Goal: Task Accomplishment & Management: Complete application form

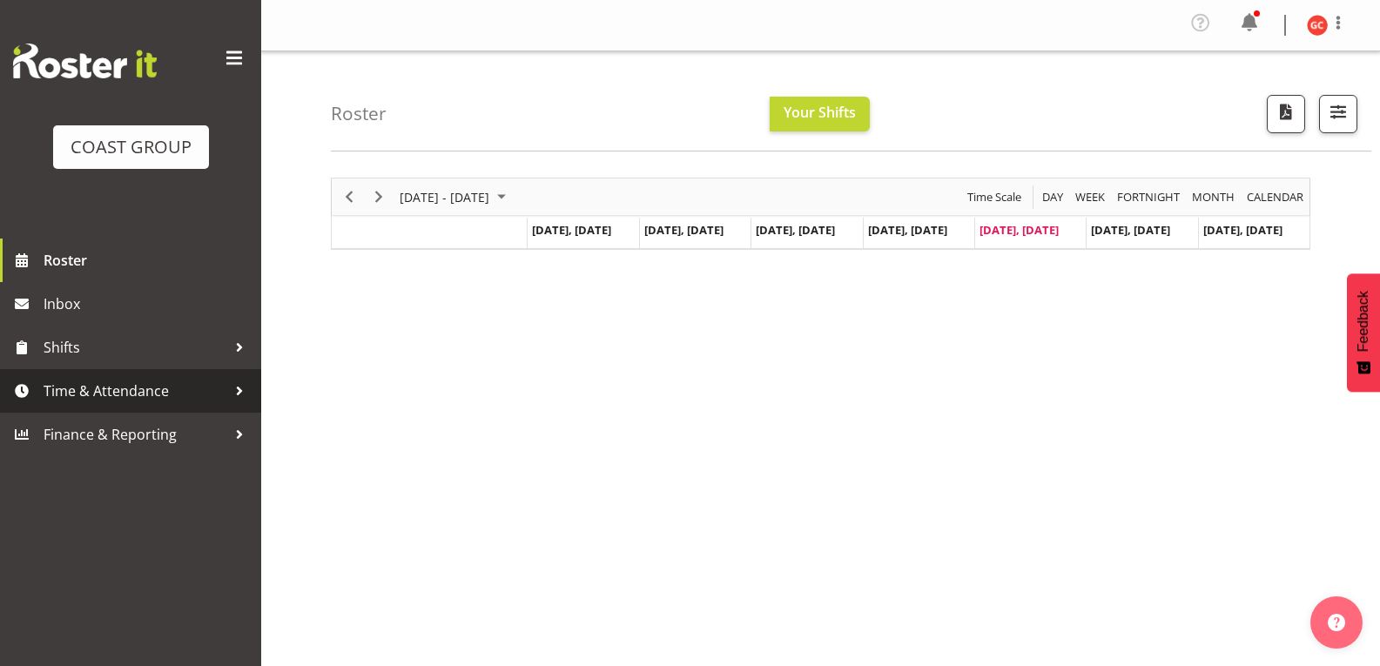
click at [205, 380] on span "Time & Attendance" at bounding box center [135, 391] width 183 height 26
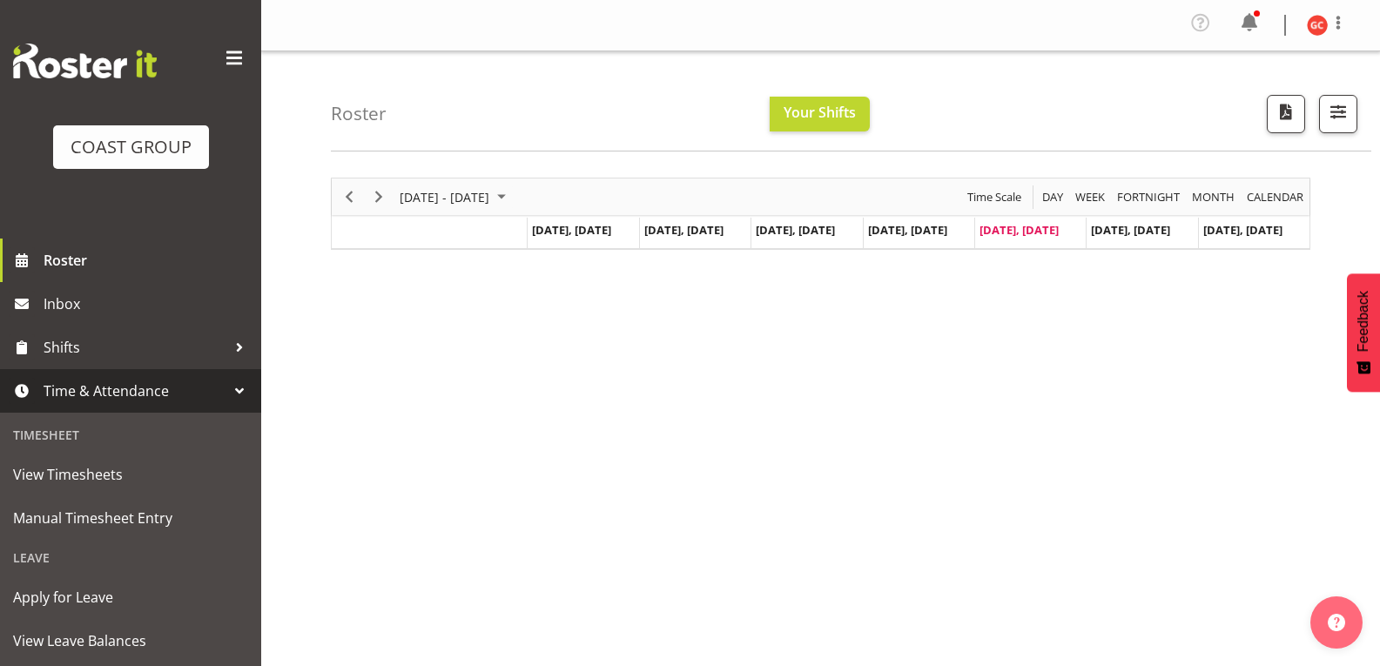
click at [158, 392] on span "Time & Attendance" at bounding box center [135, 391] width 183 height 26
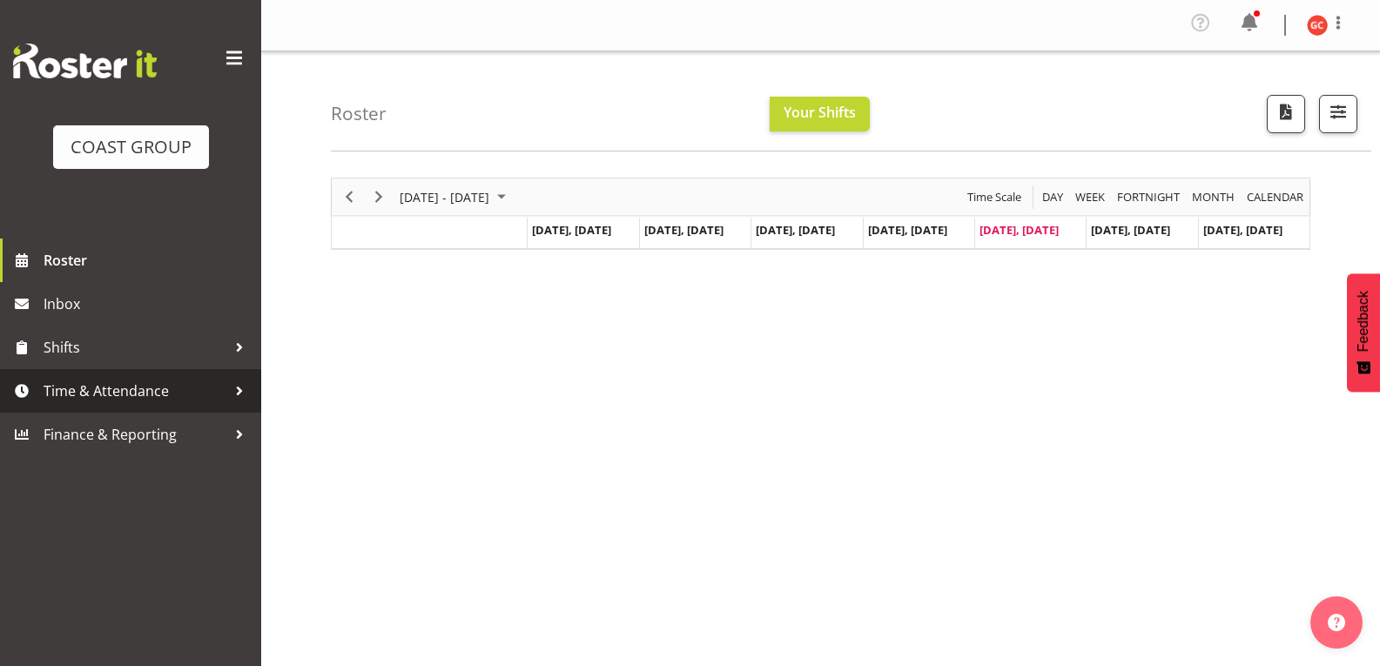
click at [184, 391] on span "Time & Attendance" at bounding box center [135, 391] width 183 height 26
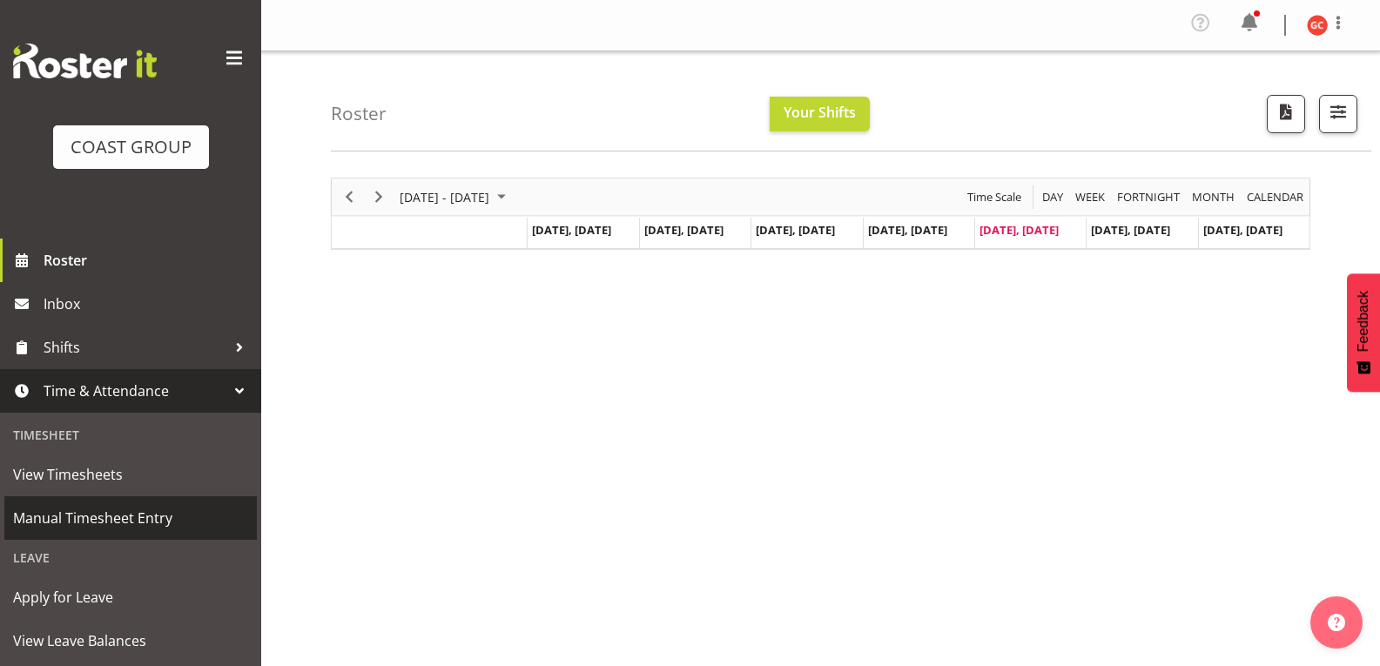
click at [110, 523] on span "Manual Timesheet Entry" at bounding box center [130, 518] width 235 height 26
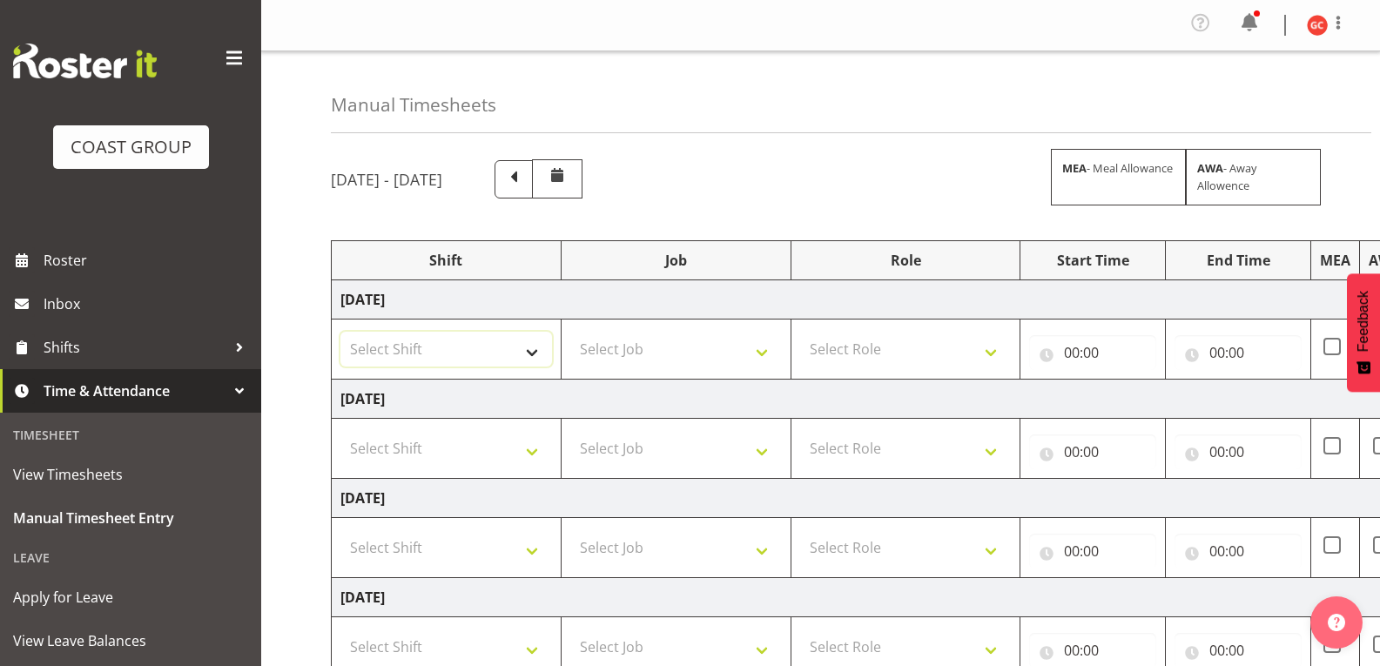
click at [536, 351] on select "Select Shift Break AHICE Break ATSNZ Break All Blacks casual Break Arts [PERSON…" at bounding box center [446, 349] width 212 height 35
select select "1404"
click at [340, 332] on select "Select Shift Break AHICE Break ATSNZ Break All Blacks casual Break Arts [PERSON…" at bounding box center [446, 349] width 212 height 35
click at [664, 356] on select "Select Job 1 Carlton Events 1 [PERSON_NAME][GEOGRAPHIC_DATA] 1 [PERSON_NAME][GE…" at bounding box center [676, 349] width 212 height 35
click at [657, 361] on select "Select Job 1 Carlton Events 1 [PERSON_NAME][GEOGRAPHIC_DATA] 1 [PERSON_NAME][GE…" at bounding box center [676, 349] width 212 height 35
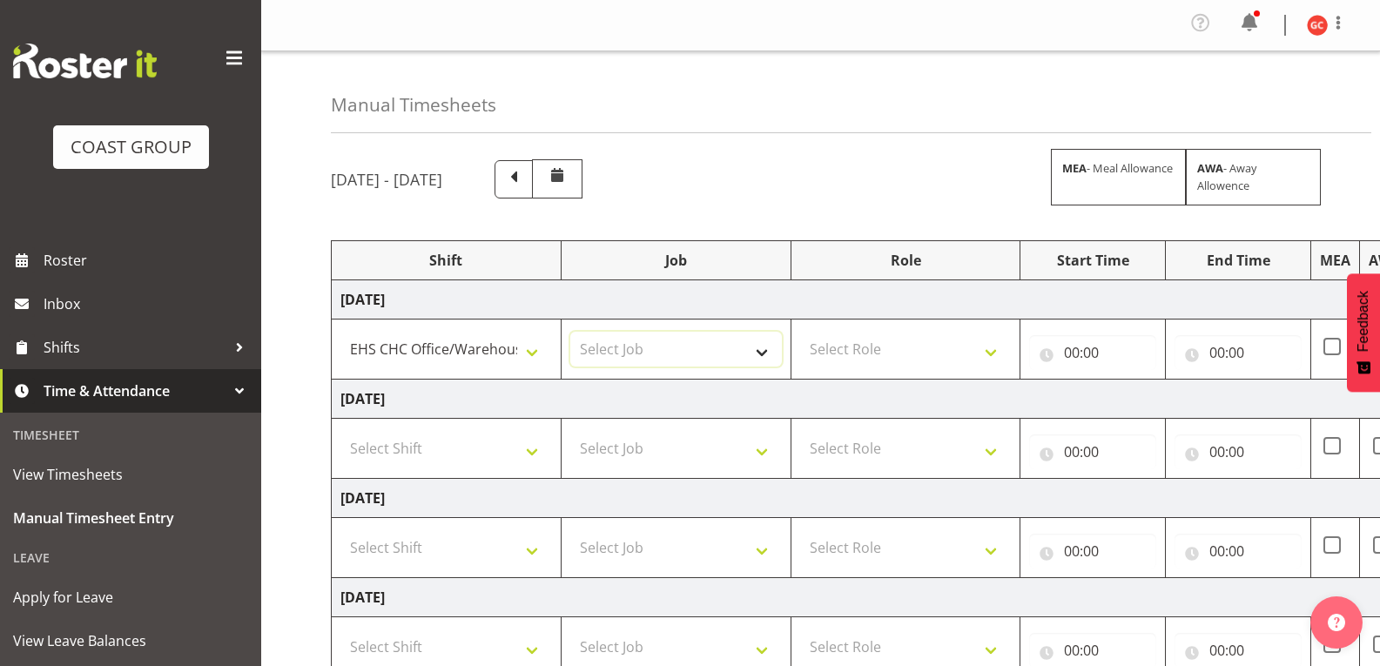
select select "69"
click at [570, 332] on select "Select Job 1 Carlton Events 1 [PERSON_NAME][GEOGRAPHIC_DATA] 1 [PERSON_NAME][GE…" at bounding box center [676, 349] width 212 height 35
click at [970, 351] on select "Select Role ACCOUNT MANAGER" at bounding box center [906, 349] width 212 height 35
select select "197"
click at [800, 332] on select "Select Role ACCOUNT MANAGER" at bounding box center [906, 349] width 212 height 35
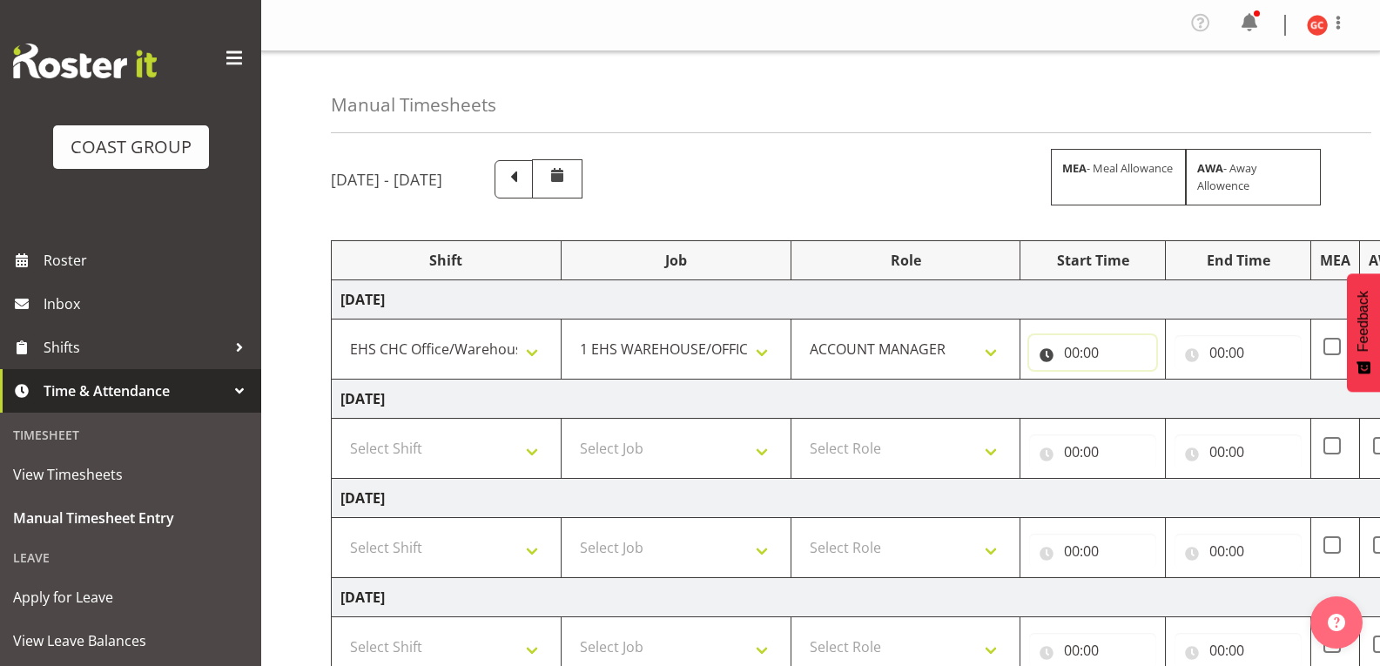
click at [1089, 350] on input "00:00" at bounding box center [1092, 352] width 127 height 35
click at [1149, 395] on select "00 01 02 03 04 05 06 07 08 09 10 11 12 13 14 15 16 17 18 19 20 21 22 23" at bounding box center [1148, 398] width 39 height 35
select select "8"
click at [1129, 381] on select "00 01 02 03 04 05 06 07 08 09 10 11 12 13 14 15 16 17 18 19 20 21 22 23" at bounding box center [1148, 398] width 39 height 35
type input "08:00"
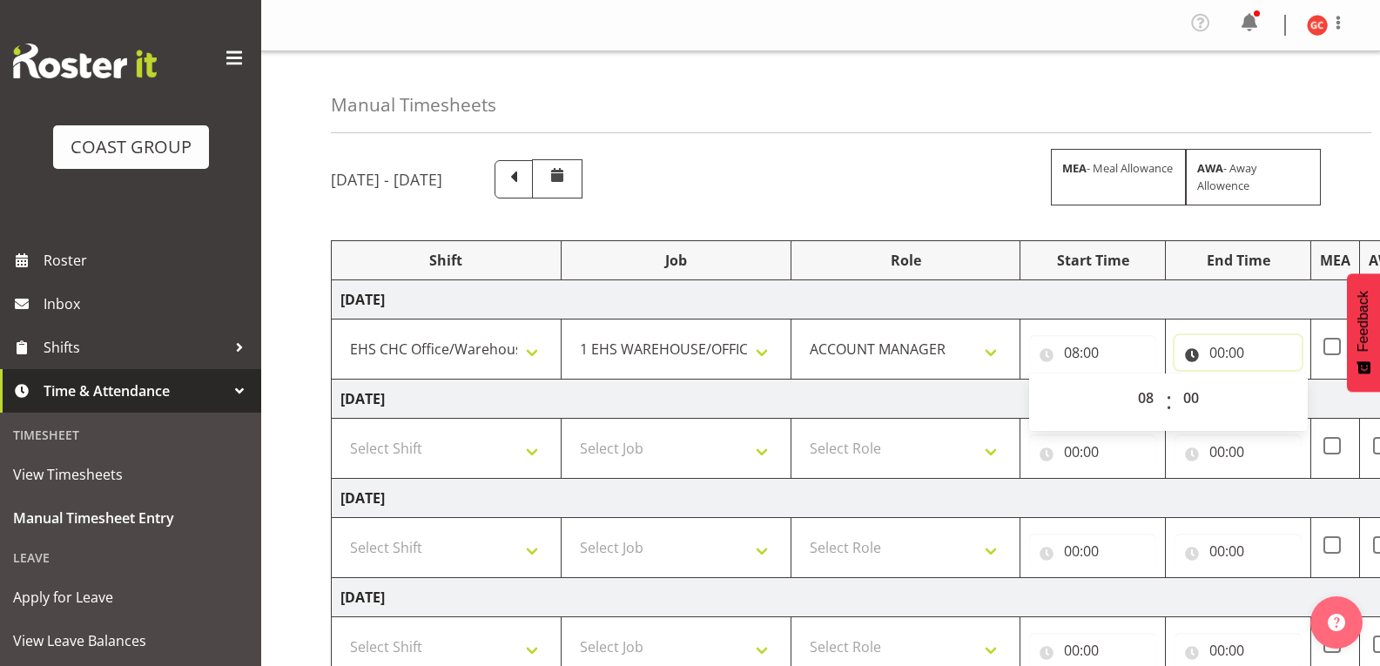
click at [1247, 359] on input "00:00" at bounding box center [1238, 352] width 127 height 35
click at [1286, 391] on select "00 01 02 03 04 05 06 07 08 09 10 11 12 13 14 15 16 17 18 19 20 21 22 23" at bounding box center [1293, 398] width 39 height 35
select select "10"
click at [1274, 381] on select "00 01 02 03 04 05 06 07 08 09 10 11 12 13 14 15 16 17 18 19 20 21 22 23" at bounding box center [1293, 398] width 39 height 35
type input "10:00"
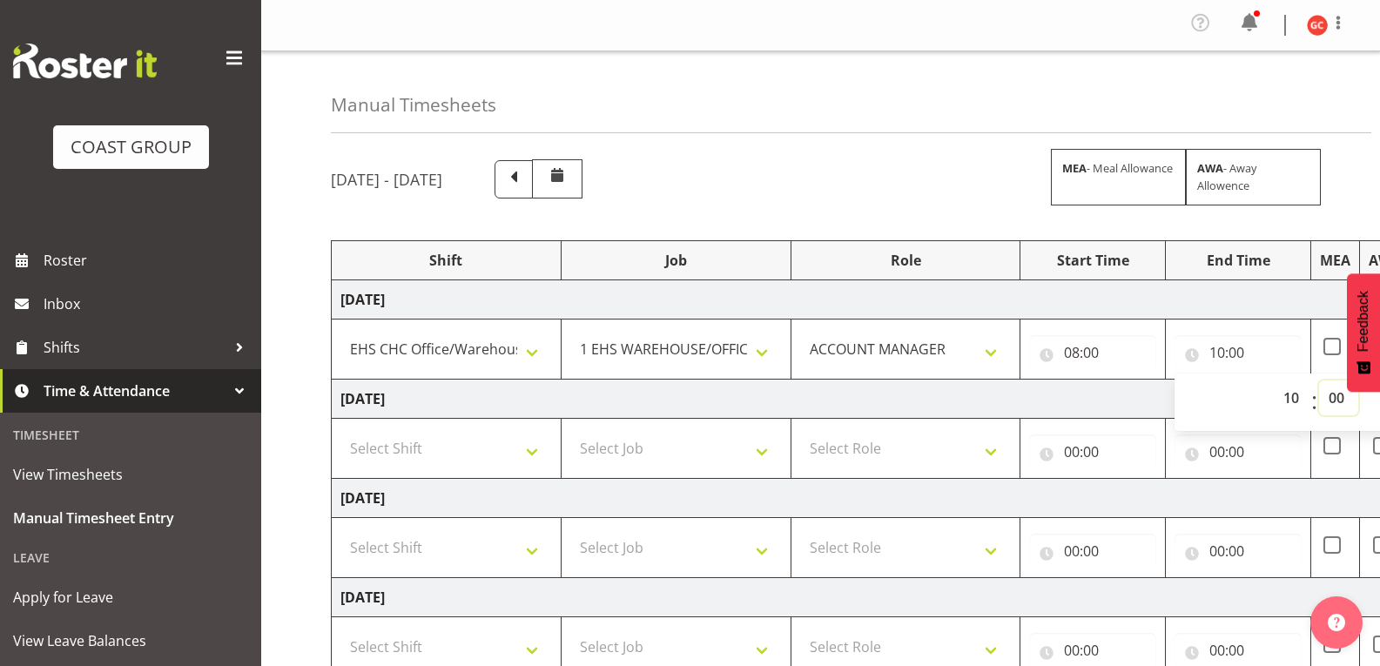
drag, startPoint x: 1325, startPoint y: 405, endPoint x: 1338, endPoint y: 404, distance: 12.2
click at [1328, 405] on select "00 01 02 03 04 05 06 07 08 09 10 11 12 13 14 15 16 17 18 19 20 21 22 23 24 25 2…" at bounding box center [1338, 398] width 39 height 35
select select "30"
click at [1319, 381] on select "00 01 02 03 04 05 06 07 08 09 10 11 12 13 14 15 16 17 18 19 20 21 22 23 24 25 2…" at bounding box center [1338, 398] width 39 height 35
type input "10:30"
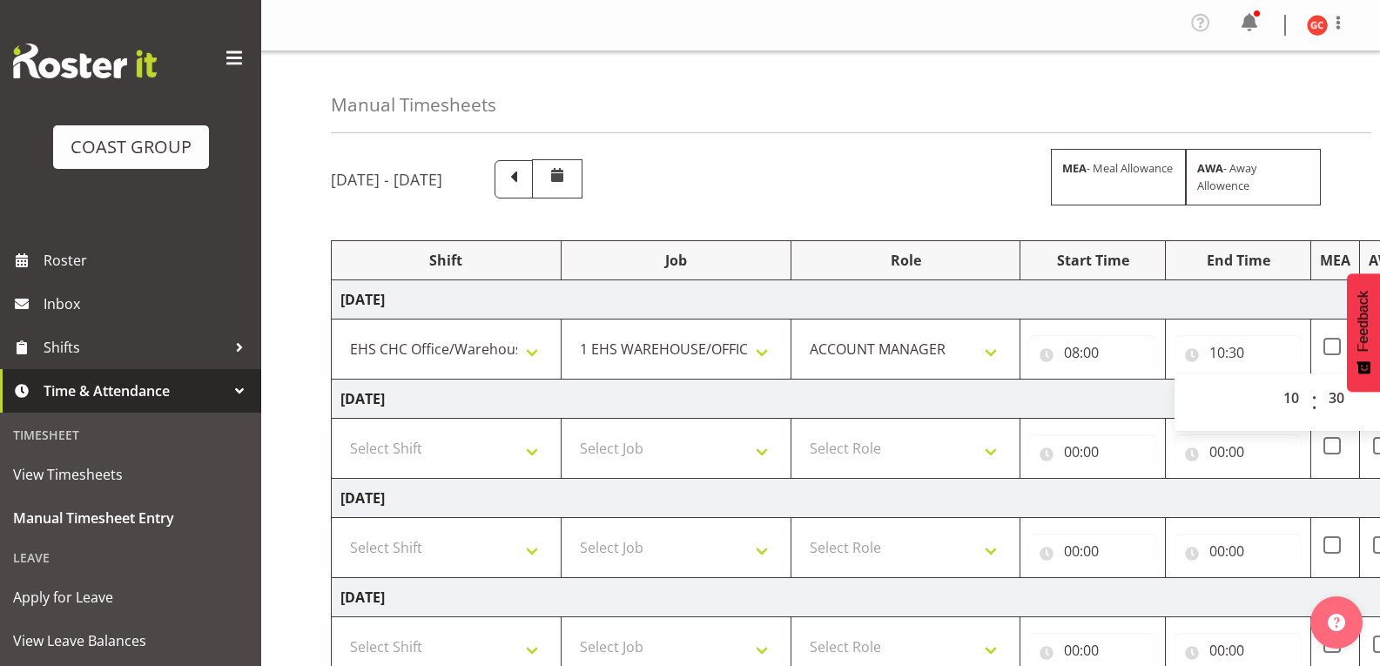
click at [1294, 300] on td "[DATE]" at bounding box center [941, 299] width 1218 height 39
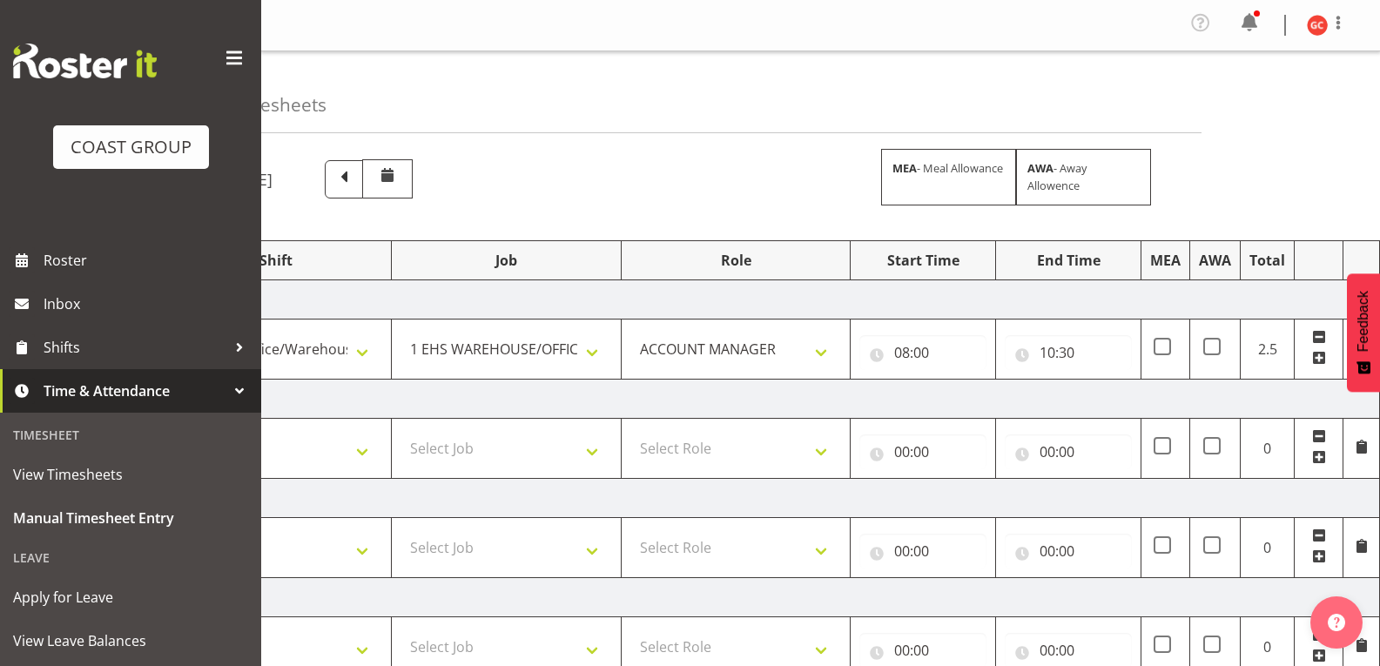
click at [1318, 361] on span at bounding box center [1319, 358] width 14 height 14
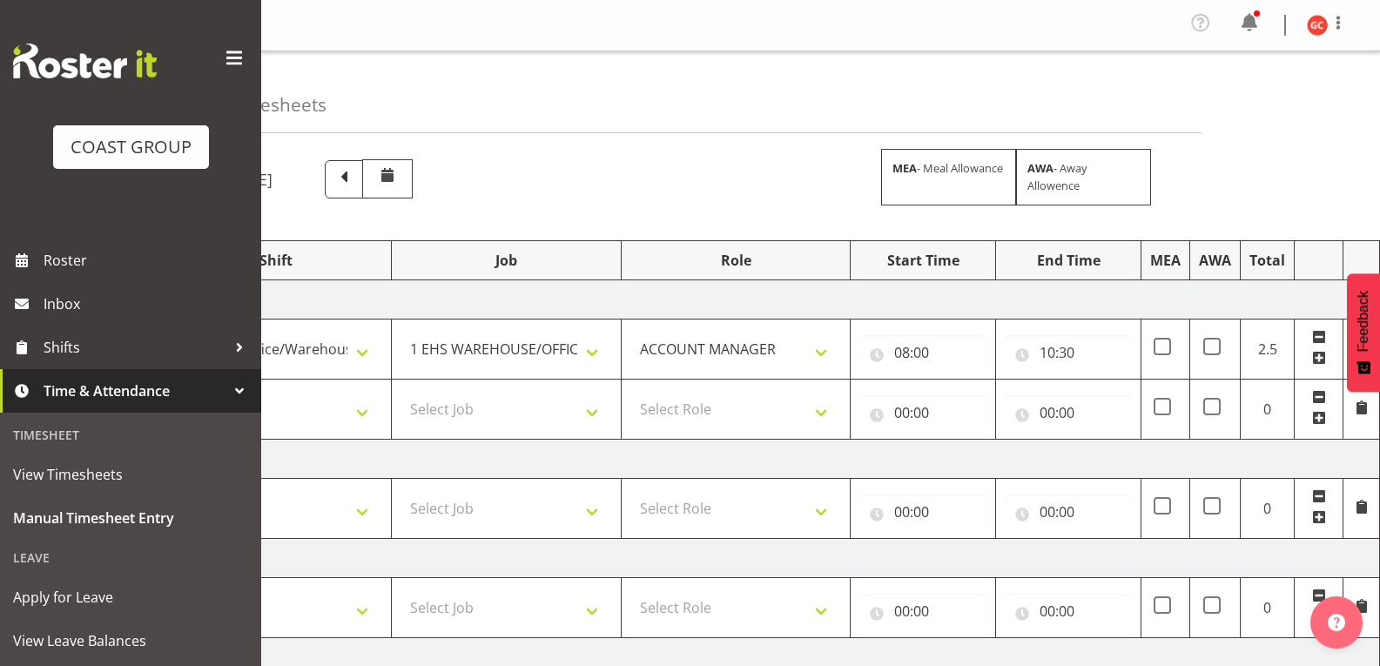
click at [1320, 412] on span at bounding box center [1319, 418] width 14 height 14
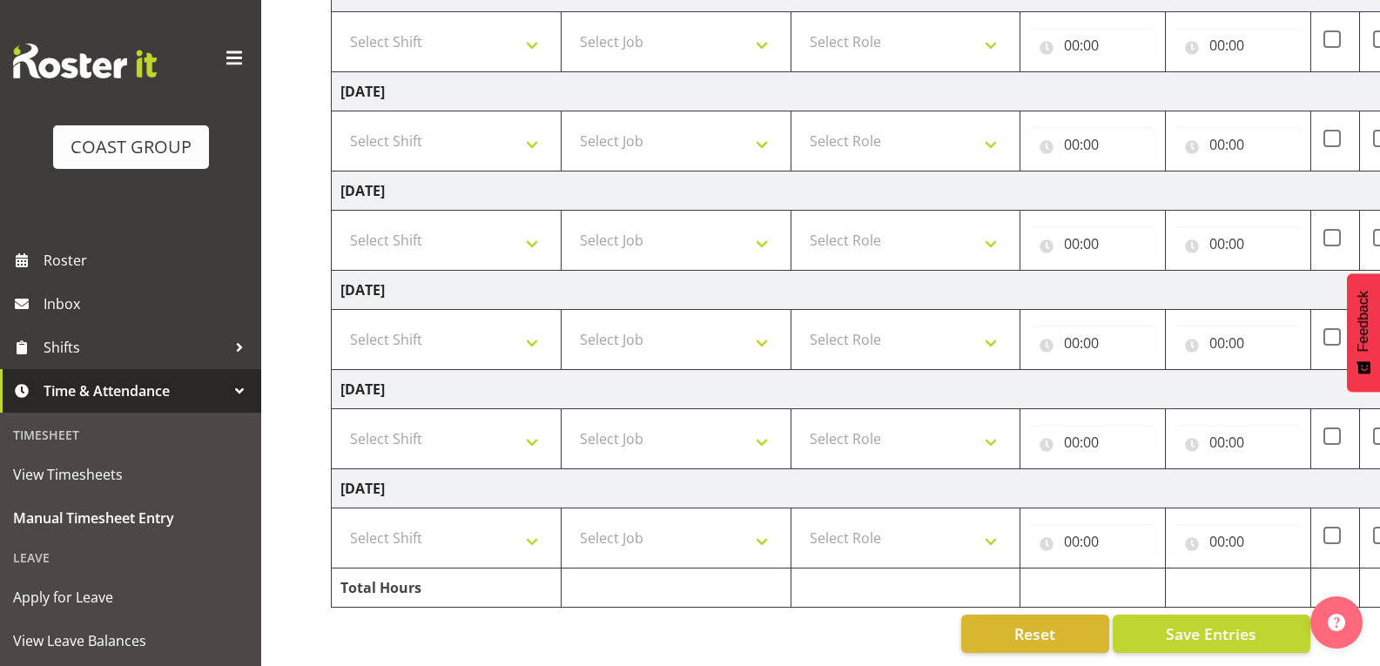
scroll to position [192, 0]
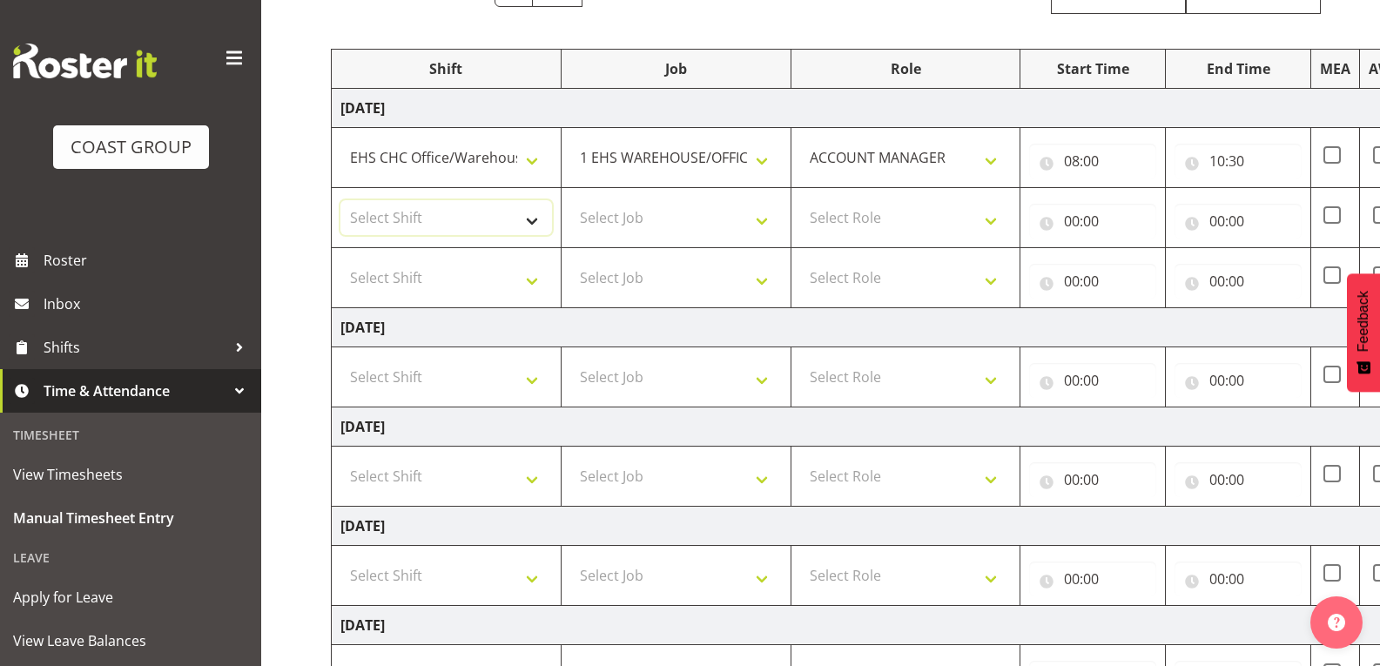
click at [523, 225] on select "Select Shift Break AHICE Break ATSNZ Break All Blacks casual Break Arts [PERSON…" at bounding box center [446, 217] width 212 height 35
click at [280, 531] on div "Manual Timesheets [DATE] - [DATE] MEA - Meal Allowance AWA - Away Allowence Shi…" at bounding box center [820, 431] width 1119 height 1142
click at [540, 221] on select "Break AHICE Break ATSNZ Break All Blacks casual Break Arts [PERSON_NAME] Break …" at bounding box center [446, 217] width 212 height 35
click at [296, 320] on div "Manual Timesheets [DATE] - [DATE] MEA - Meal Allowance AWA - Away Allowence Shi…" at bounding box center [820, 431] width 1119 height 1142
click at [467, 225] on select "Break AHICE Break ATSNZ Break All Blacks casual Break Arts [PERSON_NAME] Break …" at bounding box center [446, 217] width 212 height 35
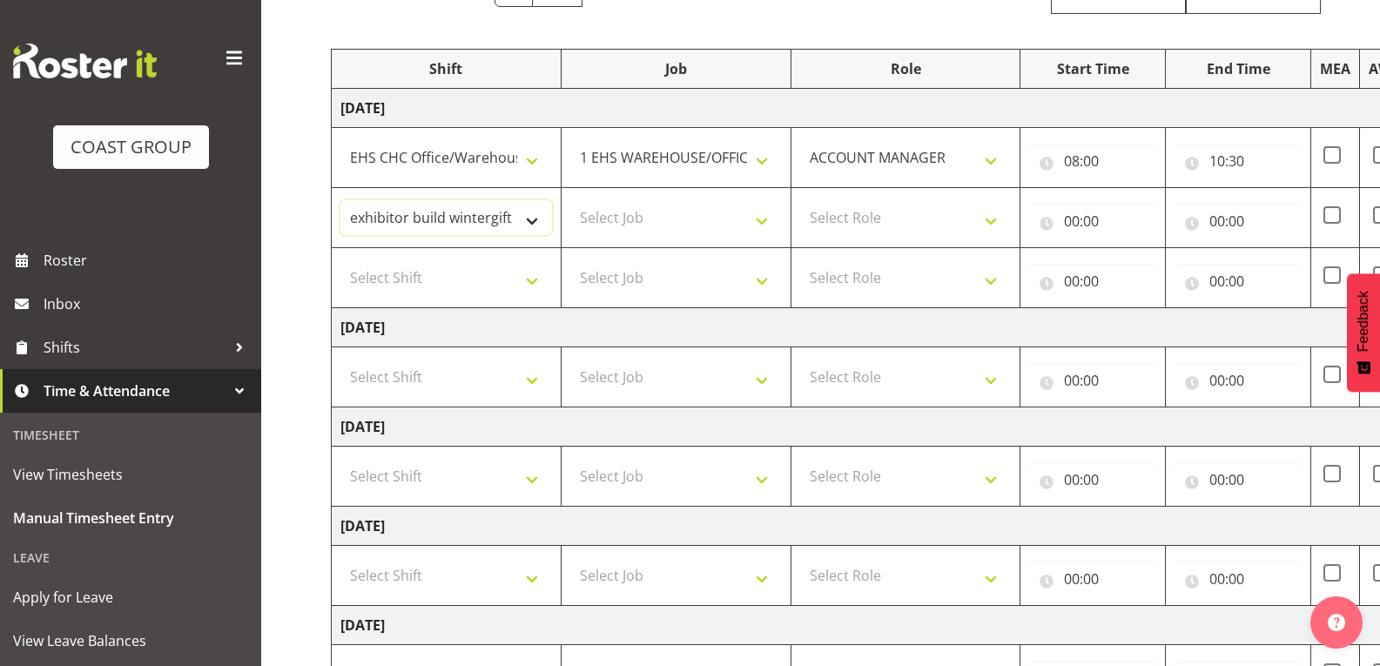
select select "1404"
click at [340, 200] on select "Break AHICE Break ATSNZ Break All Blacks casual Break Arts [PERSON_NAME] Break …" at bounding box center [446, 217] width 212 height 35
click at [673, 223] on select "Select Job 1 Carlton Events 1 [PERSON_NAME][GEOGRAPHIC_DATA] 1 [PERSON_NAME][GE…" at bounding box center [676, 217] width 212 height 35
select select "9202"
click at [570, 200] on select "Select Job 1 Carlton Events 1 [PERSON_NAME][GEOGRAPHIC_DATA] 1 [PERSON_NAME][GE…" at bounding box center [676, 217] width 212 height 35
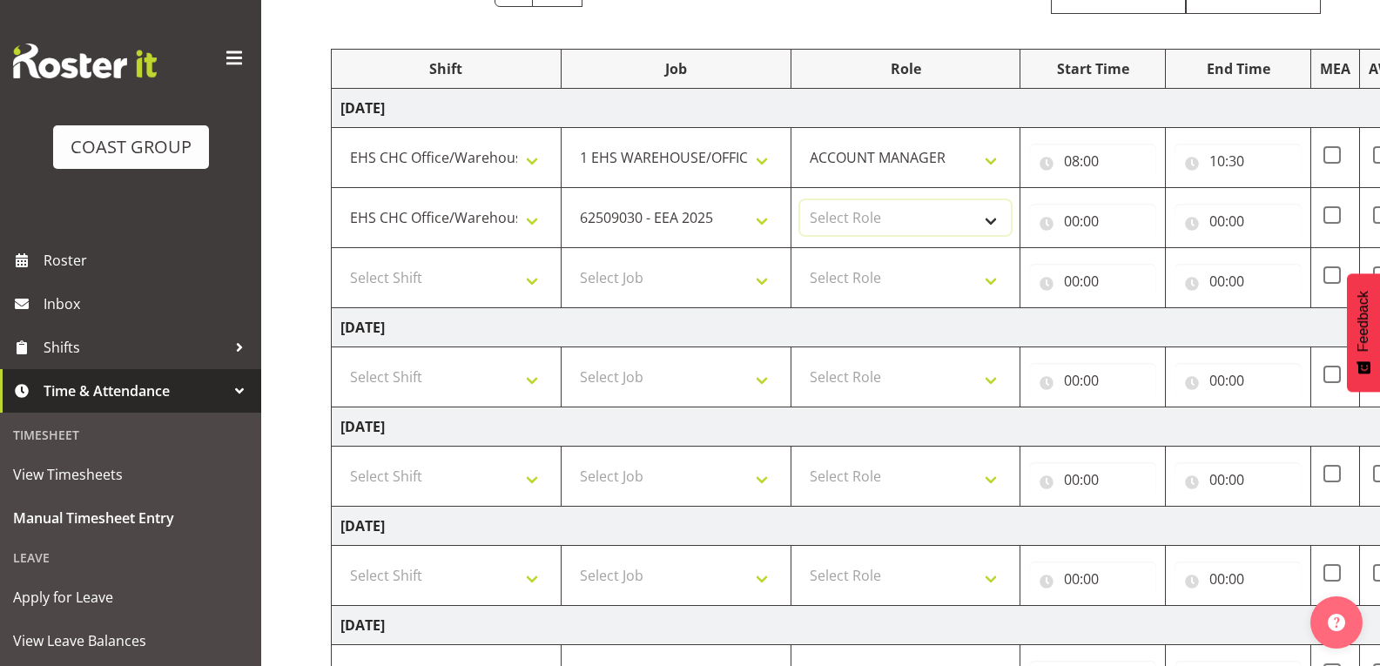
drag, startPoint x: 927, startPoint y: 213, endPoint x: 934, endPoint y: 227, distance: 15.6
click at [927, 213] on select "Select Role ACCOUNT MANAGER" at bounding box center [906, 217] width 212 height 35
select select "197"
click at [800, 200] on select "Select Role ACCOUNT MANAGER" at bounding box center [906, 217] width 212 height 35
click at [1118, 218] on input "00:00" at bounding box center [1092, 221] width 127 height 35
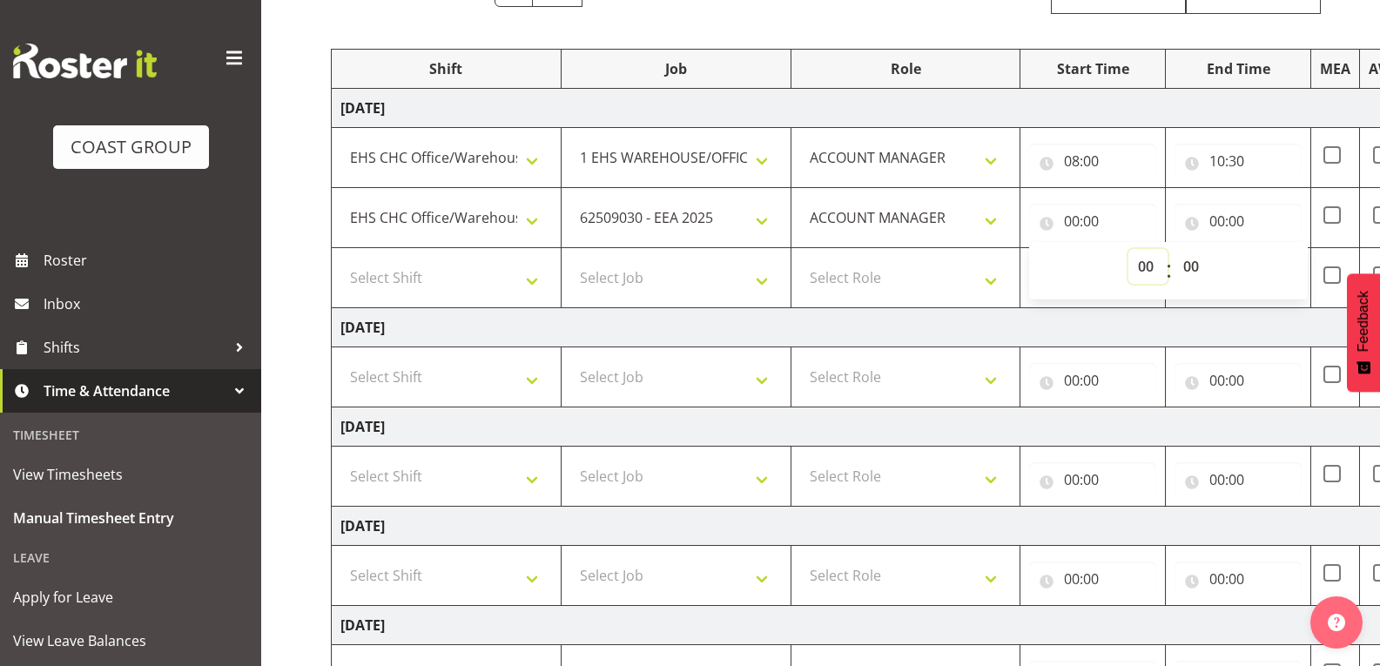
click at [1144, 261] on select "00 01 02 03 04 05 06 07 08 09 10 11 12 13 14 15 16 17 18 19 20 21 22 23" at bounding box center [1148, 266] width 39 height 35
select select "10"
click at [1129, 249] on select "00 01 02 03 04 05 06 07 08 09 10 11 12 13 14 15 16 17 18 19 20 21 22 23" at bounding box center [1148, 266] width 39 height 35
type input "10:00"
click at [1190, 265] on select "00 01 02 03 04 05 06 07 08 09 10 11 12 13 14 15 16 17 18 19 20 21 22 23 24 25 2…" at bounding box center [1193, 266] width 39 height 35
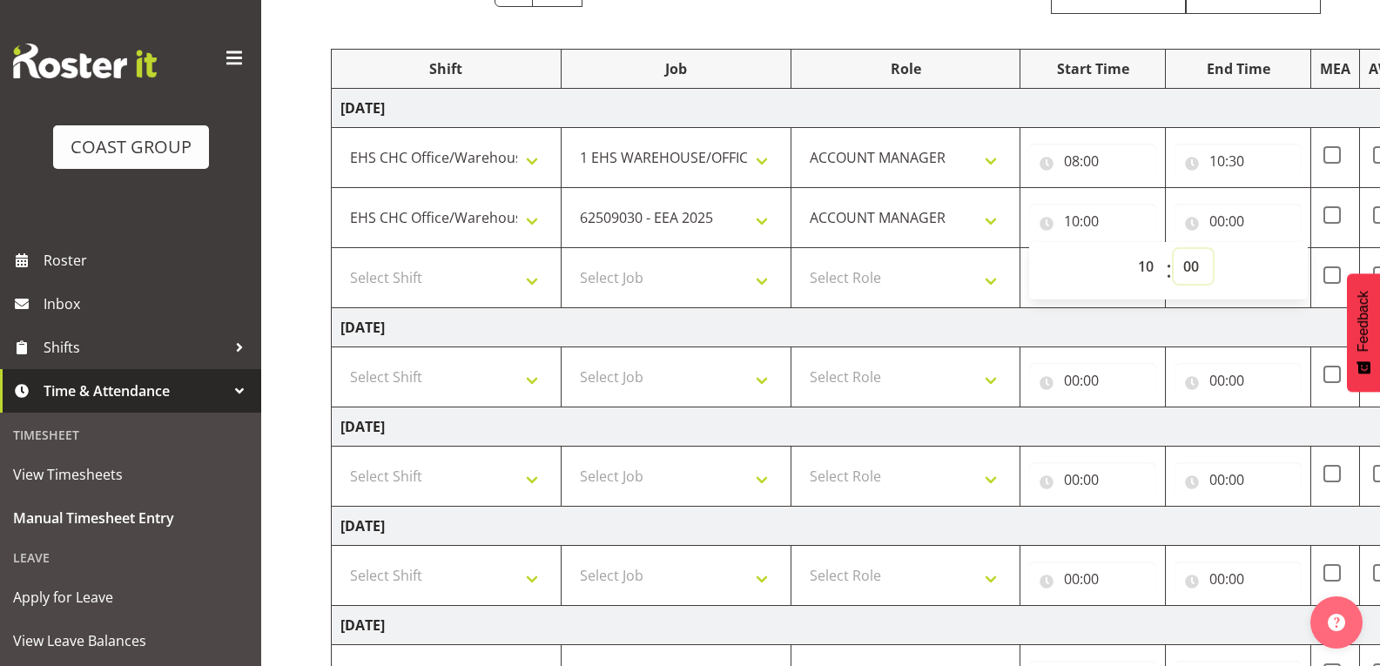
select select "30"
click at [1174, 249] on select "00 01 02 03 04 05 06 07 08 09 10 11 12 13 14 15 16 17 18 19 20 21 22 23 24 25 2…" at bounding box center [1193, 266] width 39 height 35
type input "10:30"
click at [1219, 223] on input "00:00" at bounding box center [1238, 221] width 127 height 35
click at [1279, 260] on select "00 01 02 03 04 05 06 07 08 09 10 11 12 13 14 15 16 17 18 19 20 21 22 23" at bounding box center [1293, 266] width 39 height 35
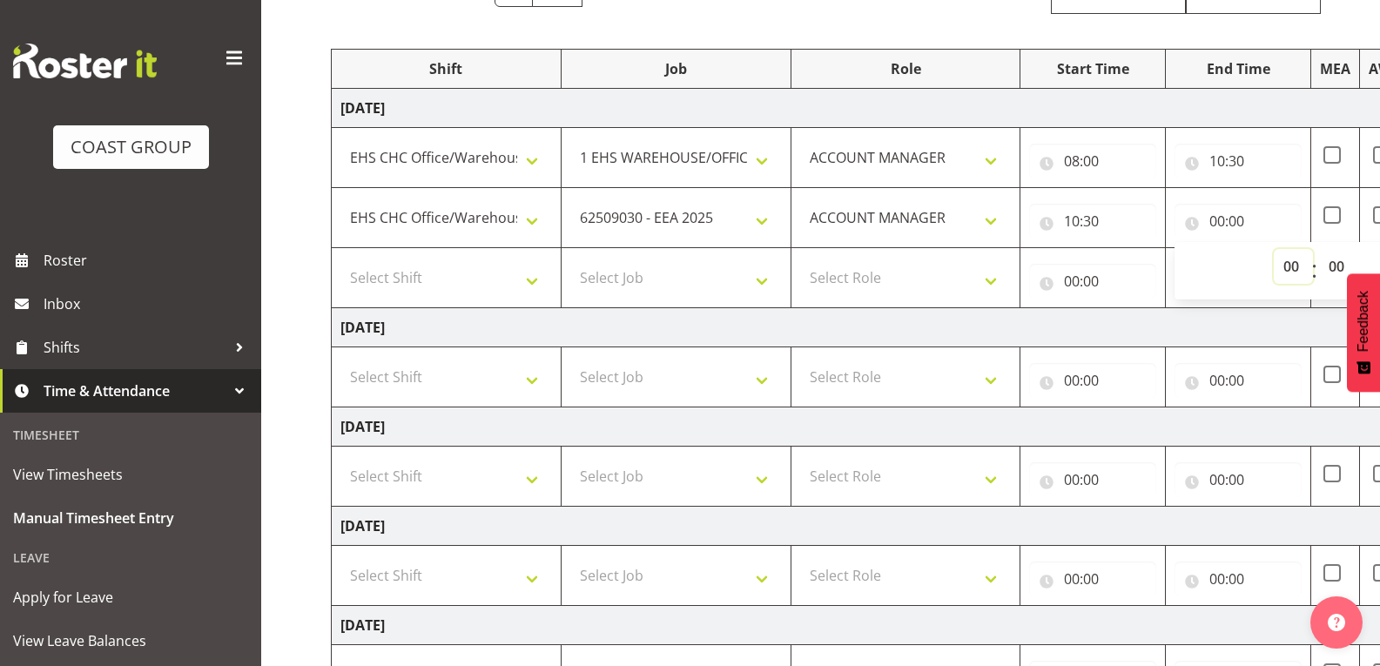
select select "11"
click at [1274, 249] on select "00 01 02 03 04 05 06 07 08 09 10 11 12 13 14 15 16 17 18 19 20 21 22 23" at bounding box center [1293, 266] width 39 height 35
type input "11:00"
click at [1337, 260] on select "00 01 02 03 04 05 06 07 08 09 10 11 12 13 14 15 16 17 18 19 20 21 22 23 24 25 2…" at bounding box center [1338, 266] width 39 height 35
click at [1257, 323] on td "[DATE]" at bounding box center [941, 327] width 1218 height 39
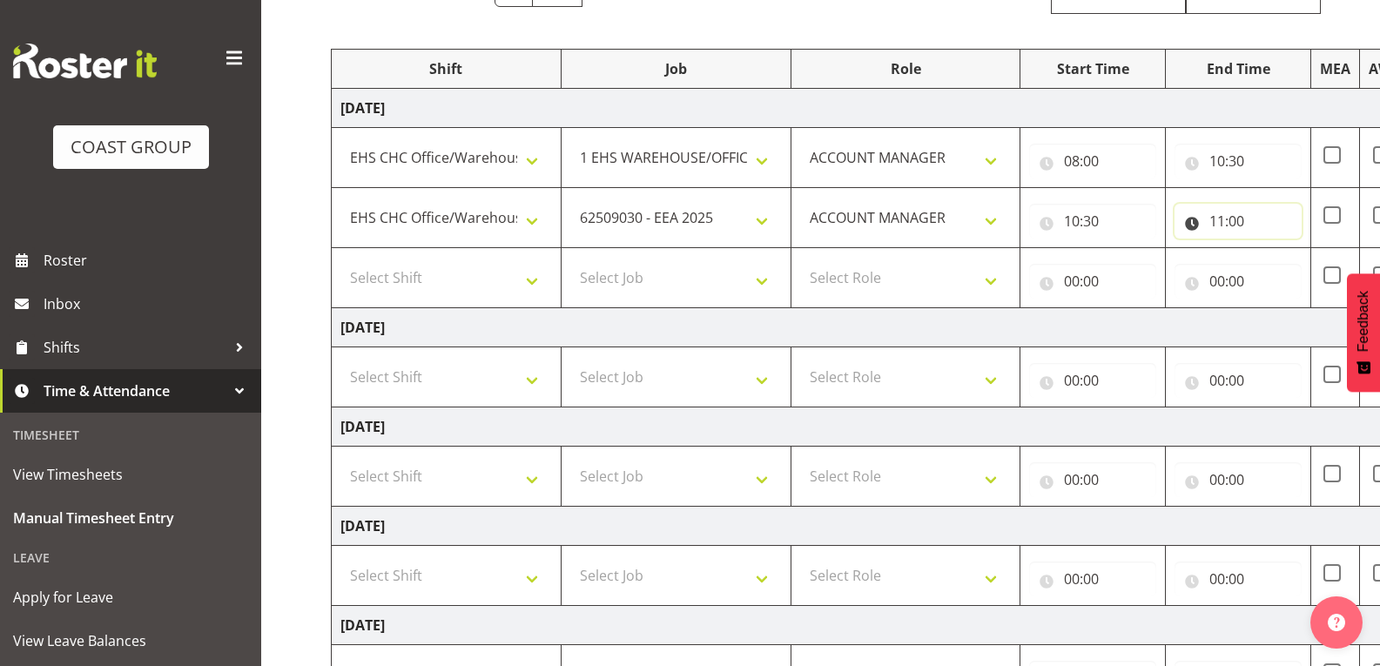
click at [1247, 219] on input "11:00" at bounding box center [1238, 221] width 127 height 35
click at [1291, 271] on select "00 01 02 03 04 05 06 07 08 09 10 11 12 13 14 15 16 17 18 19 20 21 22 23" at bounding box center [1293, 266] width 39 height 35
select select "12"
click at [1274, 249] on select "00 01 02 03 04 05 06 07 08 09 10 11 12 13 14 15 16 17 18 19 20 21 22 23" at bounding box center [1293, 266] width 39 height 35
type input "12:00"
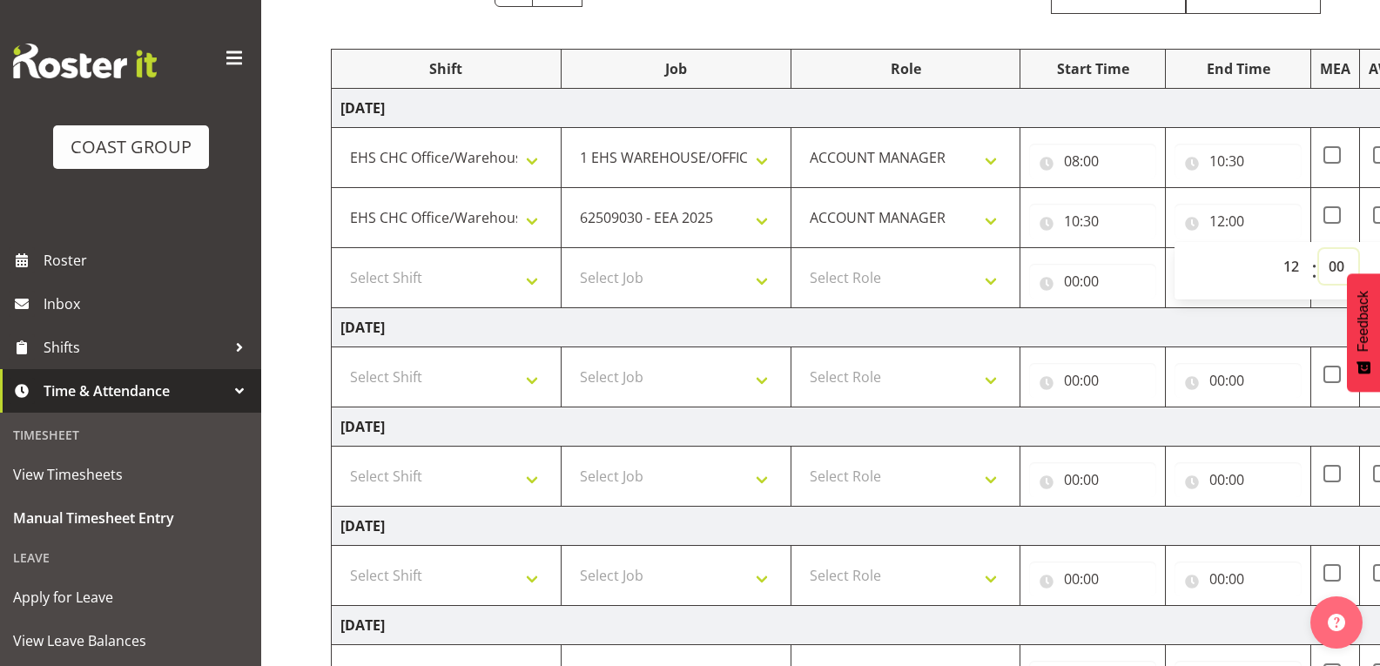
drag, startPoint x: 1339, startPoint y: 259, endPoint x: 1341, endPoint y: 280, distance: 21.8
click at [1339, 259] on select "00 01 02 03 04 05 06 07 08 09 10 11 12 13 14 15 16 17 18 19 20 21 22 23 24 25 2…" at bounding box center [1338, 266] width 39 height 35
select select "30"
click at [1319, 249] on select "00 01 02 03 04 05 06 07 08 09 10 11 12 13 14 15 16 17 18 19 20 21 22 23 24 25 2…" at bounding box center [1338, 266] width 39 height 35
type input "12:30"
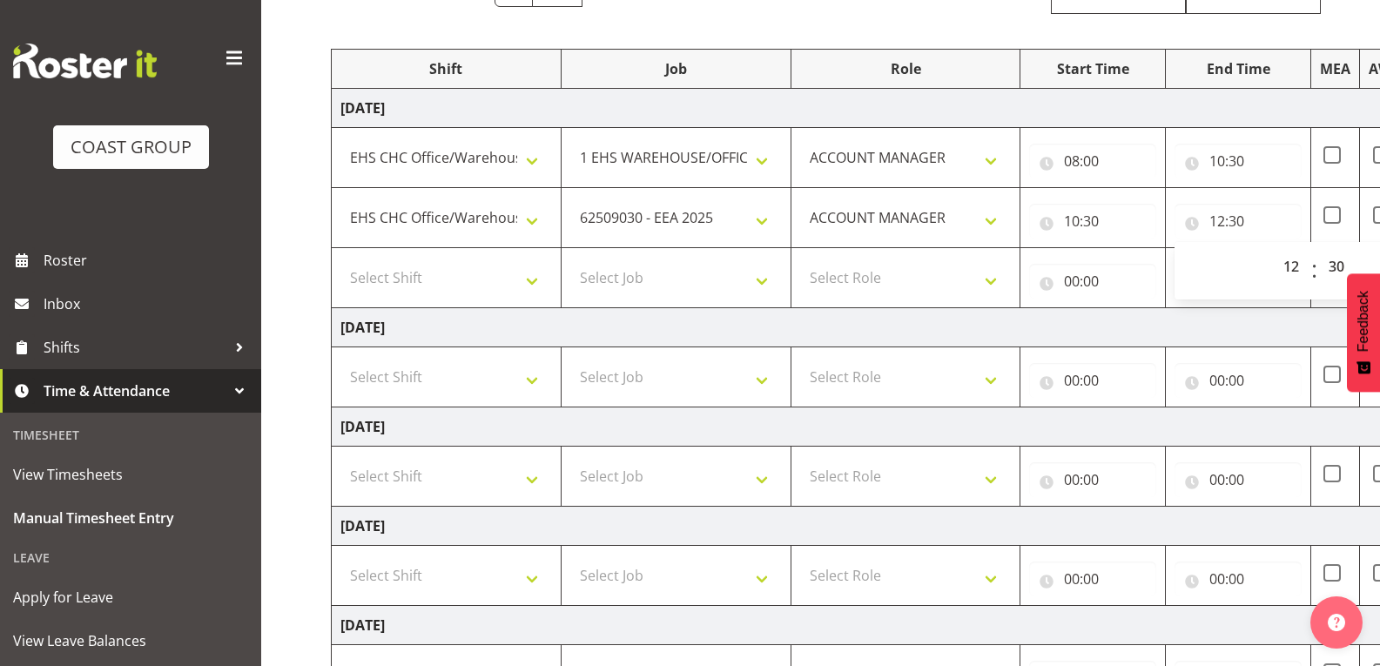
click at [1262, 332] on td "[DATE]" at bounding box center [941, 327] width 1218 height 39
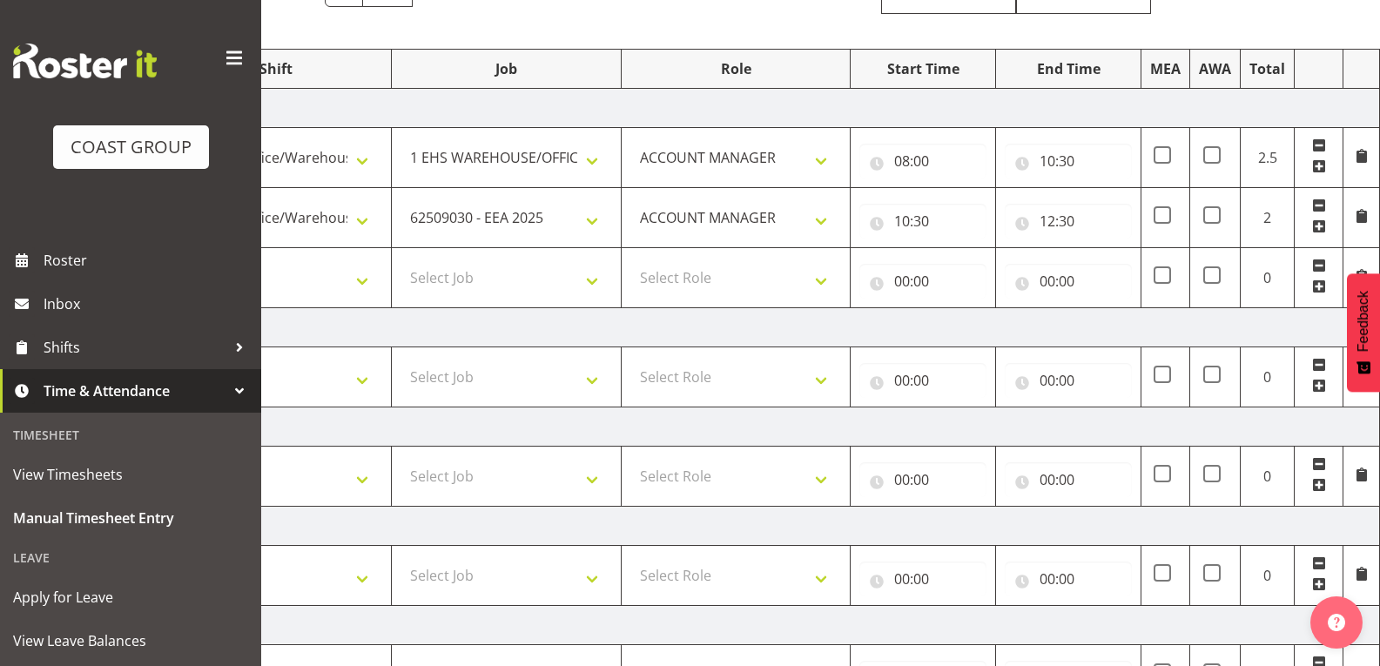
click at [1323, 286] on span at bounding box center [1319, 287] width 14 height 14
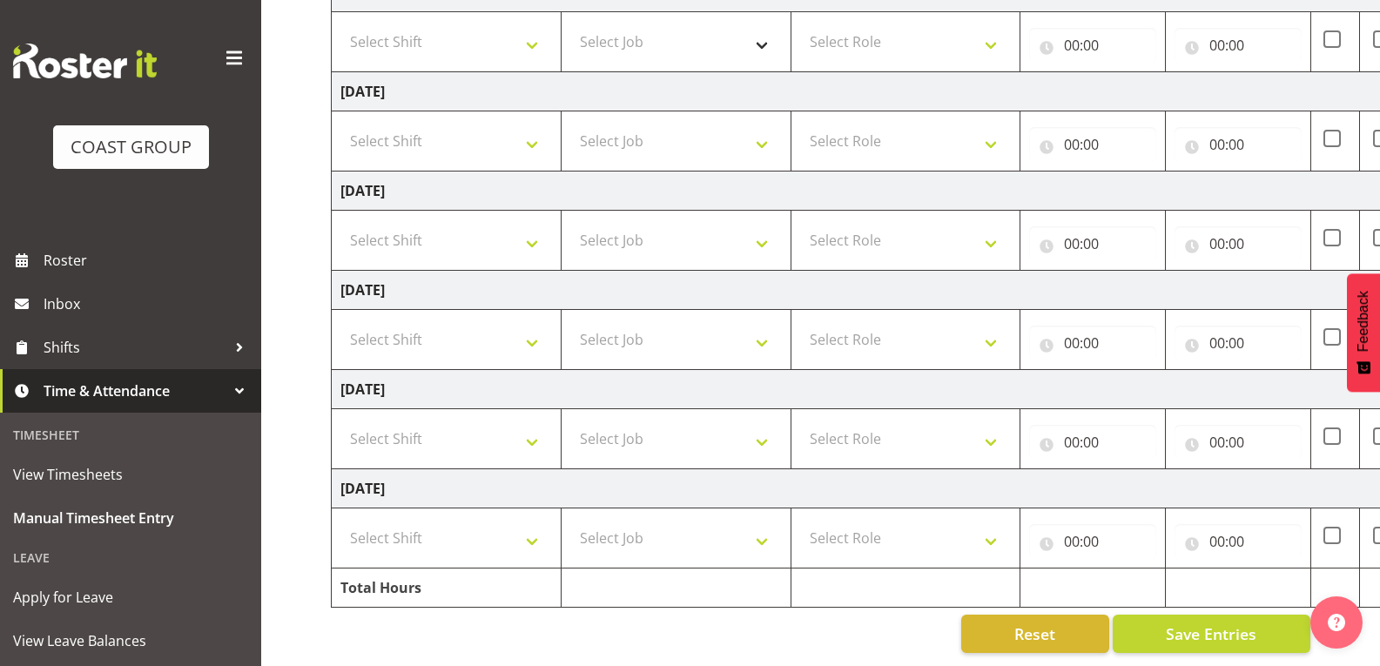
scroll to position [165, 0]
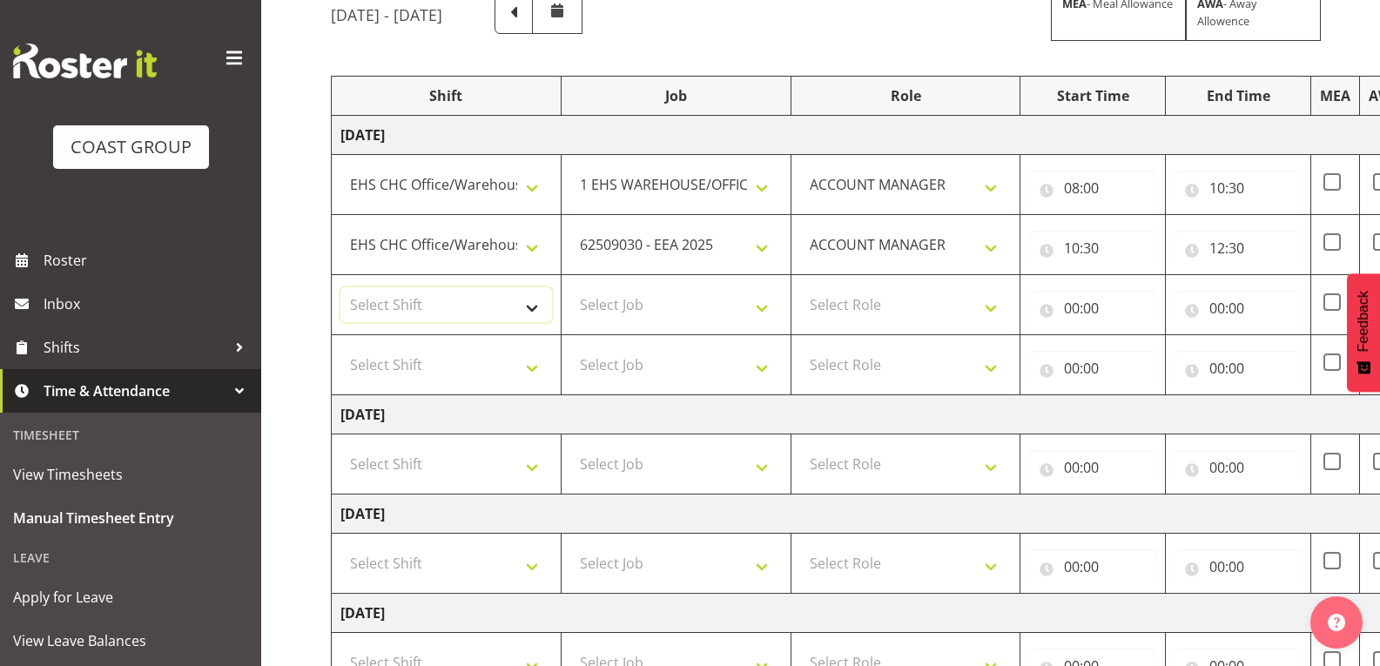
click at [514, 289] on select "Select Shift Break AHICE Break ATSNZ Break All Blacks casual Break Arts [PERSON…" at bounding box center [446, 304] width 212 height 35
select select "1404"
click at [340, 287] on select "Select Shift Break AHICE Break ATSNZ Break All Blacks casual Break Arts [PERSON…" at bounding box center [446, 304] width 212 height 35
click at [645, 299] on select "Select Job 1 Carlton Events 1 [PERSON_NAME][GEOGRAPHIC_DATA] 1 [PERSON_NAME][GE…" at bounding box center [676, 304] width 212 height 35
click at [570, 287] on select "Select Job 1 Carlton Events 1 [PERSON_NAME][GEOGRAPHIC_DATA] 1 [PERSON_NAME][GE…" at bounding box center [676, 304] width 212 height 35
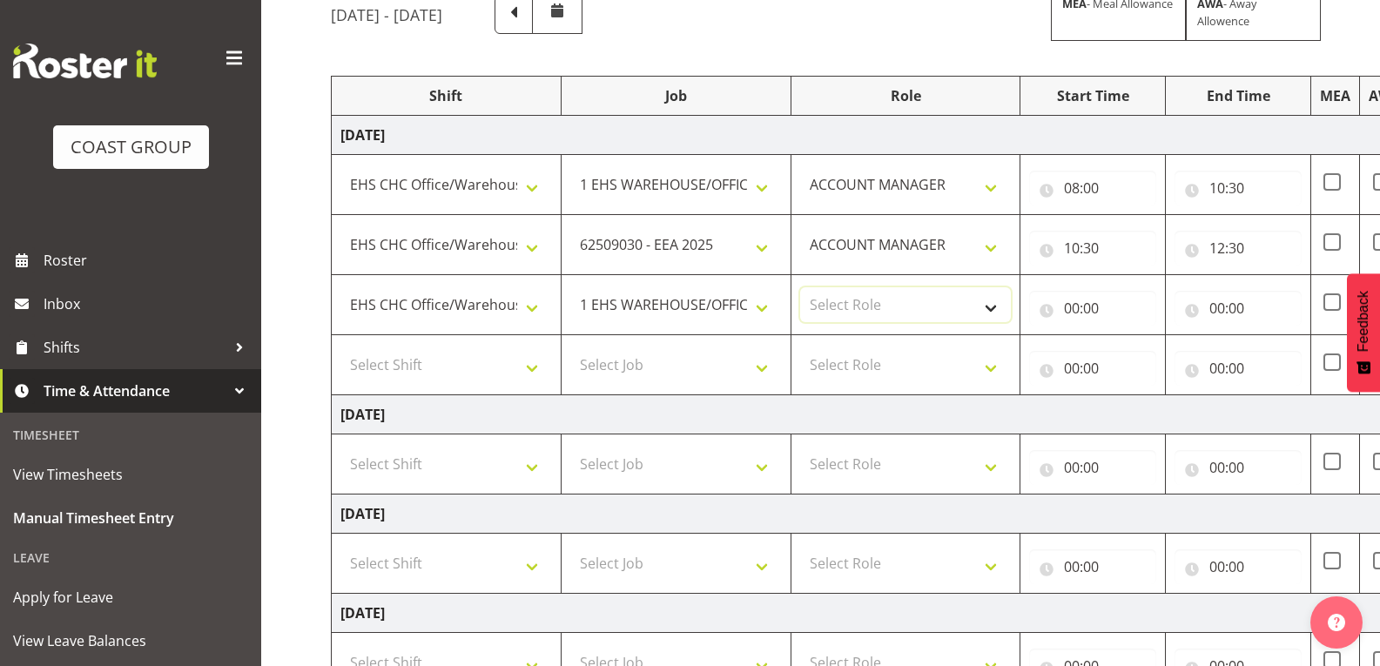
click at [948, 320] on select "Select Role ACCOUNT MANAGER" at bounding box center [906, 304] width 212 height 35
click at [749, 315] on select "1 Carlton Events 1 [PERSON_NAME] 1 [PERSON_NAME][GEOGRAPHIC_DATA] 1 EHS WAREHOU…" at bounding box center [676, 304] width 212 height 35
select select "9198"
click at [570, 287] on select "1 Carlton Events 1 [PERSON_NAME] 1 [PERSON_NAME][GEOGRAPHIC_DATA] 1 EHS WAREHOU…" at bounding box center [676, 304] width 212 height 35
click at [889, 310] on select "Select Role ACCOUNT MANAGER" at bounding box center [906, 304] width 212 height 35
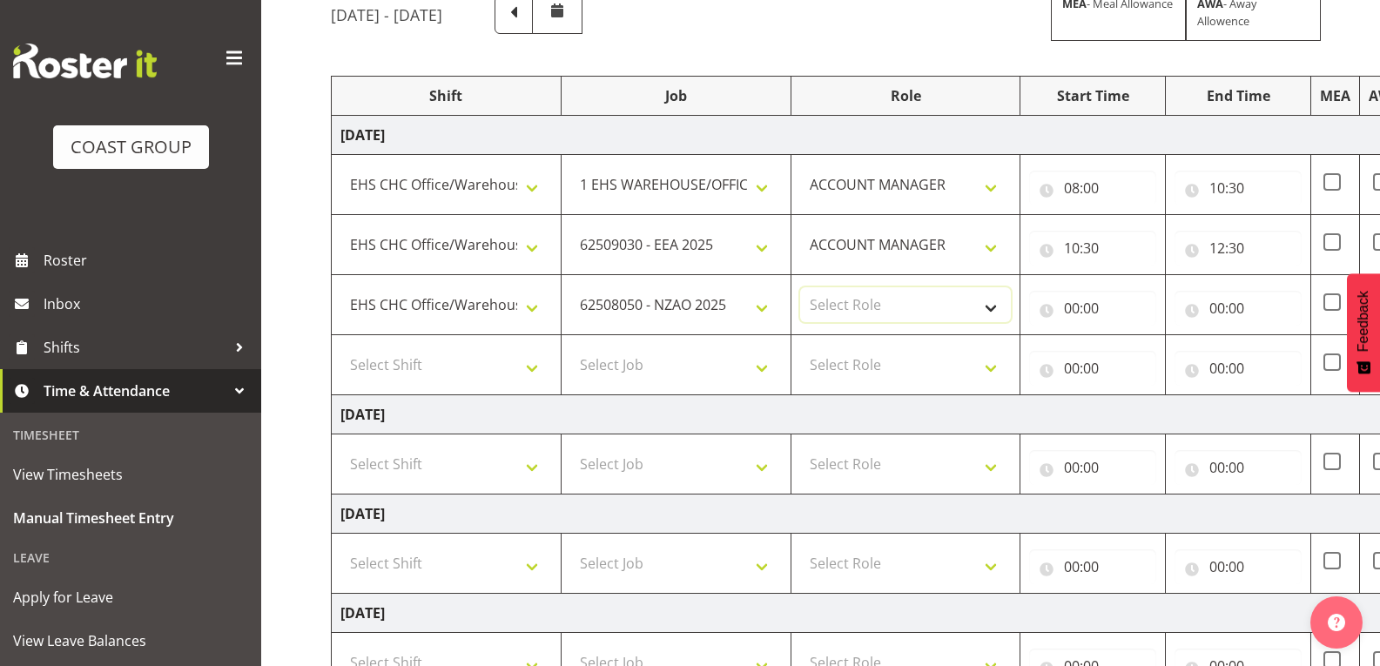
select select "197"
click at [800, 287] on select "Select Role ACCOUNT MANAGER" at bounding box center [906, 304] width 212 height 35
drag, startPoint x: 1125, startPoint y: 300, endPoint x: 1110, endPoint y: 354, distance: 56.8
click at [1125, 300] on input "00:00" at bounding box center [1092, 308] width 127 height 35
click at [1145, 352] on select "00 01 02 03 04 05 06 07 08 09 10 11 12 13 14 15 16 17 18 19 20 21 22 23" at bounding box center [1148, 353] width 39 height 35
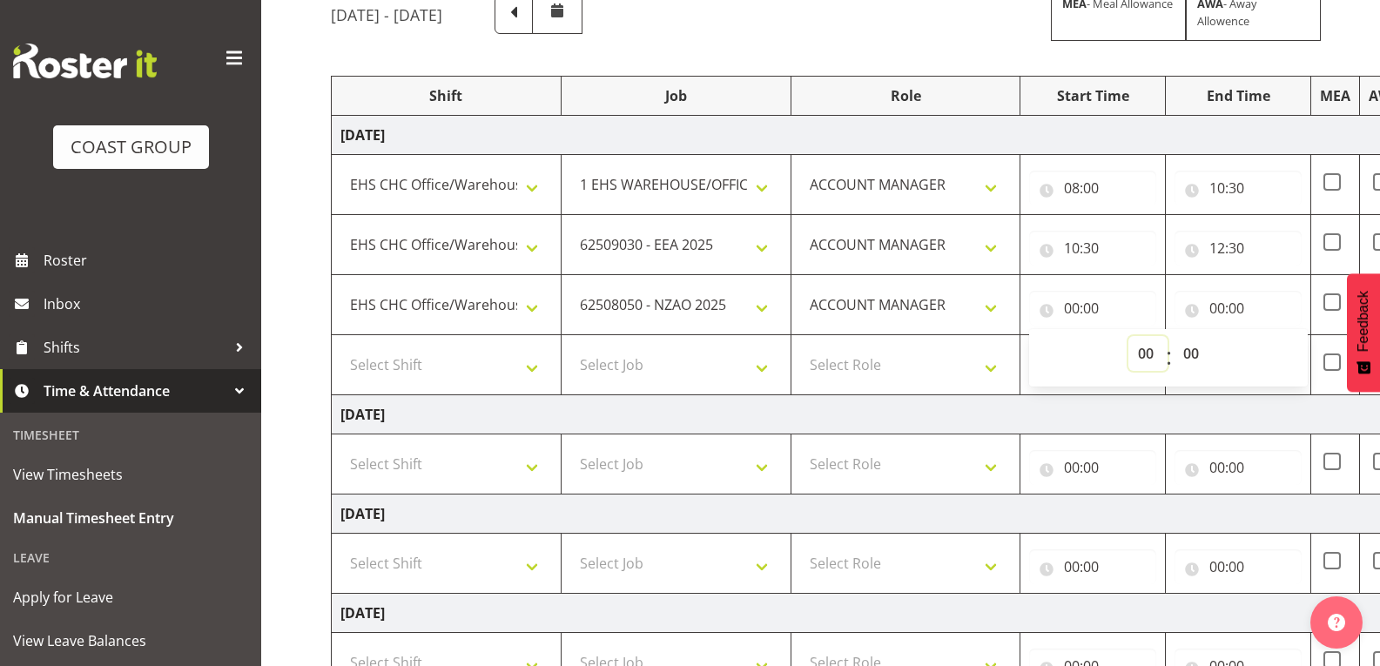
select select "12"
click at [1129, 336] on select "00 01 02 03 04 05 06 07 08 09 10 11 12 13 14 15 16 17 18 19 20 21 22 23" at bounding box center [1148, 353] width 39 height 35
type input "12:00"
click at [1189, 358] on select "00 01 02 03 04 05 06 07 08 09 10 11 12 13 14 15 16 17 18 19 20 21 22 23 24 25 2…" at bounding box center [1193, 353] width 39 height 35
select select "30"
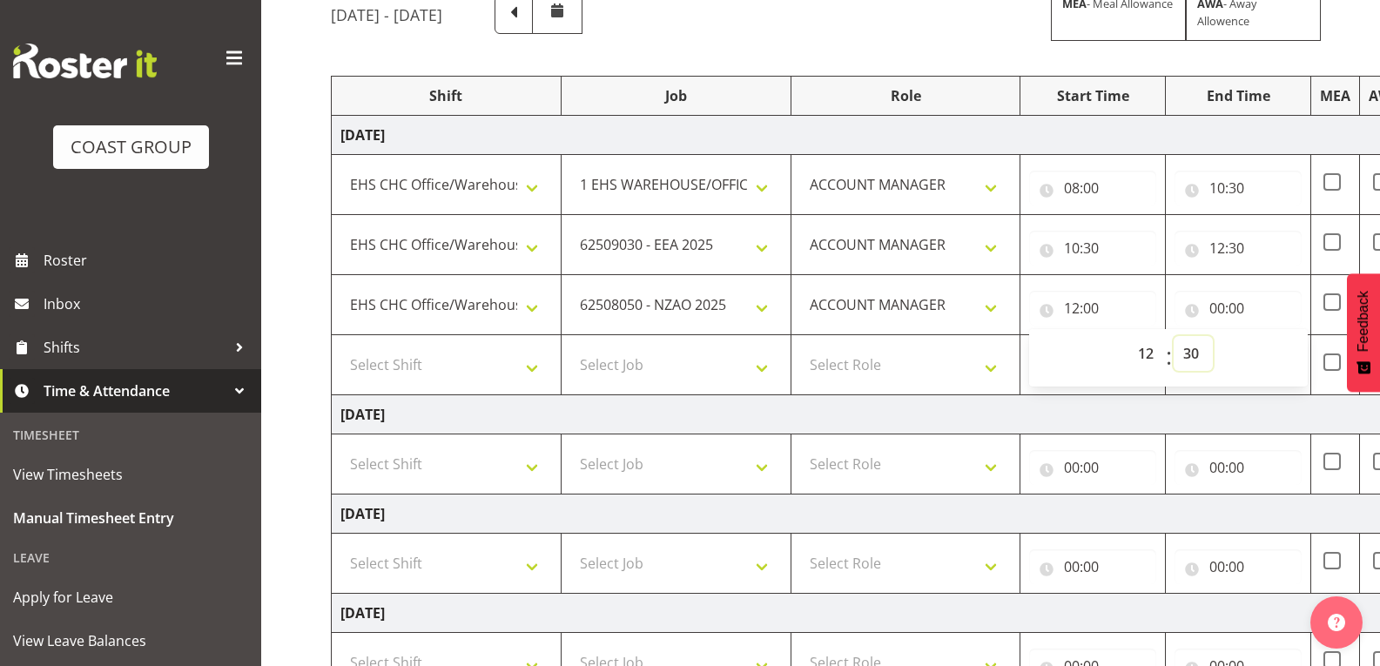
click at [1174, 336] on select "00 01 02 03 04 05 06 07 08 09 10 11 12 13 14 15 16 17 18 19 20 21 22 23 24 25 2…" at bounding box center [1193, 353] width 39 height 35
type input "12:30"
click at [1240, 65] on div "[DATE] - [DATE] MEA - Meal Allowance AWA - Away Allowence Shift Job Role Start …" at bounding box center [855, 535] width 1049 height 1107
drag, startPoint x: 1237, startPoint y: 314, endPoint x: 1245, endPoint y: 325, distance: 13.1
click at [1237, 314] on input "00:00" at bounding box center [1238, 308] width 127 height 35
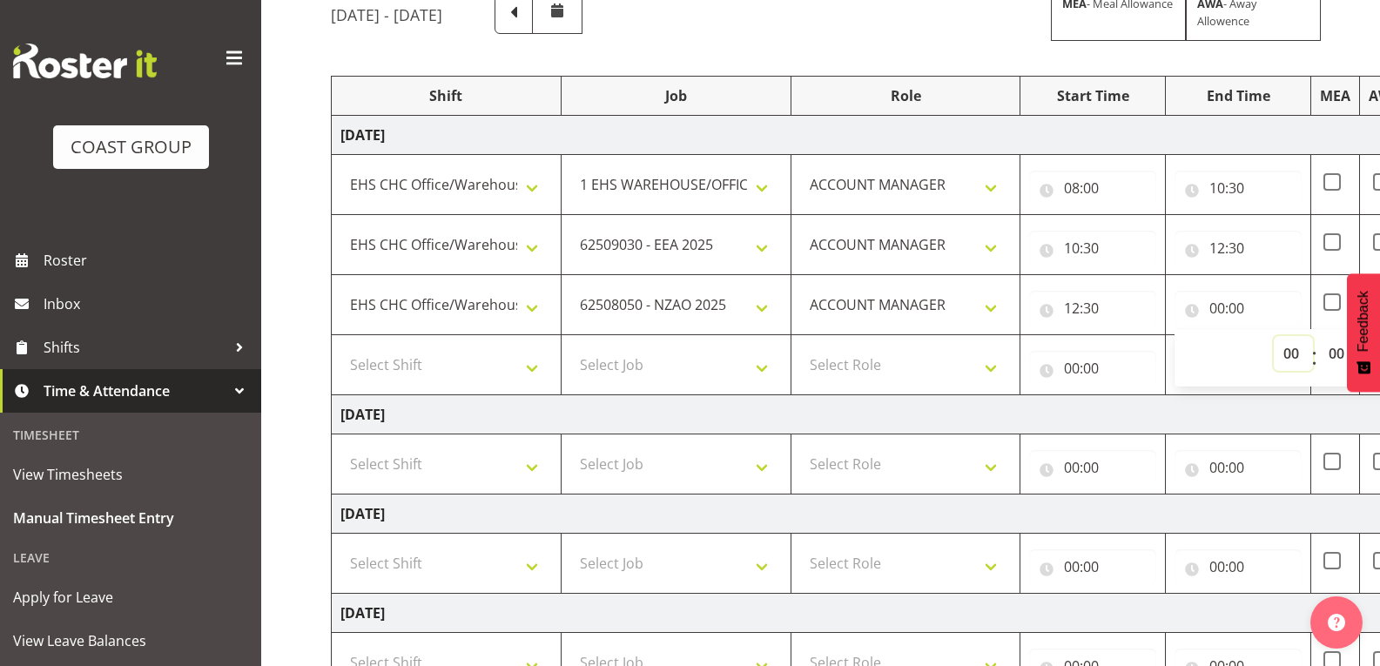
click at [1297, 354] on select "00 01 02 03 04 05 06 07 08 09 10 11 12 13 14 15 16 17 18 19 20 21 22 23" at bounding box center [1293, 353] width 39 height 35
select select "13"
click at [1274, 336] on select "00 01 02 03 04 05 06 07 08 09 10 11 12 13 14 15 16 17 18 19 20 21 22 23" at bounding box center [1293, 353] width 39 height 35
type input "13:00"
click at [1345, 361] on select "00 01 02 03 04 05 06 07 08 09 10 11 12 13 14 15 16 17 18 19 20 21 22 23 24 25 2…" at bounding box center [1338, 353] width 39 height 35
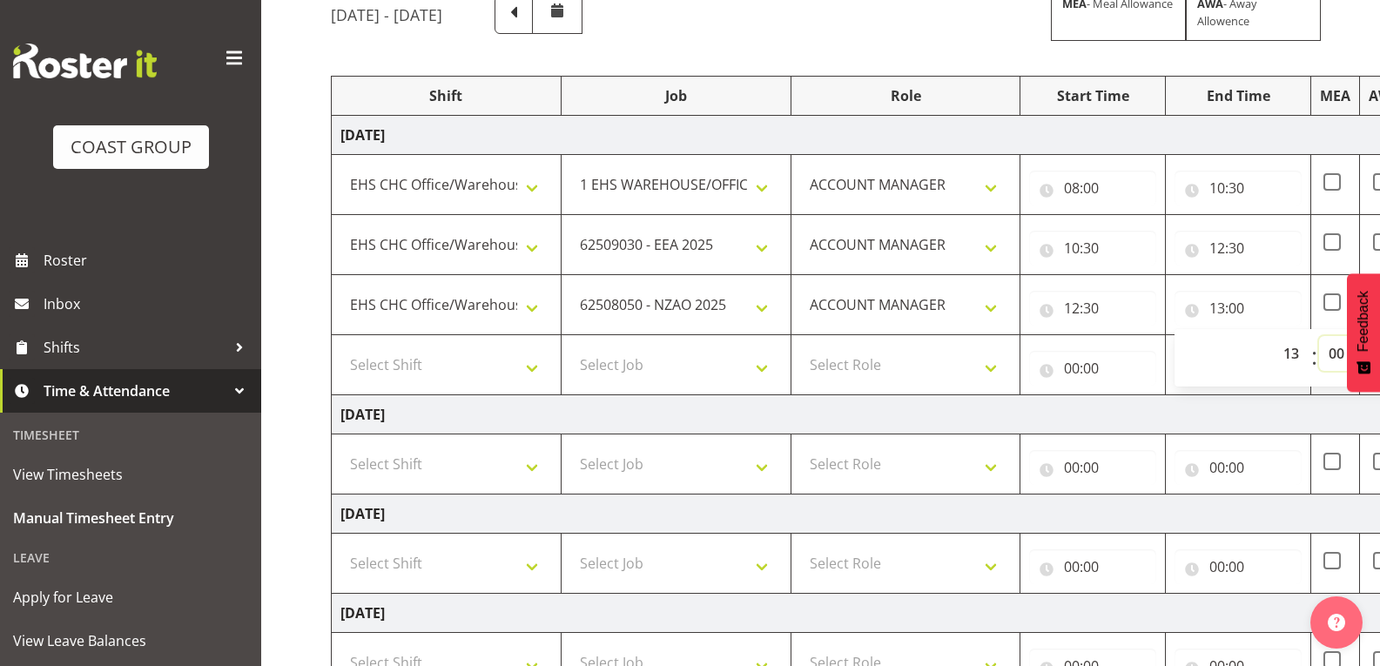
select select "15"
click at [1319, 336] on select "00 01 02 03 04 05 06 07 08 09 10 11 12 13 14 15 16 17 18 19 20 21 22 23 24 25 2…" at bounding box center [1338, 353] width 39 height 35
type input "13:15"
click at [1298, 405] on td "[DATE]" at bounding box center [941, 414] width 1218 height 39
click at [503, 362] on select "Select Shift Break AHICE Break ATSNZ Break All Blacks casual Break Arts [PERSON…" at bounding box center [446, 364] width 212 height 35
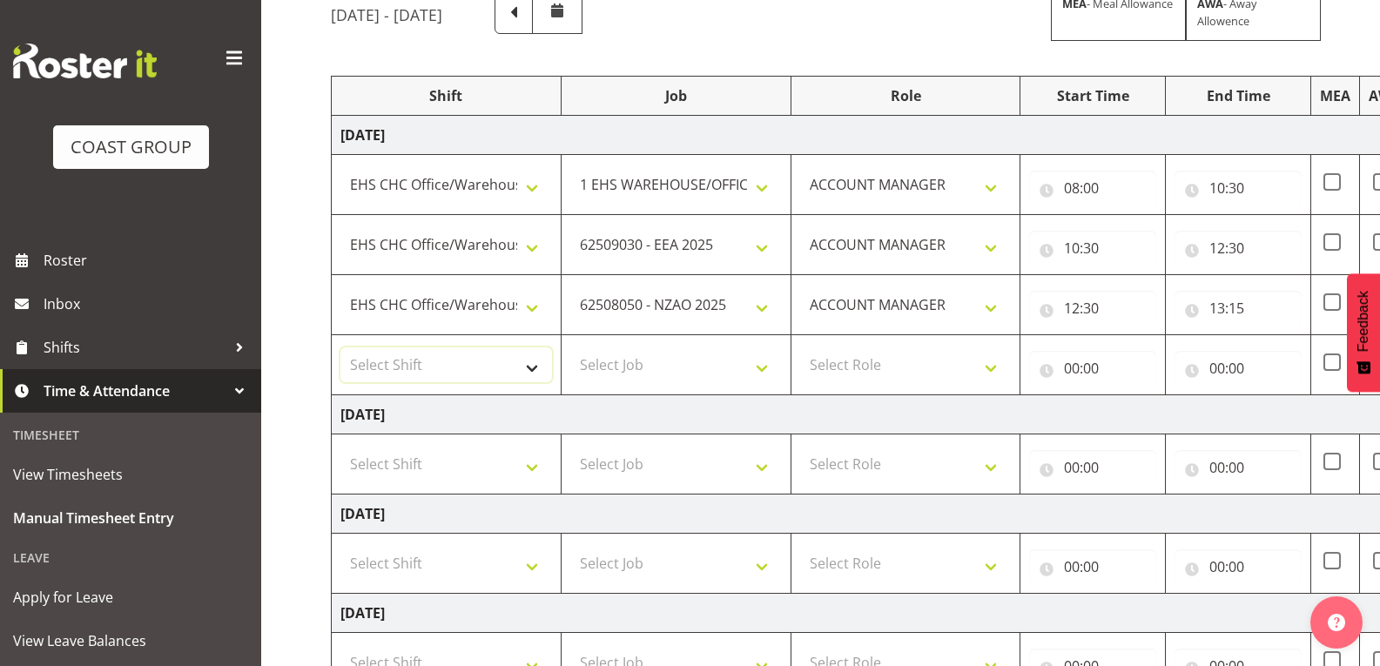
select select "1404"
click at [340, 347] on select "Select Shift Break AHICE Break ATSNZ Break All Blacks casual Break Arts [PERSON…" at bounding box center [446, 364] width 212 height 35
click at [639, 368] on select "Select Job 1 Carlton Events 1 [PERSON_NAME][GEOGRAPHIC_DATA] 1 [PERSON_NAME][GE…" at bounding box center [676, 364] width 212 height 35
select select "69"
click at [570, 347] on select "Select Job 1 Carlton Events 1 [PERSON_NAME][GEOGRAPHIC_DATA] 1 [PERSON_NAME][GE…" at bounding box center [676, 364] width 212 height 35
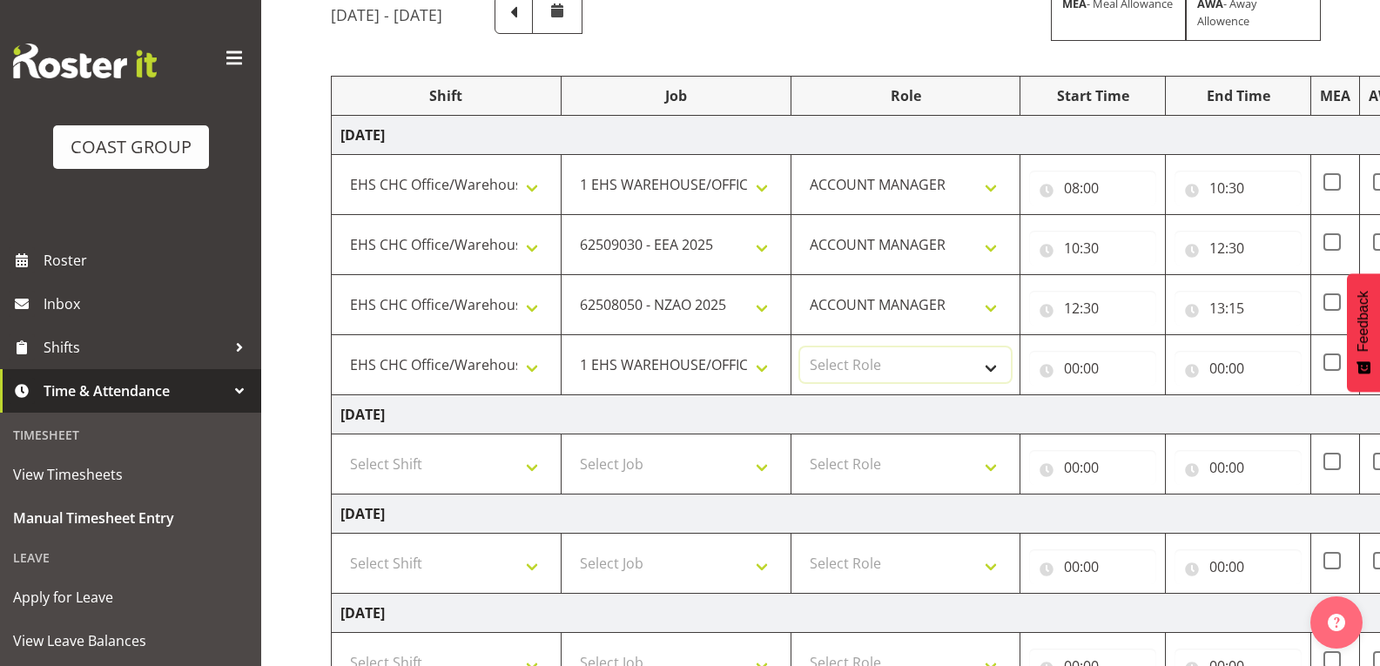
drag, startPoint x: 901, startPoint y: 360, endPoint x: 909, endPoint y: 372, distance: 14.5
click at [901, 360] on select "Select Role ACCOUNT MANAGER" at bounding box center [906, 364] width 212 height 35
select select "197"
click at [800, 347] on select "Select Role ACCOUNT MANAGER" at bounding box center [906, 364] width 212 height 35
click at [1142, 370] on input "00:00" at bounding box center [1092, 368] width 127 height 35
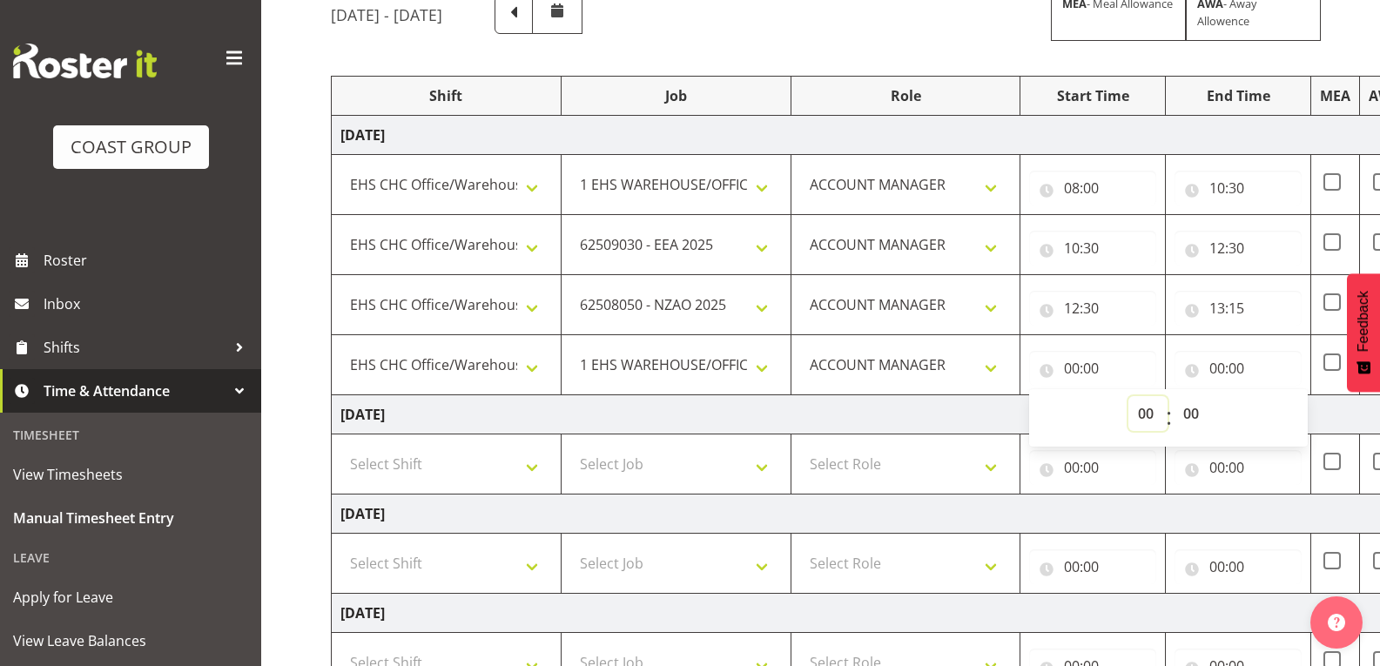
click at [1155, 415] on select "00 01 02 03 04 05 06 07 08 09 10 11 12 13 14 15 16 17 18 19 20 21 22 23" at bounding box center [1148, 413] width 39 height 35
select select "13"
click at [1129, 396] on select "00 01 02 03 04 05 06 07 08 09 10 11 12 13 14 15 16 17 18 19 20 21 22 23" at bounding box center [1148, 413] width 39 height 35
type input "13:00"
click at [1192, 415] on select "00 01 02 03 04 05 06 07 08 09 10 11 12 13 14 15 16 17 18 19 20 21 22 23 24 25 2…" at bounding box center [1193, 413] width 39 height 35
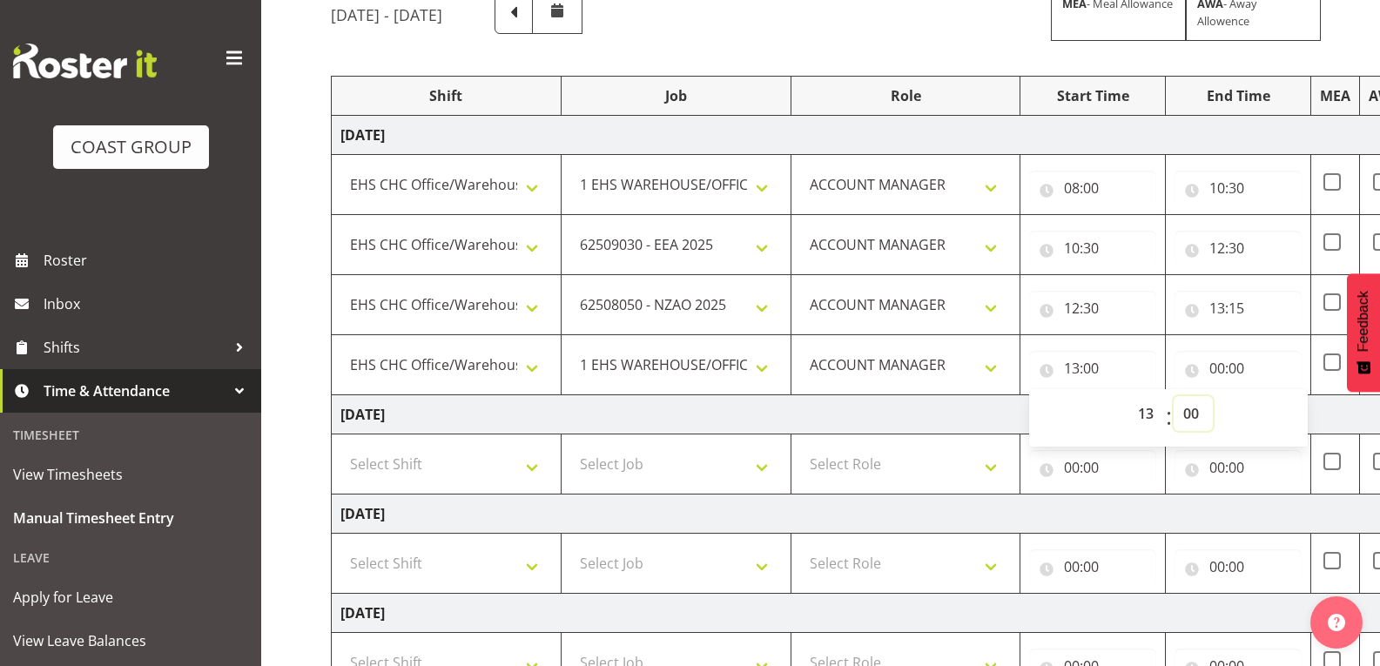
select select "15"
click at [1174, 396] on select "00 01 02 03 04 05 06 07 08 09 10 11 12 13 14 15 16 17 18 19 20 21 22 23 24 25 2…" at bounding box center [1193, 413] width 39 height 35
type input "13:15"
click at [1236, 374] on input "00:00" at bounding box center [1238, 368] width 127 height 35
click at [1304, 423] on select "00 01 02 03 04 05 06 07 08 09 10 11 12 13 14 15 16 17 18 19 20 21 22 23" at bounding box center [1293, 413] width 39 height 35
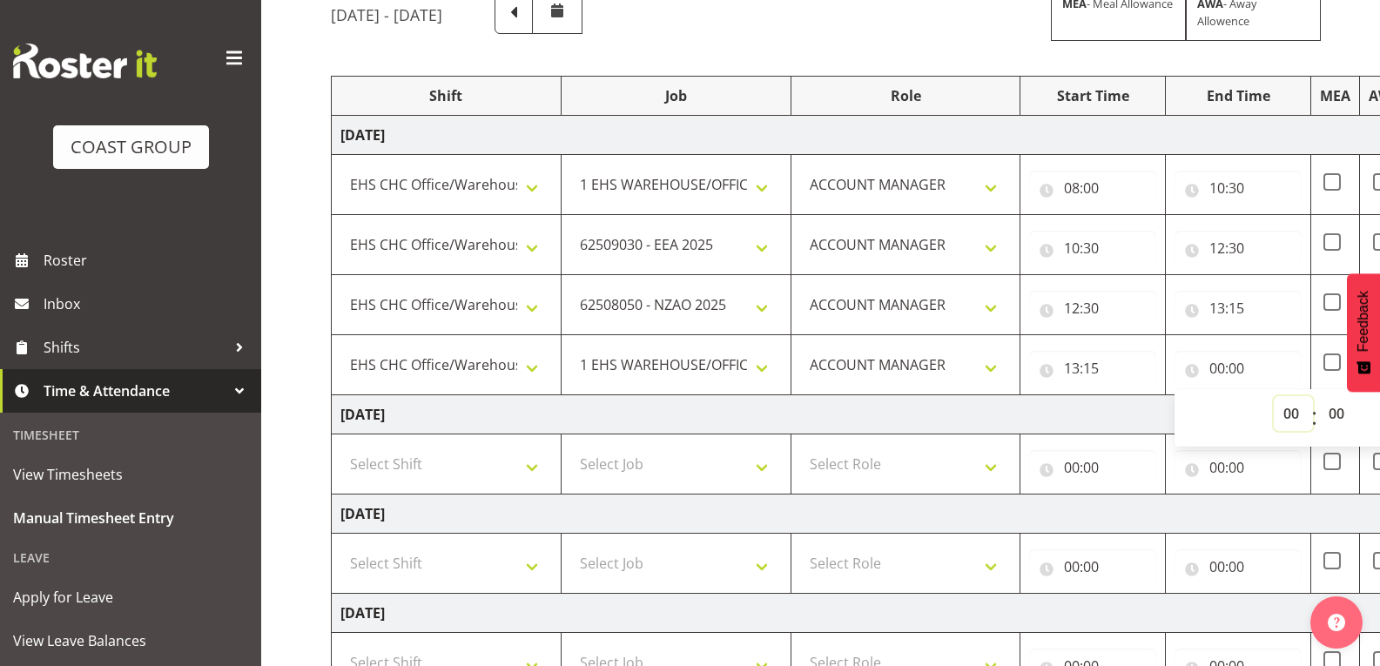
select select "14"
click at [1274, 396] on select "00 01 02 03 04 05 06 07 08 09 10 11 12 13 14 15 16 17 18 19 20 21 22 23" at bounding box center [1293, 413] width 39 height 35
type input "14:00"
click at [1351, 415] on select "00 01 02 03 04 05 06 07 08 09 10 11 12 13 14 15 16 17 18 19 20 21 22 23 24 25 2…" at bounding box center [1338, 413] width 39 height 35
select select "15"
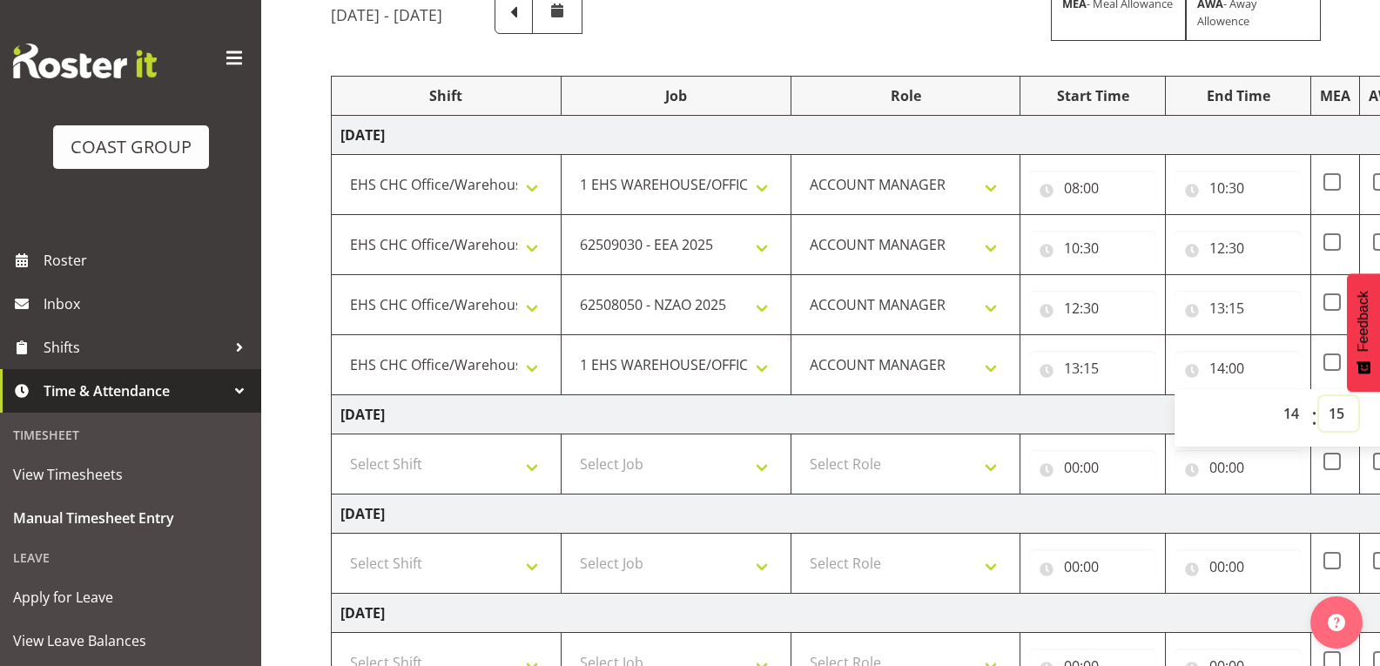
click at [1319, 396] on select "00 01 02 03 04 05 06 07 08 09 10 11 12 13 14 15 16 17 18 19 20 21 22 23 24 25 2…" at bounding box center [1338, 413] width 39 height 35
type input "14:15"
click at [1142, 398] on td "[DATE]" at bounding box center [941, 414] width 1218 height 39
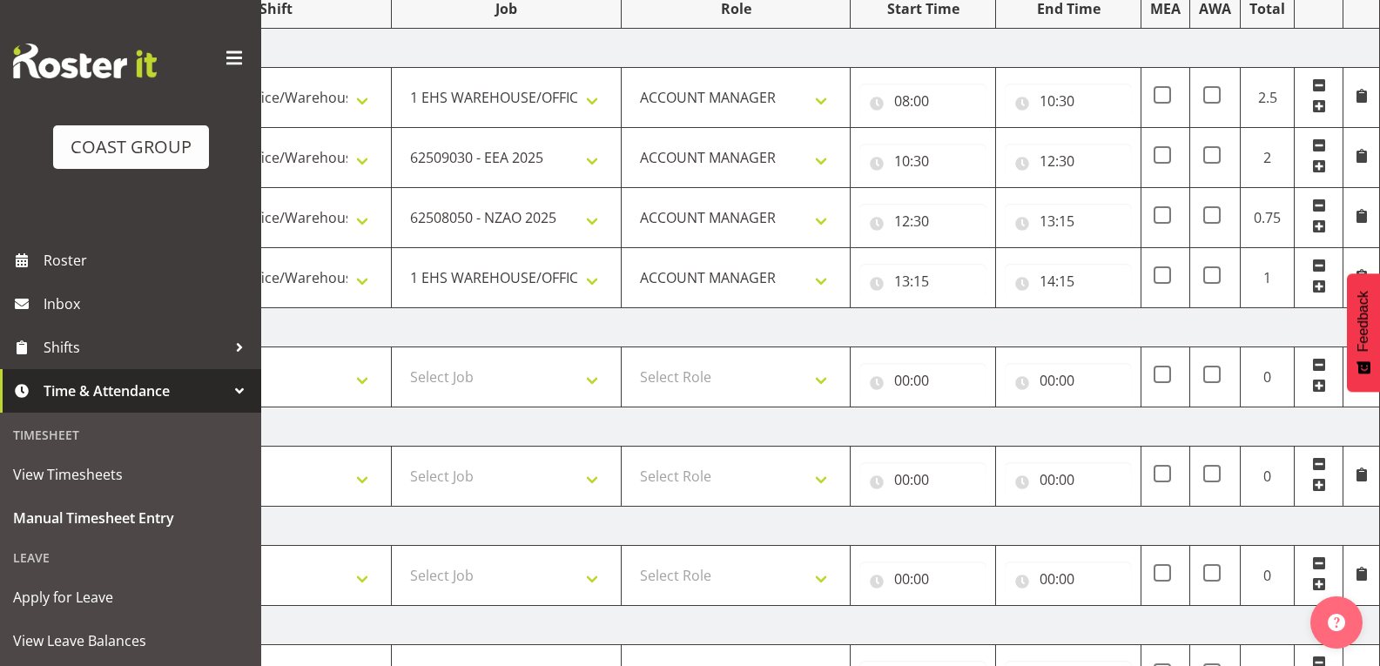
scroll to position [600, 0]
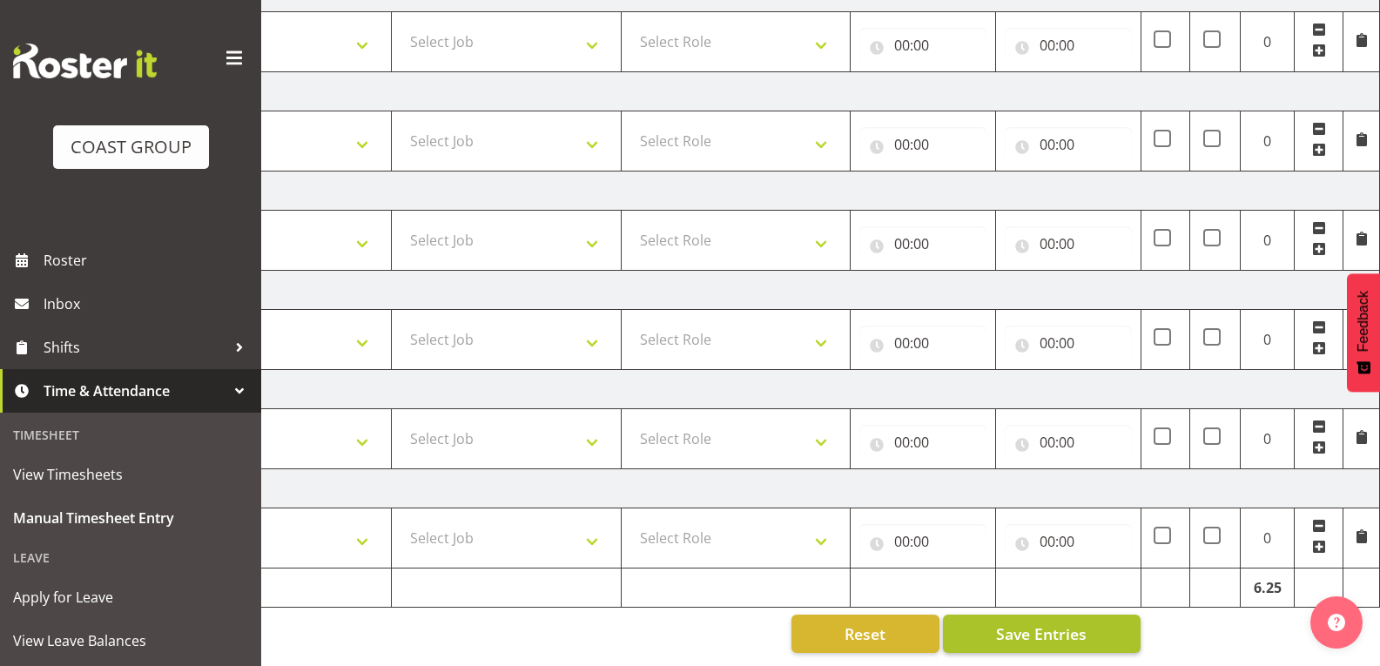
click at [1071, 602] on div "[DATE] - [DATE] MEA - Meal Allowance AWA - Away Allowence Shift Job Role Start …" at bounding box center [685, 112] width 1049 height 1107
click at [1078, 623] on span "Save Entries" at bounding box center [1041, 634] width 91 height 23
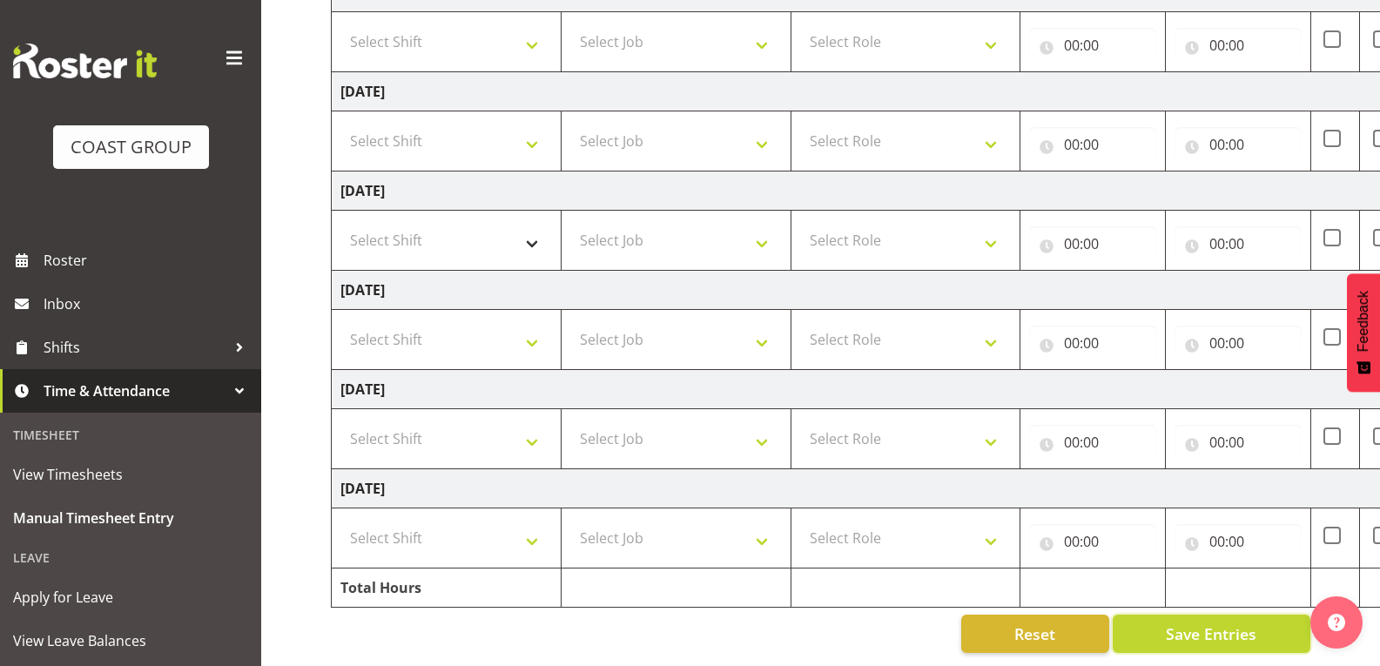
scroll to position [252, 0]
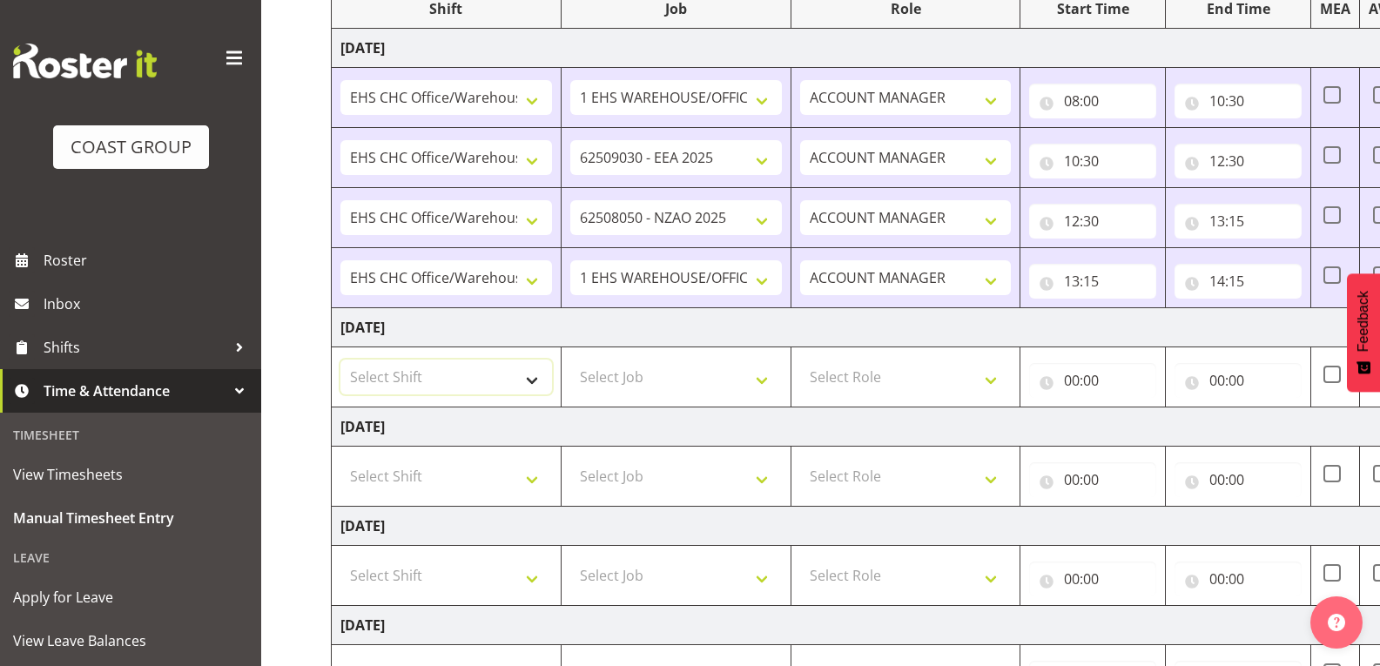
click at [534, 367] on select "Select Shift Break AHICE Break ATSNZ Break All Blacks casual Break Arts [PERSON…" at bounding box center [446, 377] width 212 height 35
select select "81172"
click at [340, 360] on select "Select Shift Break AHICE Break ATSNZ Break All Blacks casual Break Arts [PERSON…" at bounding box center [446, 377] width 212 height 35
click at [631, 377] on select "Select Job 1 Carlton Events 1 [PERSON_NAME][GEOGRAPHIC_DATA] 1 [PERSON_NAME][GE…" at bounding box center [676, 377] width 212 height 35
select select "9199"
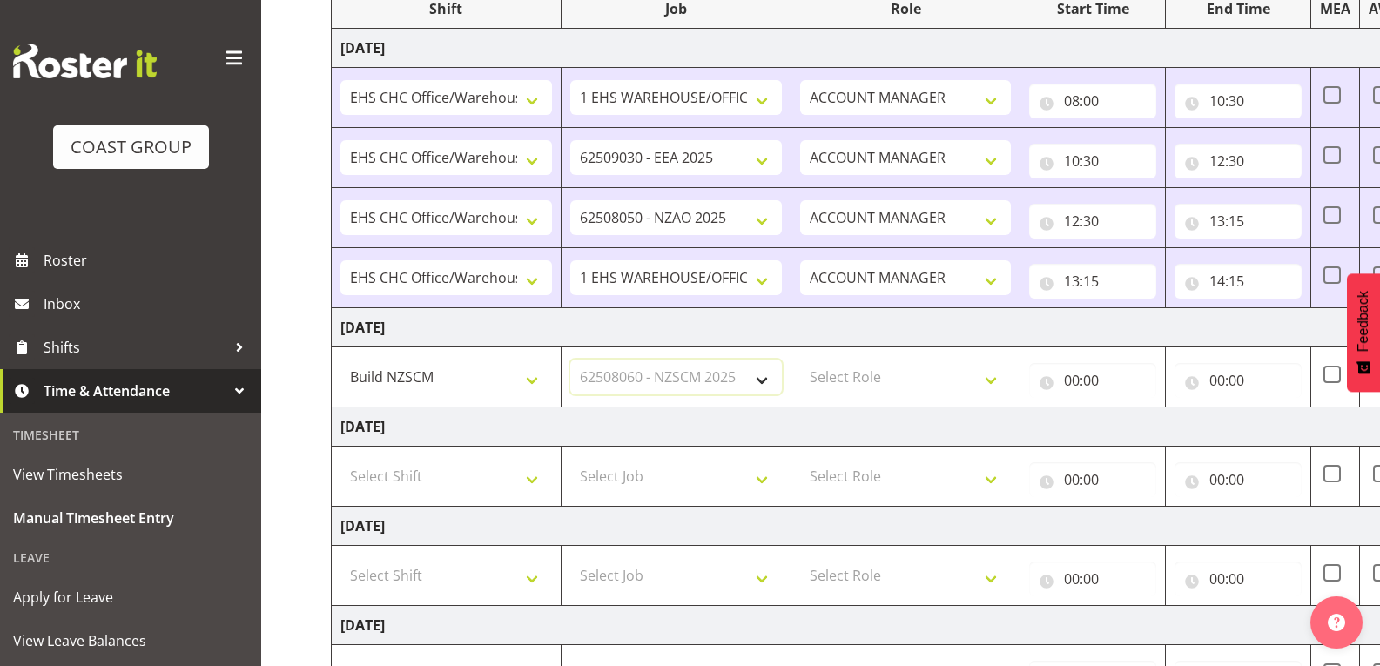
click at [570, 360] on select "Select Job 1 Carlton Events 1 [PERSON_NAME][GEOGRAPHIC_DATA] 1 [PERSON_NAME][GE…" at bounding box center [676, 377] width 212 height 35
click at [947, 377] on select "Select Role ACCOUNT MANAGER" at bounding box center [906, 377] width 212 height 35
select select "197"
click at [800, 360] on select "Select Role ACCOUNT MANAGER" at bounding box center [906, 377] width 212 height 35
click at [1082, 375] on input "00:00" at bounding box center [1092, 380] width 127 height 35
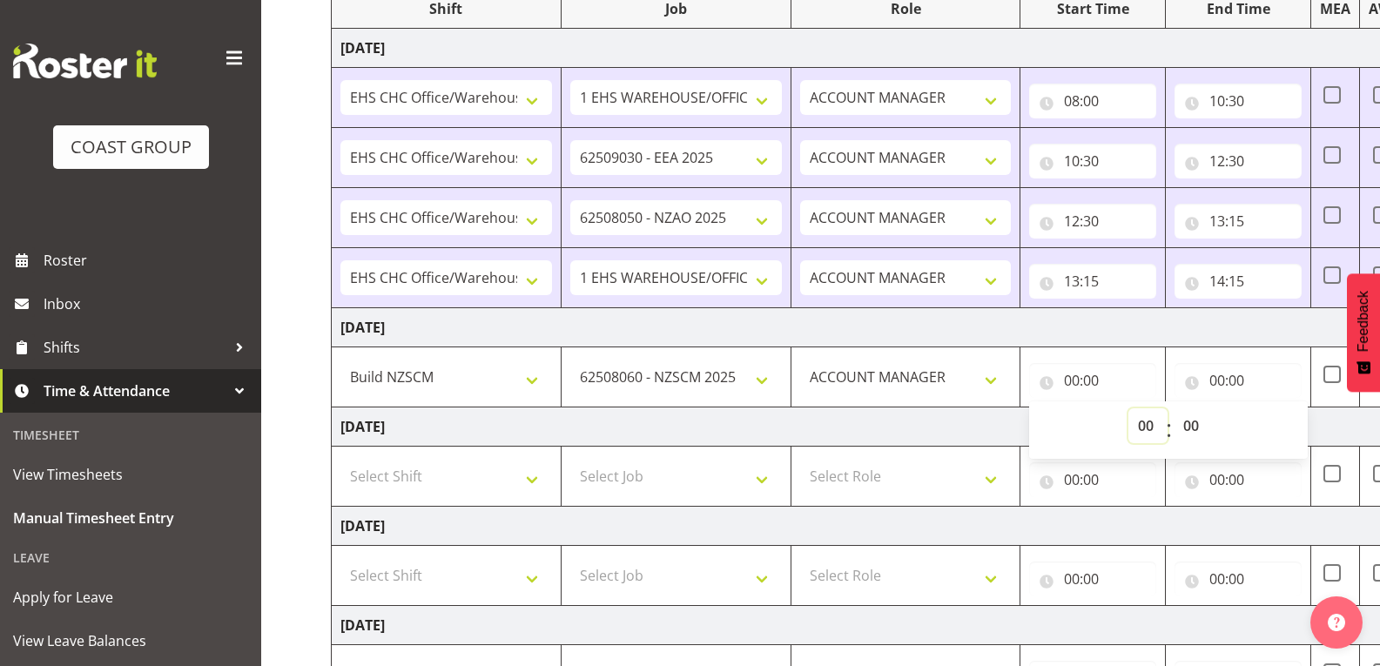
click at [1158, 428] on select "00 01 02 03 04 05 06 07 08 09 10 11 12 13 14 15 16 17 18 19 20 21 22 23" at bounding box center [1148, 425] width 39 height 35
select select "6"
click at [1129, 408] on select "00 01 02 03 04 05 06 07 08 09 10 11 12 13 14 15 16 17 18 19 20 21 22 23" at bounding box center [1148, 425] width 39 height 35
type input "06:00"
drag, startPoint x: 1192, startPoint y: 428, endPoint x: 1207, endPoint y: 424, distance: 15.2
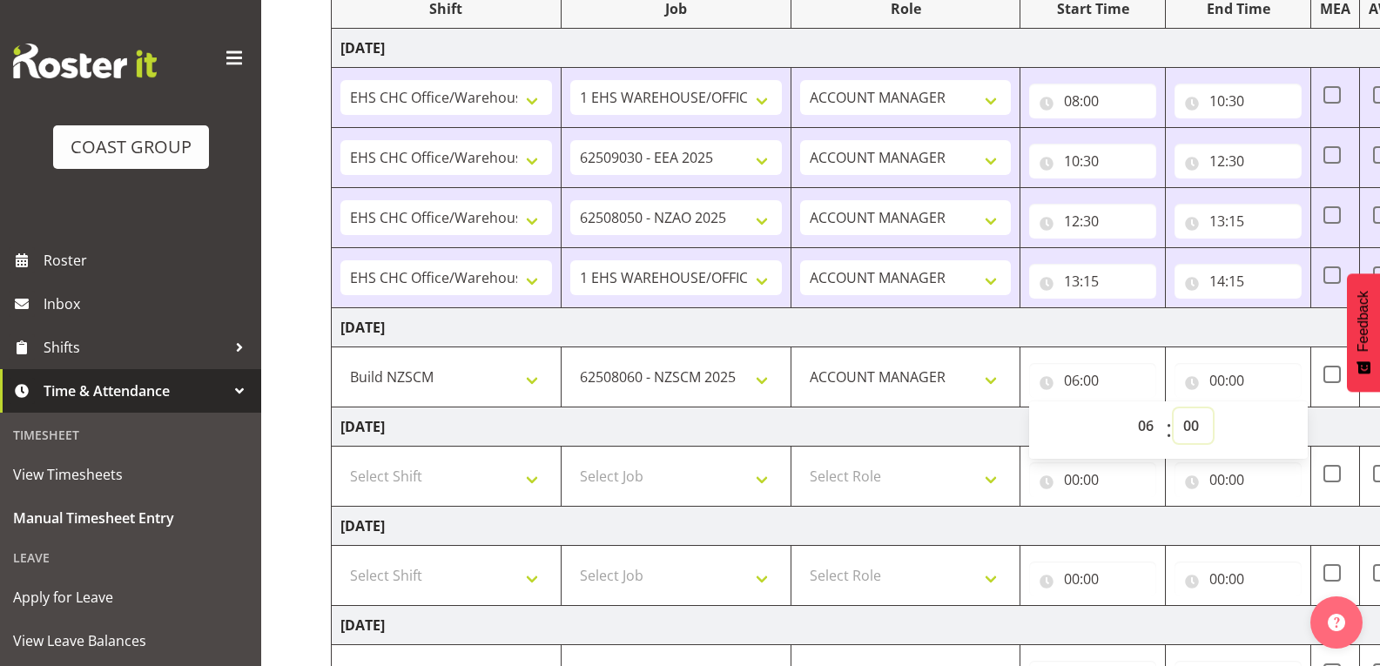
click at [1192, 428] on select "00 01 02 03 04 05 06 07 08 09 10 11 12 13 14 15 16 17 18 19 20 21 22 23 24 25 2…" at bounding box center [1193, 425] width 39 height 35
select select "30"
click at [1174, 408] on select "00 01 02 03 04 05 06 07 08 09 10 11 12 13 14 15 16 17 18 19 20 21 22 23 24 25 2…" at bounding box center [1193, 425] width 39 height 35
type input "06:30"
click at [1244, 393] on input "00:00" at bounding box center [1238, 380] width 127 height 35
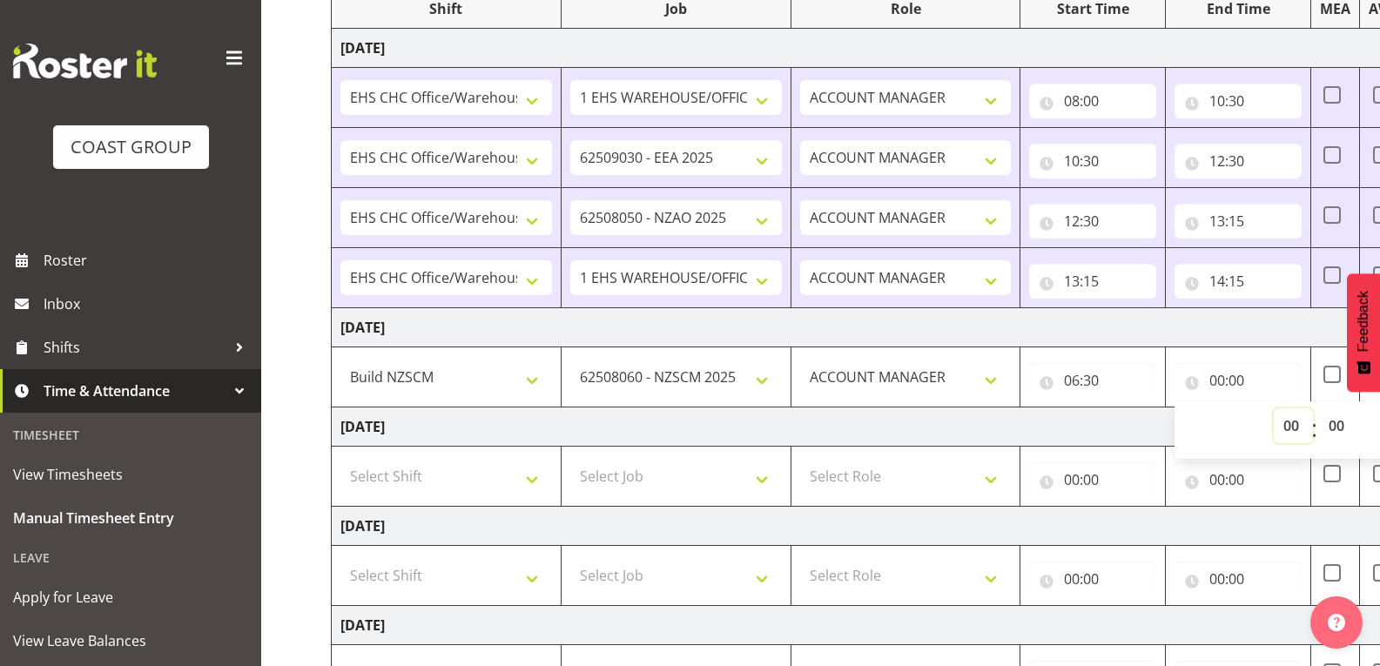
click at [1288, 428] on select "00 01 02 03 04 05 06 07 08 09 10 11 12 13 14 15 16 17 18 19 20 21 22 23" at bounding box center [1293, 425] width 39 height 35
select select "11"
click at [1274, 408] on select "00 01 02 03 04 05 06 07 08 09 10 11 12 13 14 15 16 17 18 19 20 21 22 23" at bounding box center [1293, 425] width 39 height 35
type input "11:00"
click at [1338, 429] on select "00 01 02 03 04 05 06 07 08 09 10 11 12 13 14 15 16 17 18 19 20 21 22 23 24 25 2…" at bounding box center [1338, 425] width 39 height 35
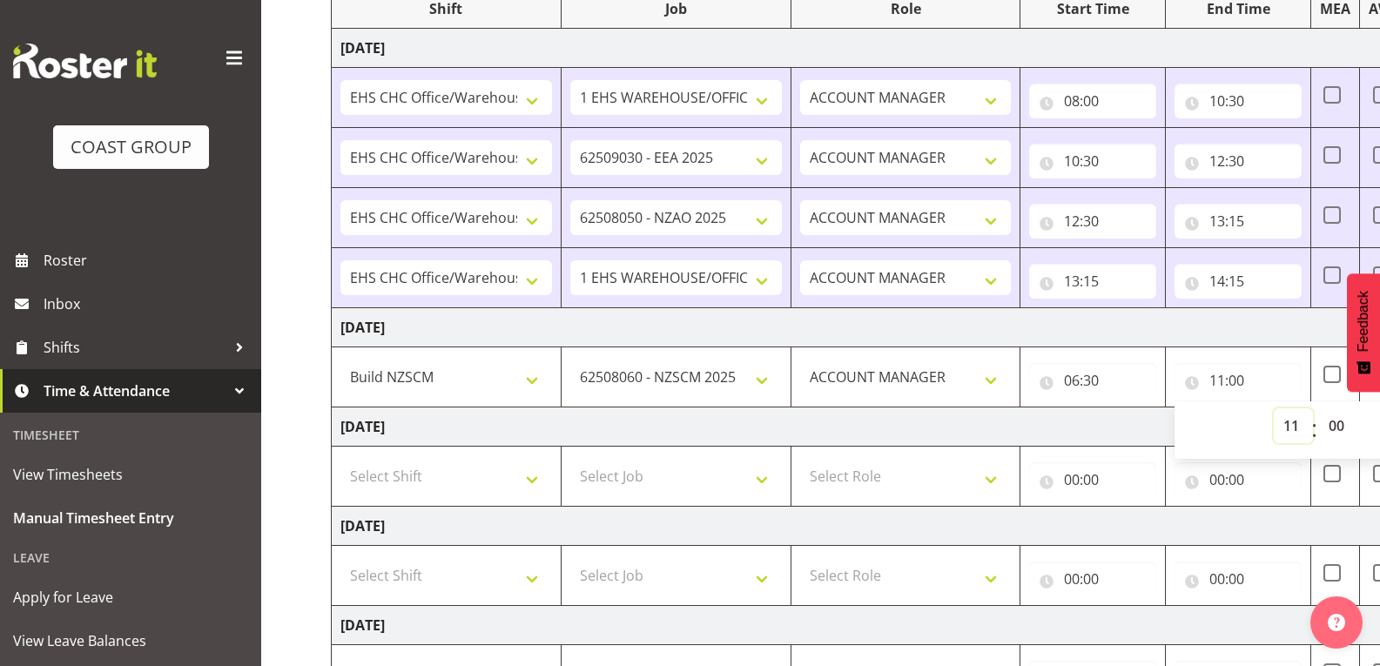
click at [1305, 428] on select "00 01 02 03 04 05 06 07 08 09 10 11 12 13 14 15 16 17 18 19 20 21 22 23" at bounding box center [1293, 425] width 39 height 35
select select "12"
click at [1274, 408] on select "00 01 02 03 04 05 06 07 08 09 10 11 12 13 14 15 16 17 18 19 20 21 22 23" at bounding box center [1293, 425] width 39 height 35
type input "12:00"
click at [1079, 442] on td "[DATE]" at bounding box center [941, 427] width 1218 height 39
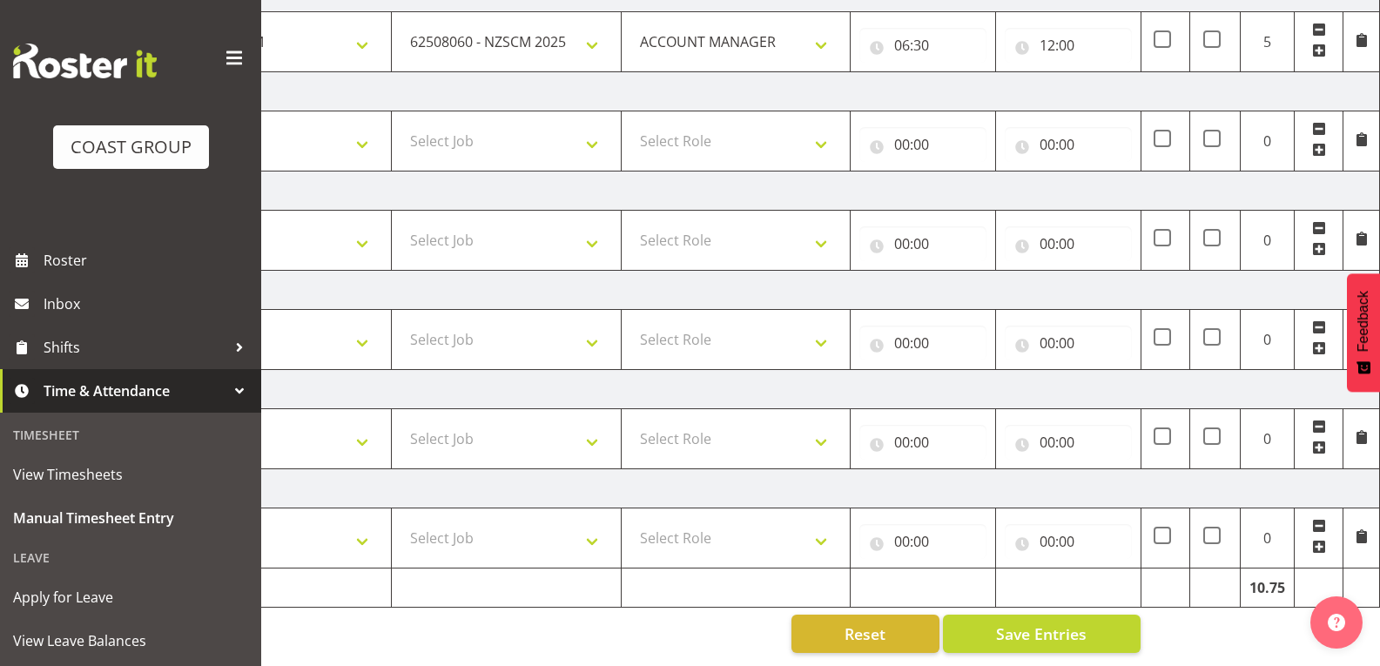
scroll to position [339, 0]
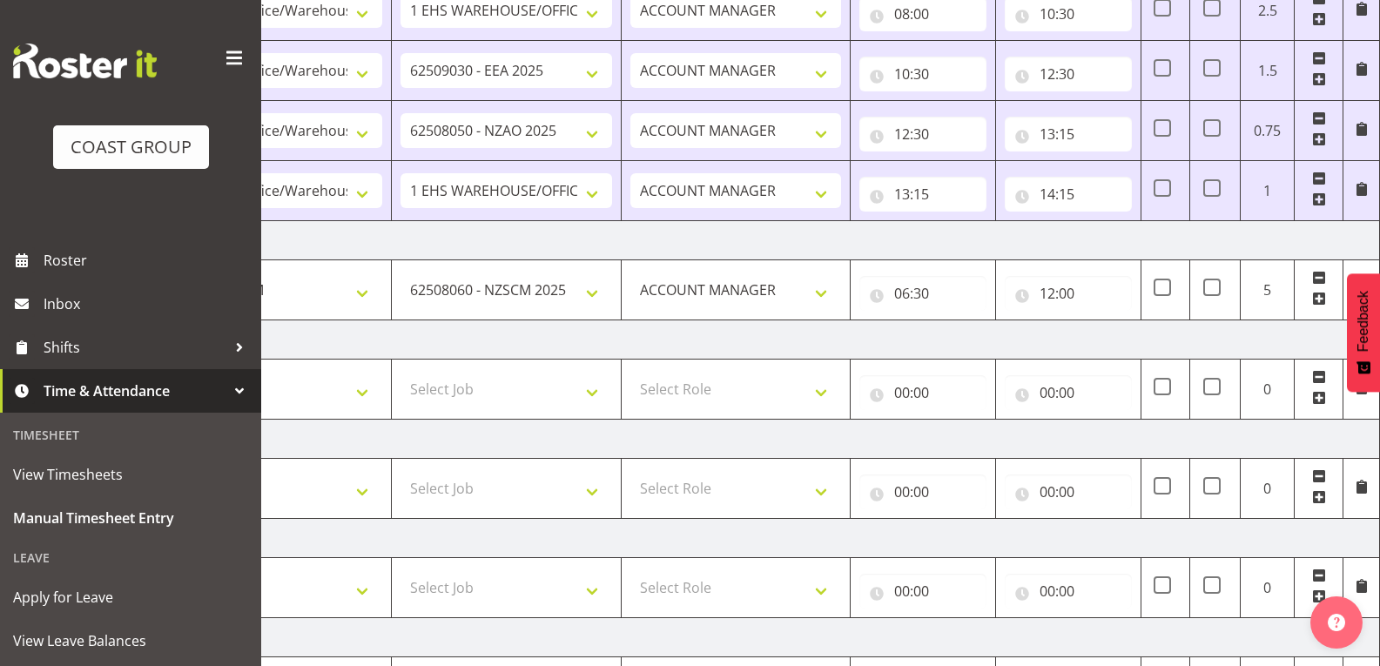
click at [1311, 300] on td at bounding box center [1319, 290] width 49 height 60
click at [1320, 302] on span at bounding box center [1319, 299] width 14 height 14
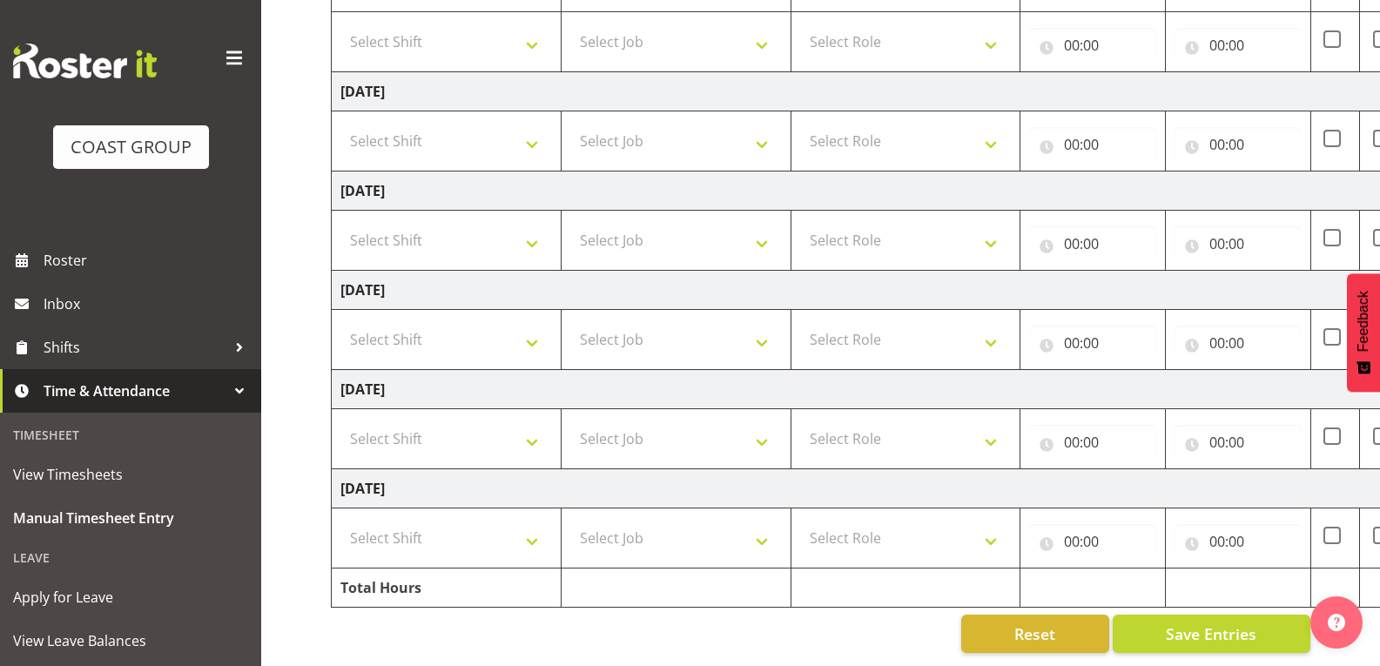
scroll to position [399, 0]
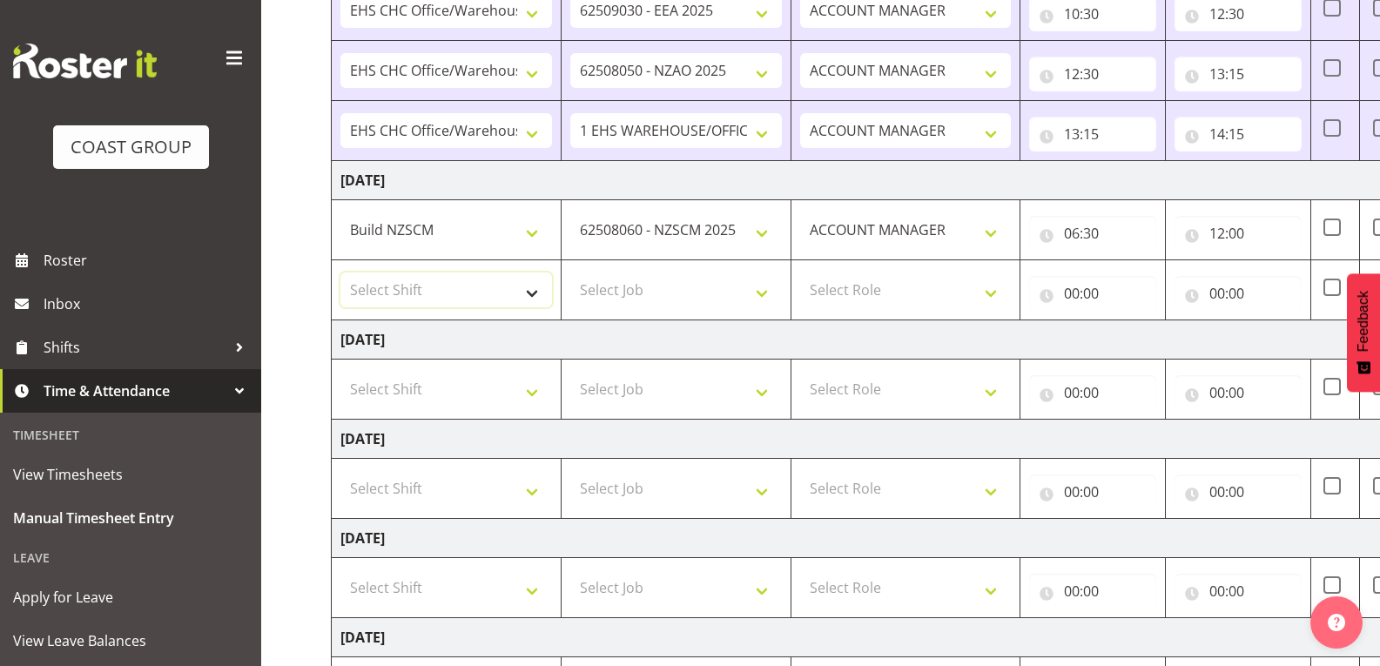
click at [527, 301] on select "Select Shift Break AHICE Break ATSNZ Break All Blacks casual Break Arts [PERSON…" at bounding box center [446, 290] width 212 height 35
select select "81179"
click at [340, 273] on select "Select Shift Break AHICE Break ATSNZ Break All Blacks casual Break Arts [PERSON…" at bounding box center [446, 290] width 212 height 35
click at [659, 300] on select "Select Job 1 Carlton Events 1 [PERSON_NAME][GEOGRAPHIC_DATA] 1 [PERSON_NAME][GE…" at bounding box center [676, 290] width 212 height 35
select select "9199"
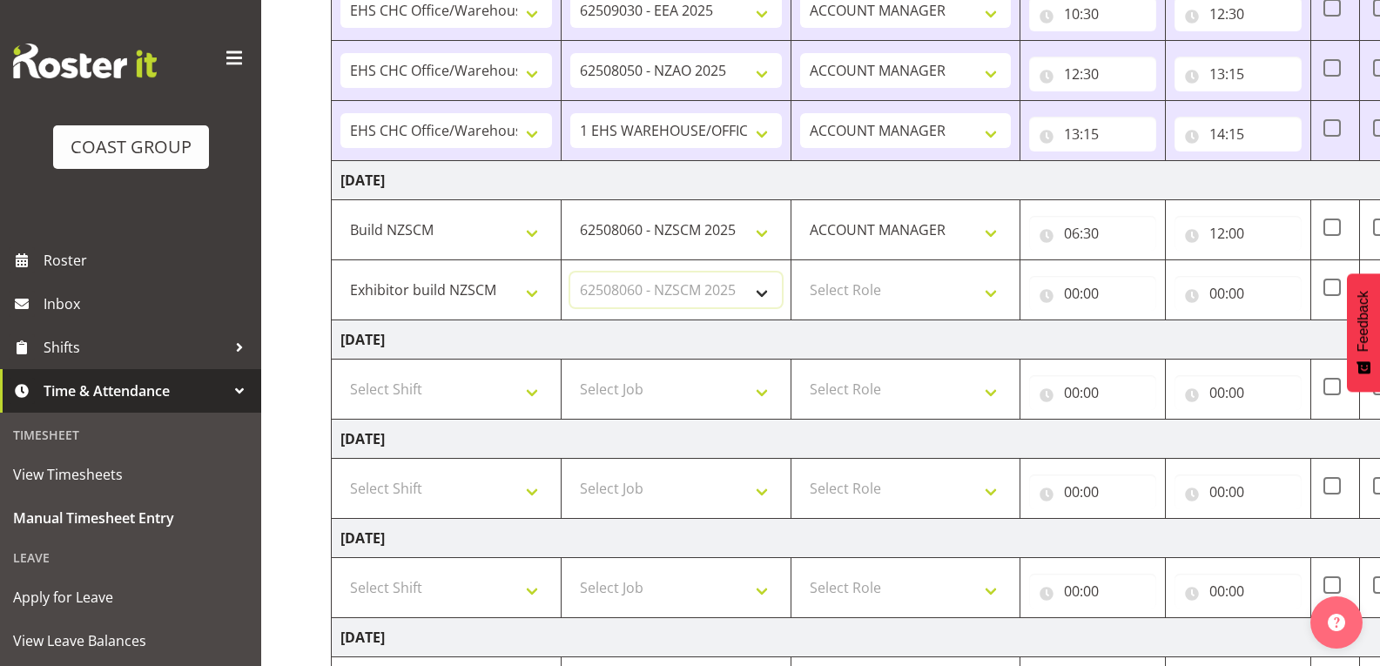
click at [570, 273] on select "Select Job 1 Carlton Events 1 [PERSON_NAME][GEOGRAPHIC_DATA] 1 [PERSON_NAME][GE…" at bounding box center [676, 290] width 212 height 35
click at [903, 313] on td "Select Role ACCOUNT MANAGER" at bounding box center [906, 290] width 230 height 60
click at [907, 299] on select "Select Role ACCOUNT MANAGER" at bounding box center [906, 290] width 212 height 35
select select "197"
click at [800, 273] on select "Select Role ACCOUNT MANAGER" at bounding box center [906, 290] width 212 height 35
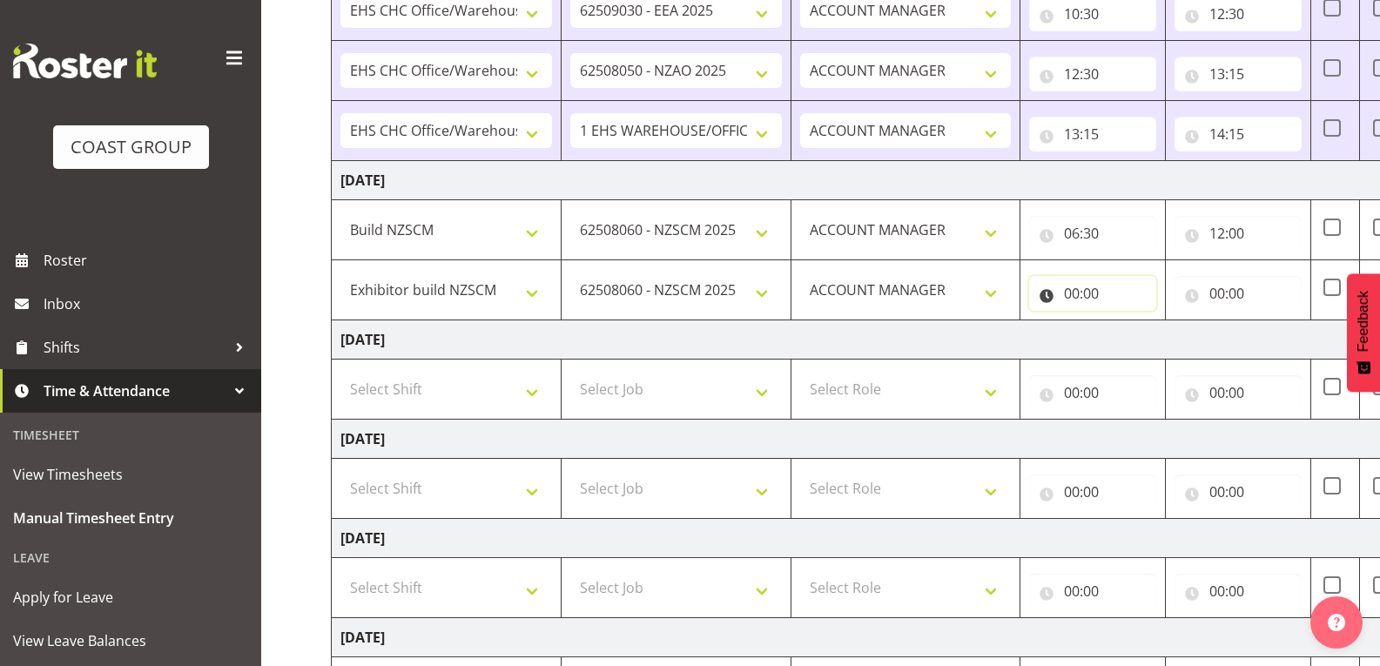
click at [1081, 286] on input "00:00" at bounding box center [1092, 293] width 127 height 35
click at [1140, 347] on select "00 01 02 03 04 05 06 07 08 09 10 11 12 13 14 15 16 17 18 19 20 21 22 23" at bounding box center [1148, 338] width 39 height 35
select select "17"
click at [1129, 321] on select "00 01 02 03 04 05 06 07 08 09 10 11 12 13 14 15 16 17 18 19 20 21 22 23" at bounding box center [1148, 338] width 39 height 35
type input "17:00"
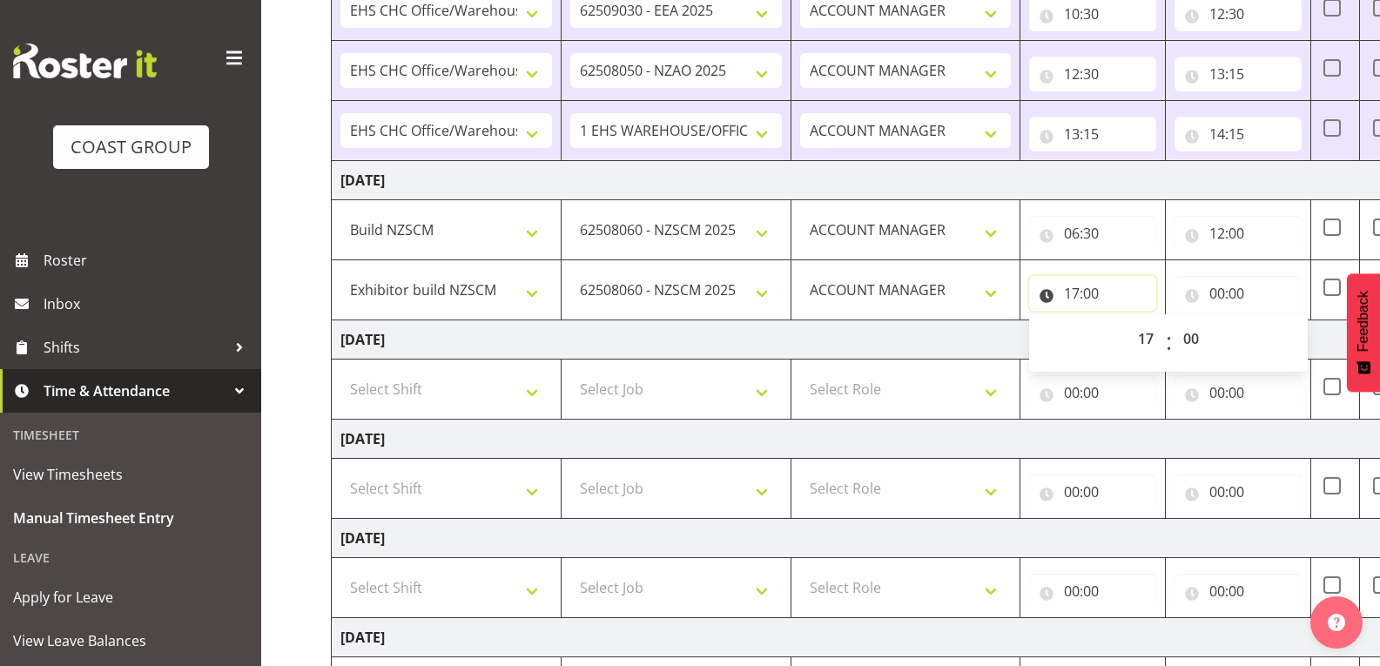
click at [1114, 296] on input "17:00" at bounding box center [1092, 293] width 127 height 35
click at [1081, 285] on input "17:00" at bounding box center [1092, 293] width 127 height 35
drag, startPoint x: 1138, startPoint y: 333, endPoint x: 1136, endPoint y: 321, distance: 11.5
click at [1138, 331] on select "00 01 02 03 04 05 06 07 08 09 10 11 12 13 14 15 16 17 18 19 20 21 22 23" at bounding box center [1148, 338] width 39 height 35
select select "12"
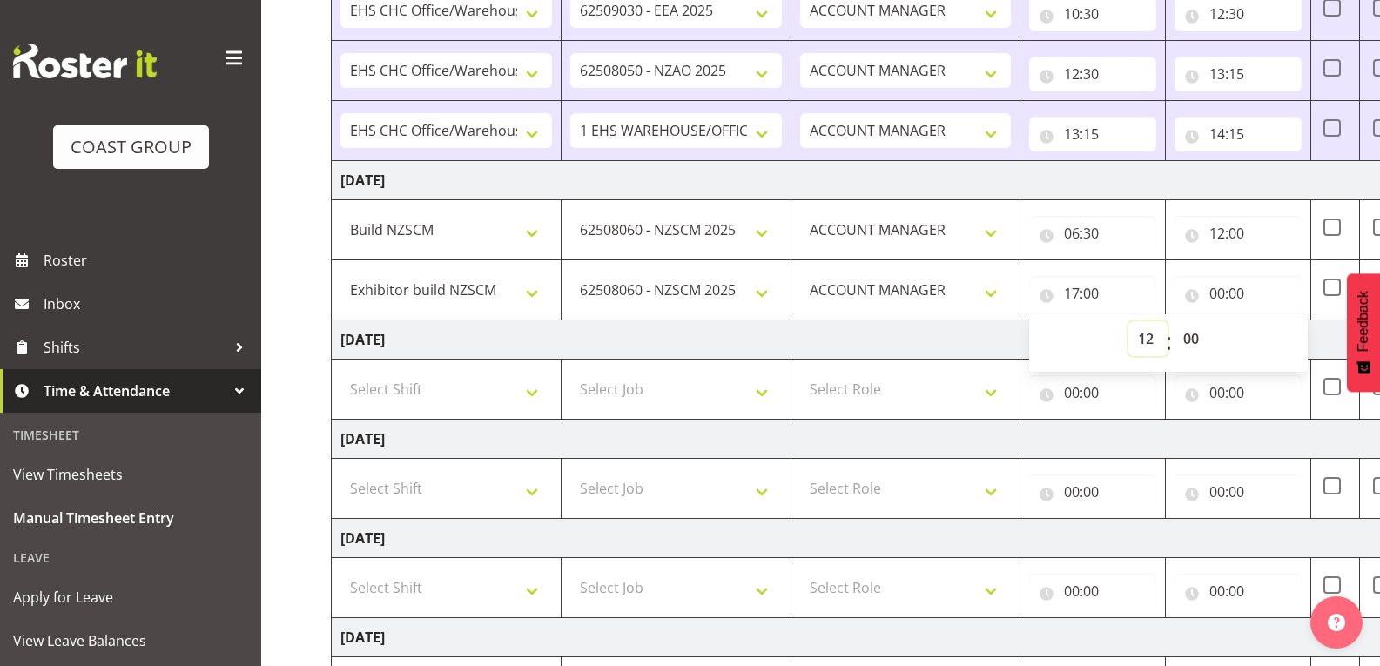
click at [1129, 321] on select "00 01 02 03 04 05 06 07 08 09 10 11 12 13 14 15 16 17 18 19 20 21 22 23" at bounding box center [1148, 338] width 39 height 35
type input "12:00"
click at [1219, 299] on input "00:00" at bounding box center [1238, 293] width 127 height 35
click at [1289, 334] on select "00 01 02 03 04 05 06 07 08 09 10 11 12 13 14 15 16 17 18 19 20 21 22 23" at bounding box center [1293, 338] width 39 height 35
select select "17"
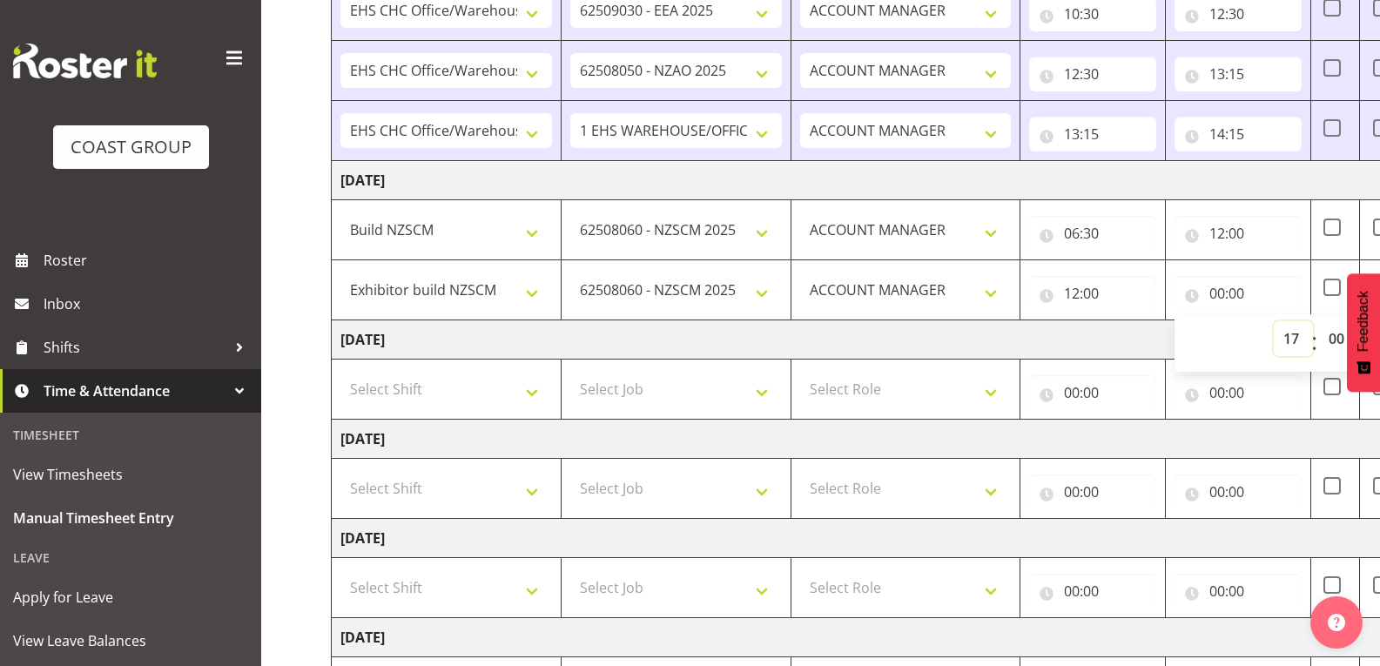
click at [1274, 321] on select "00 01 02 03 04 05 06 07 08 09 10 11 12 13 14 15 16 17 18 19 20 21 22 23" at bounding box center [1293, 338] width 39 height 35
type input "17:00"
click at [1122, 346] on td "[DATE]" at bounding box center [941, 339] width 1218 height 39
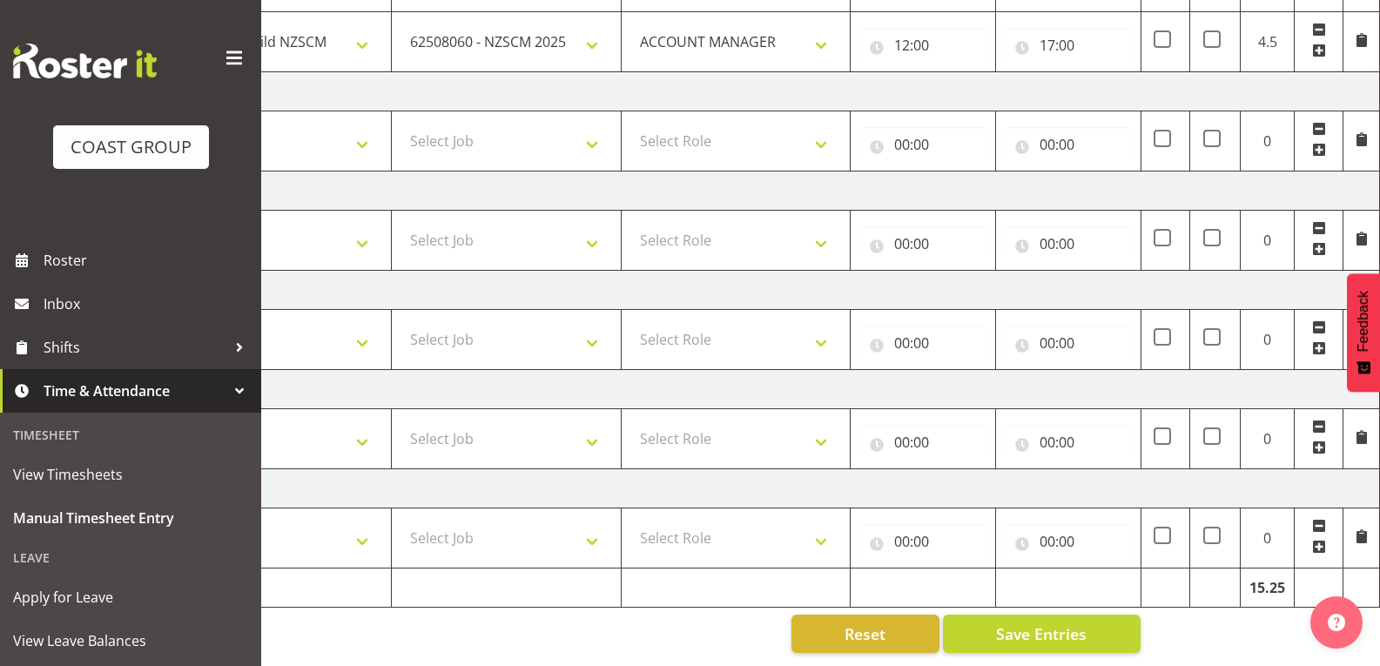
scroll to position [312, 0]
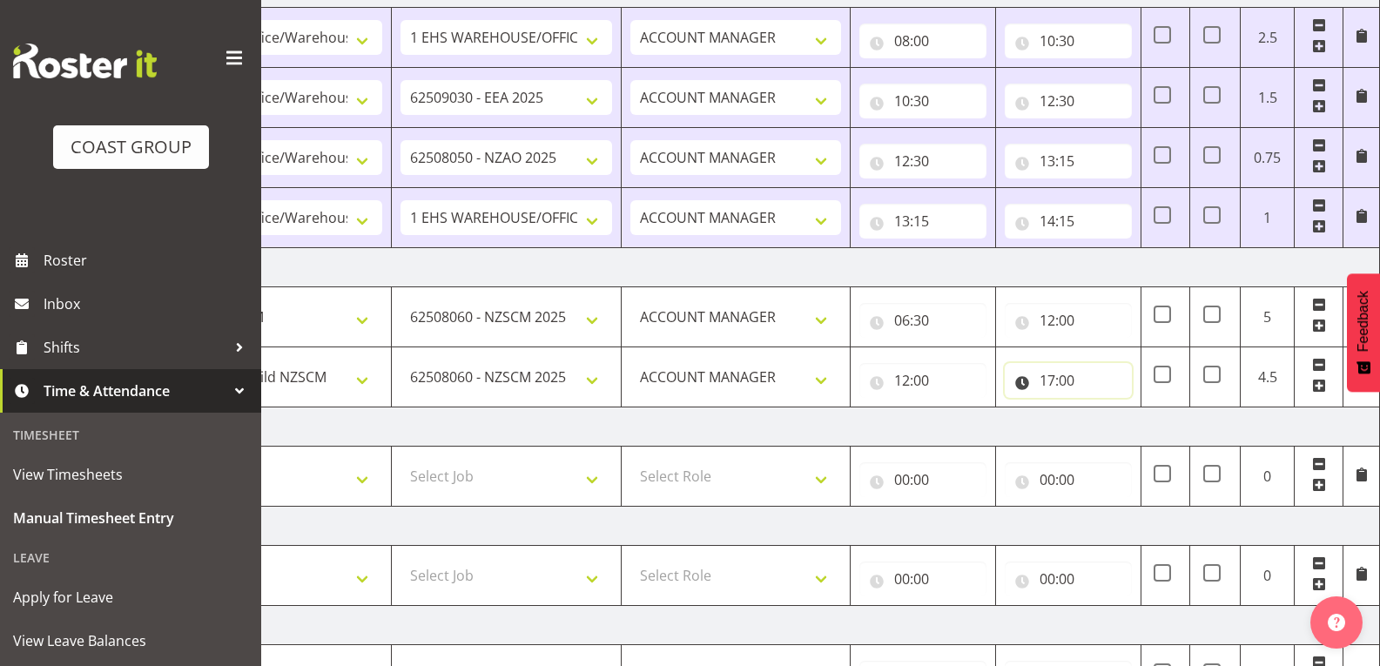
click at [1124, 387] on input "17:00" at bounding box center [1068, 380] width 127 height 35
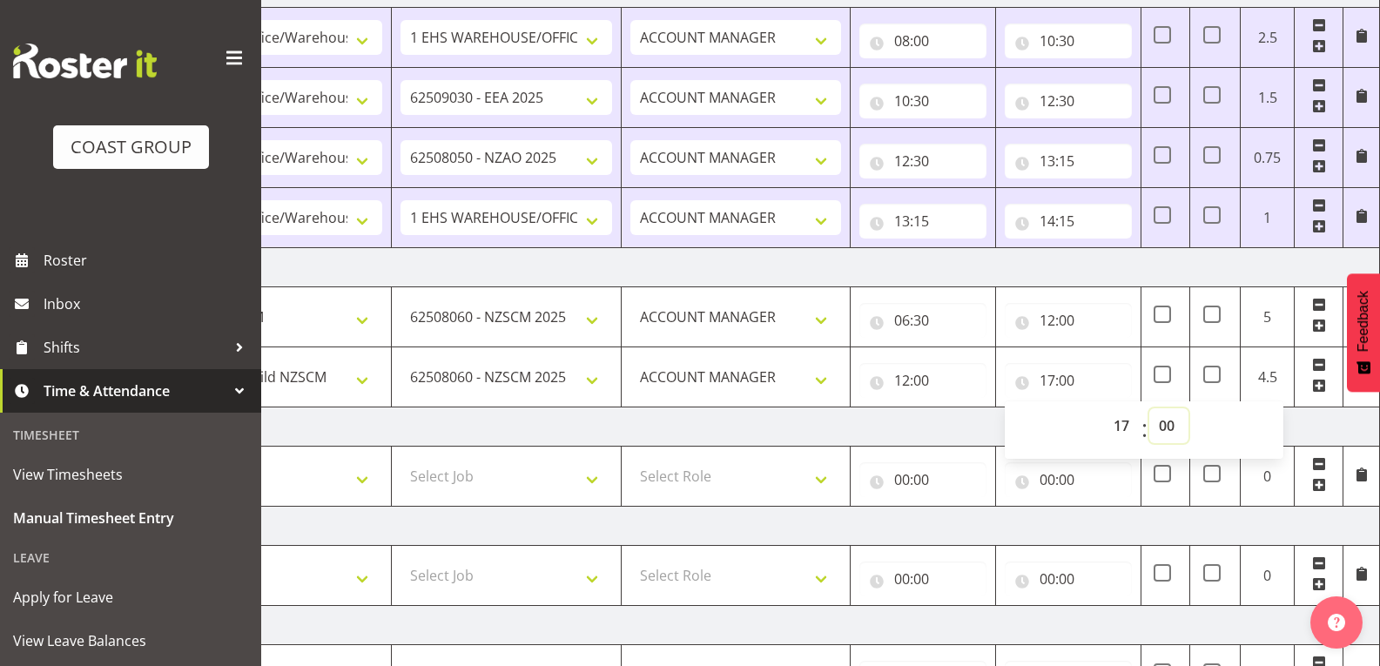
drag, startPoint x: 1165, startPoint y: 419, endPoint x: 1172, endPoint y: 429, distance: 12.6
click at [1165, 419] on select "00 01 02 03 04 05 06 07 08 09 10 11 12 13 14 15 16 17 18 19 20 21 22 23 24 25 2…" at bounding box center [1168, 425] width 39 height 35
select select "30"
click at [1149, 408] on select "00 01 02 03 04 05 06 07 08 09 10 11 12 13 14 15 16 17 18 19 20 21 22 23 24 25 2…" at bounding box center [1168, 425] width 39 height 35
type input "17:30"
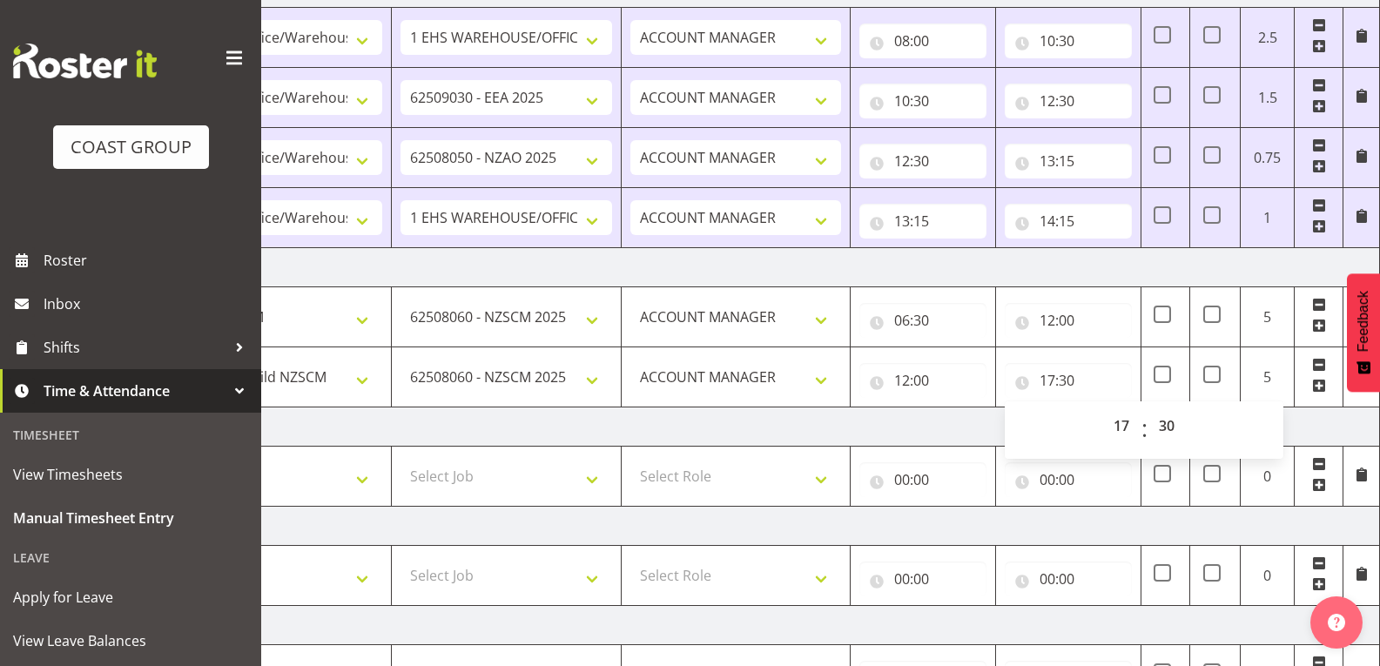
click at [1331, 430] on td "[DATE]" at bounding box center [771, 427] width 1218 height 39
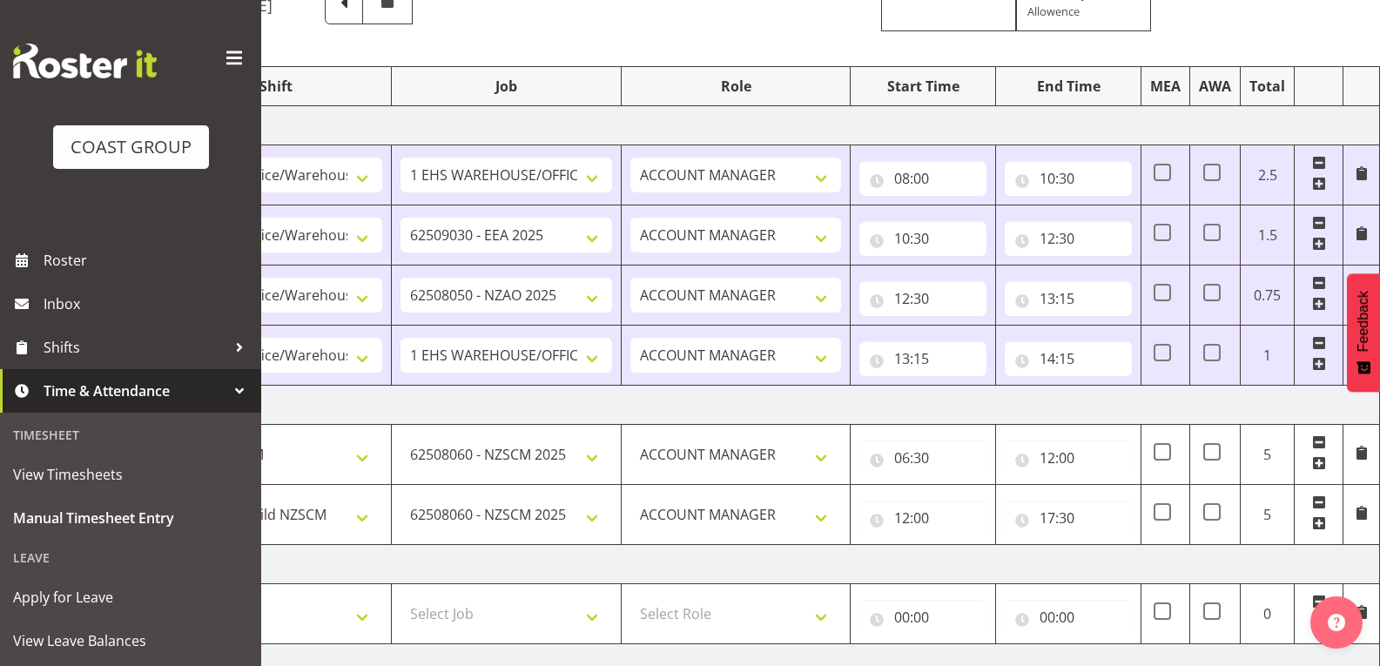
scroll to position [261, 0]
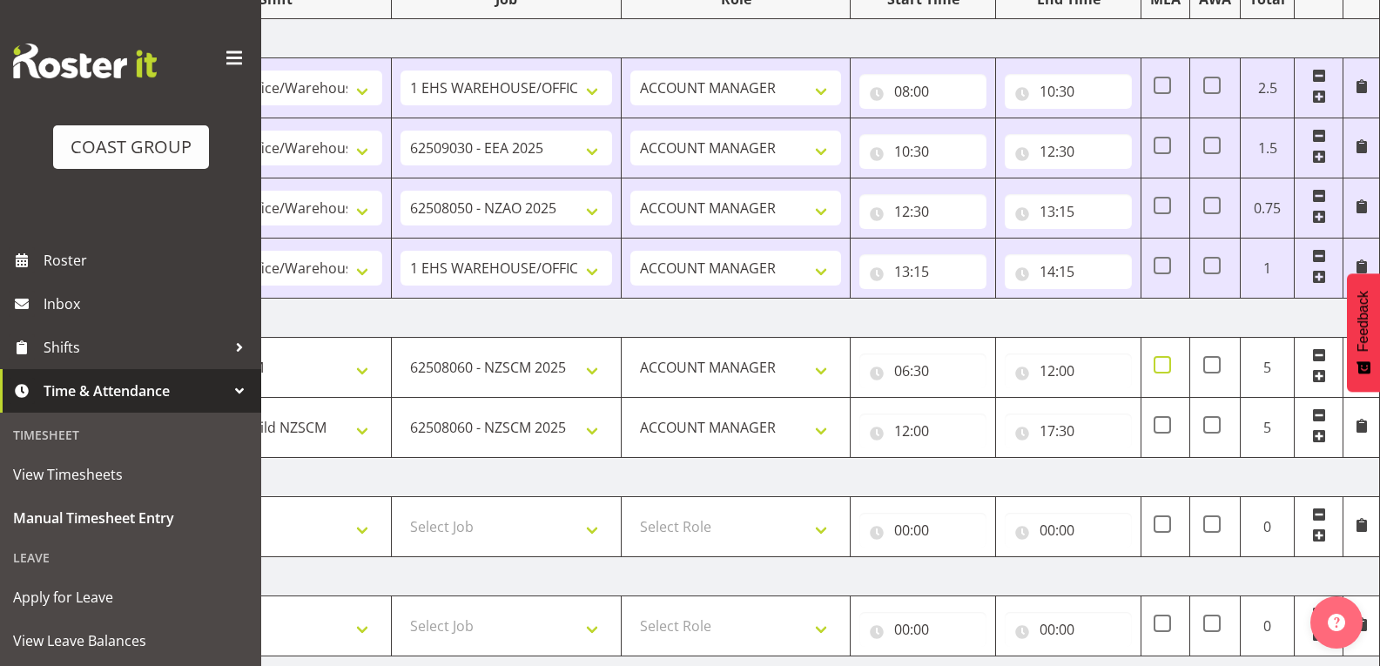
click at [1165, 370] on span at bounding box center [1162, 364] width 17 height 17
click at [1165, 370] on input "checkbox" at bounding box center [1159, 365] width 11 height 11
checkbox input "true"
click at [1207, 366] on span at bounding box center [1211, 364] width 17 height 17
click at [1207, 366] on input "checkbox" at bounding box center [1208, 365] width 11 height 11
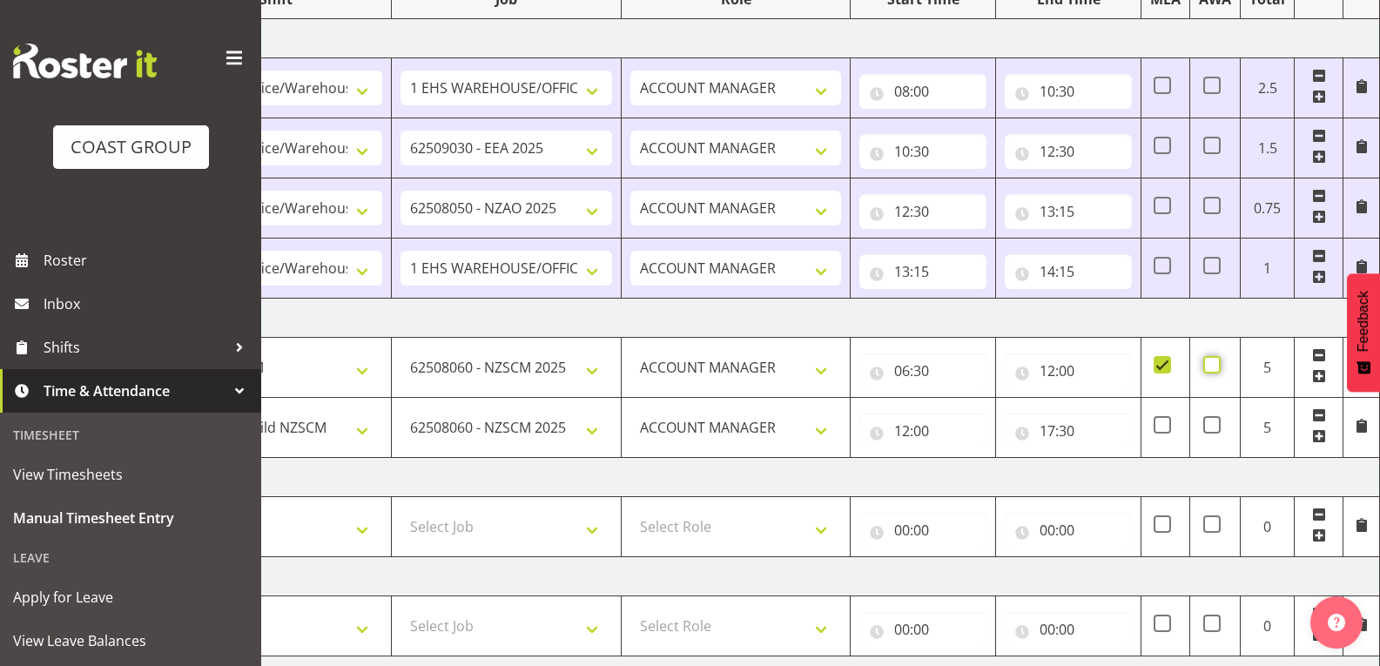
checkbox input "true"
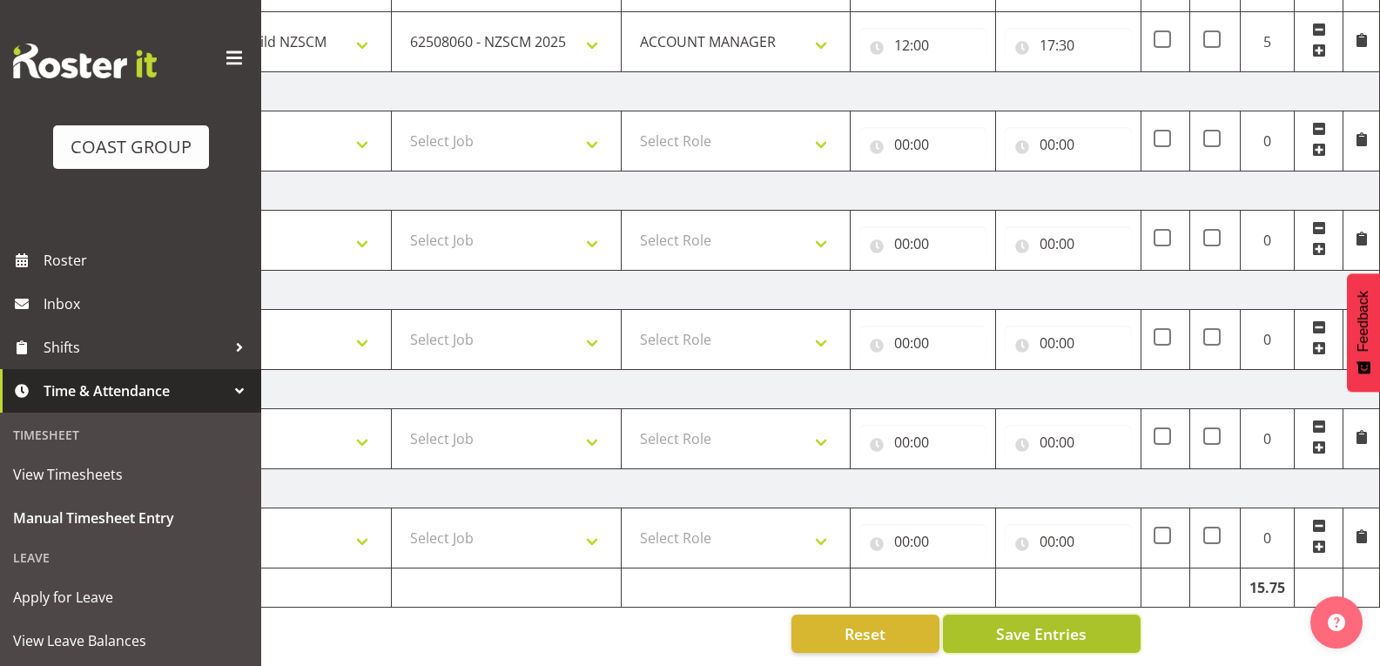
click at [1091, 633] on button "Save Entries" at bounding box center [1042, 634] width 198 height 38
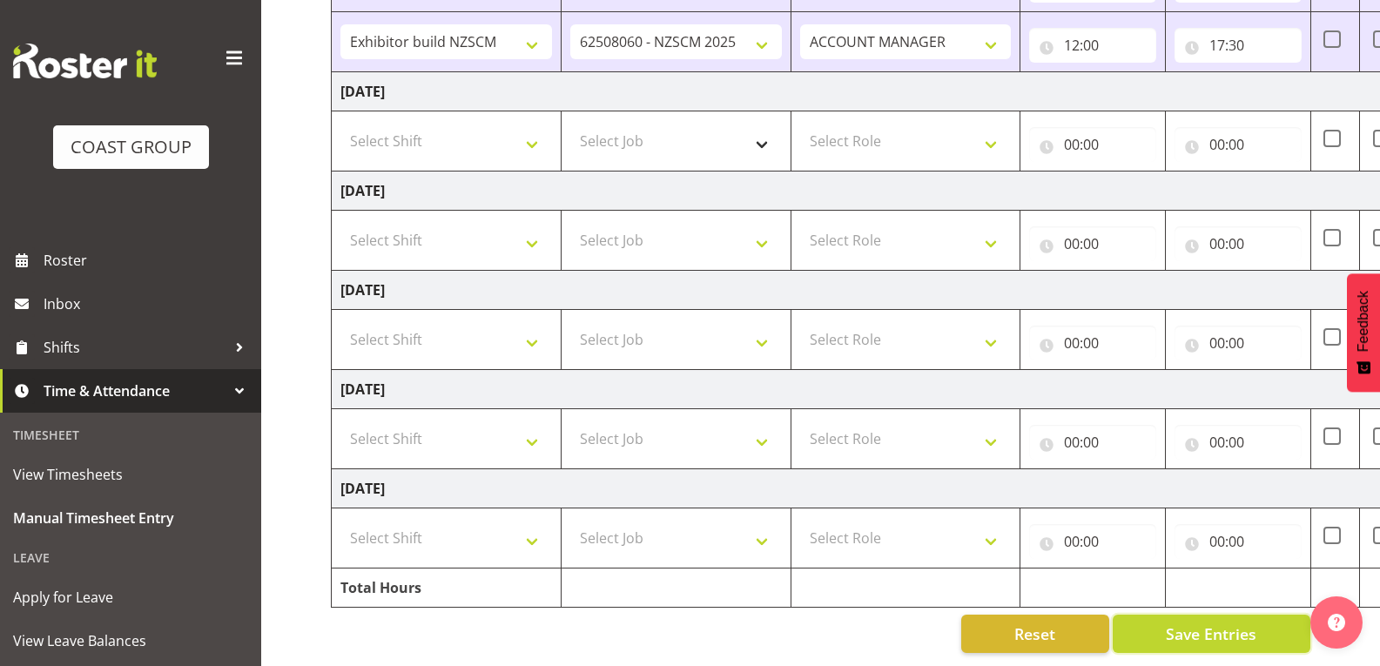
scroll to position [399, 0]
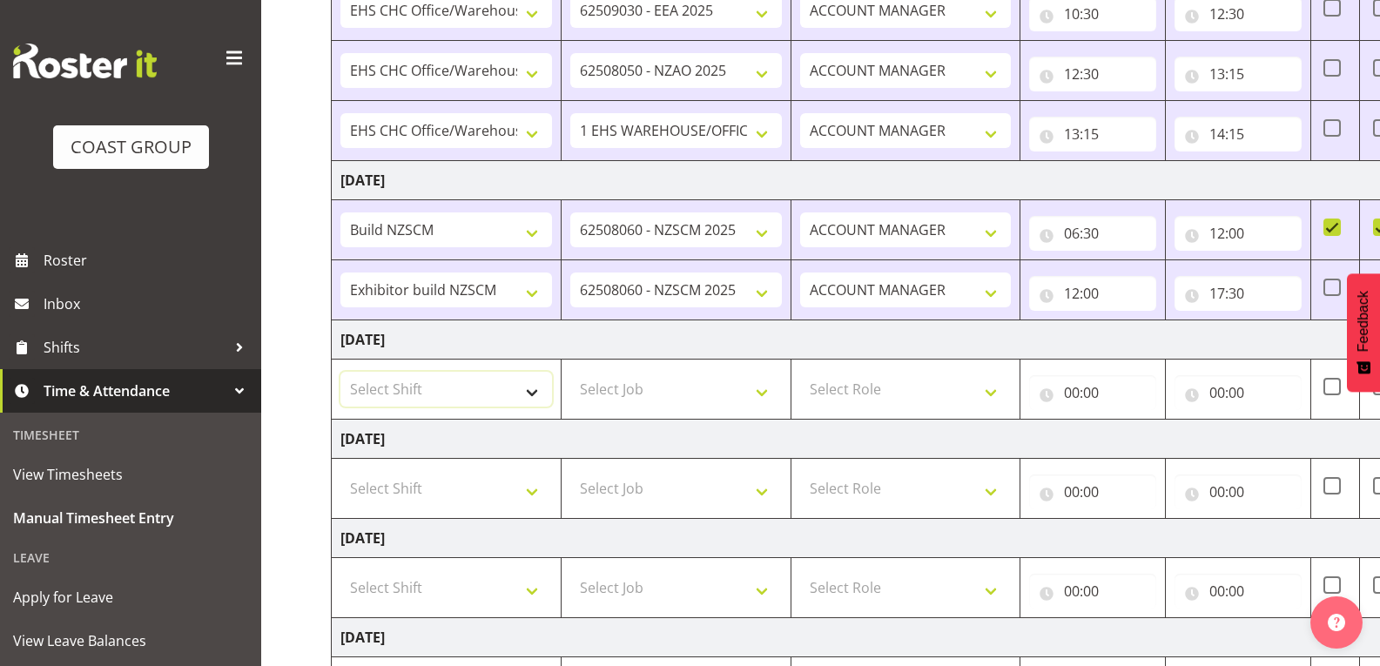
drag, startPoint x: 520, startPoint y: 382, endPoint x: 541, endPoint y: 398, distance: 26.1
click at [520, 382] on select "Select Shift Break AHICE Break ATSNZ Break All Blacks casual Break Arts [PERSON…" at bounding box center [446, 389] width 212 height 35
select select "1404"
click at [340, 372] on select "Select Shift Break AHICE Break ATSNZ Break All Blacks casual Break Arts [PERSON…" at bounding box center [446, 389] width 212 height 35
click at [537, 391] on select "Break AHICE Break ATSNZ Break All Blacks casual Break Arts [PERSON_NAME] Break …" at bounding box center [446, 389] width 212 height 35
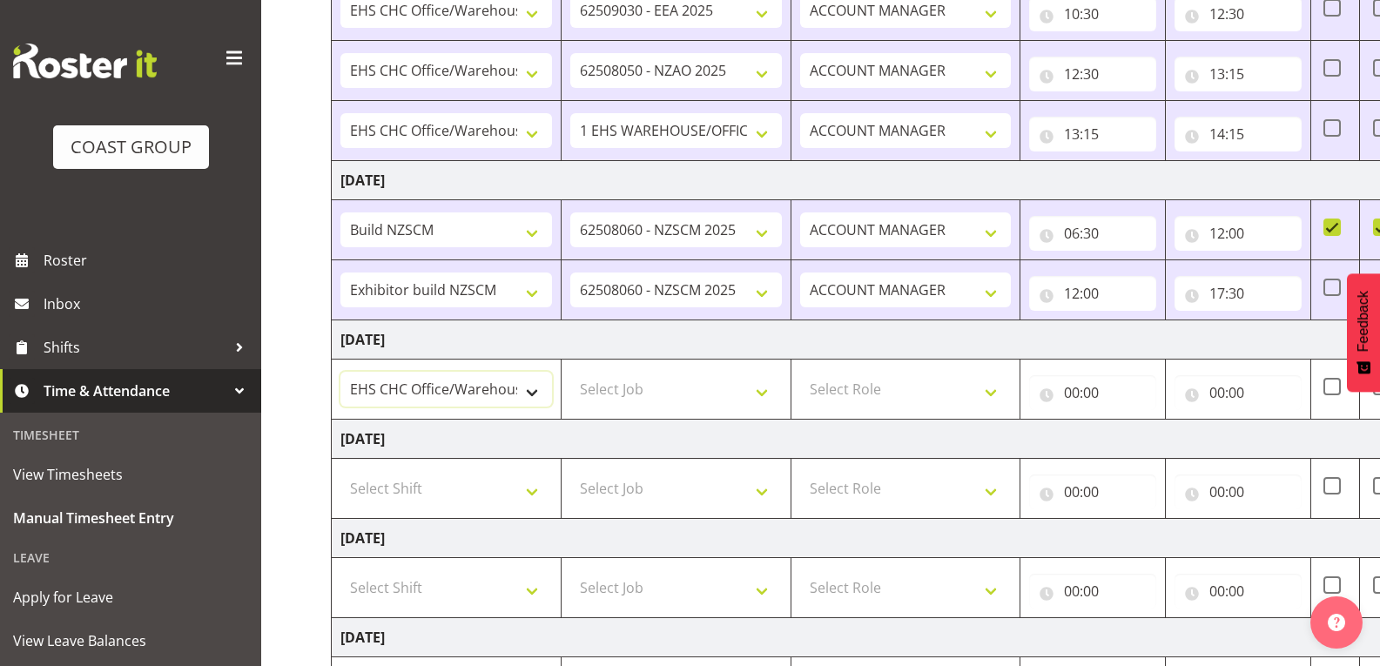
click at [340, 372] on select "Break AHICE Break ATSNZ Break All Blacks casual Break Arts [PERSON_NAME] Break …" at bounding box center [446, 389] width 212 height 35
click at [636, 394] on select "Select Job 1 Carlton Events 1 [PERSON_NAME][GEOGRAPHIC_DATA] 1 [PERSON_NAME][GE…" at bounding box center [676, 389] width 212 height 35
select select "9199"
click at [570, 372] on select "Select Job 1 Carlton Events 1 [PERSON_NAME][GEOGRAPHIC_DATA] 1 [PERSON_NAME][GE…" at bounding box center [676, 389] width 212 height 35
click at [875, 376] on select "Select Role ACCOUNT MANAGER" at bounding box center [906, 389] width 212 height 35
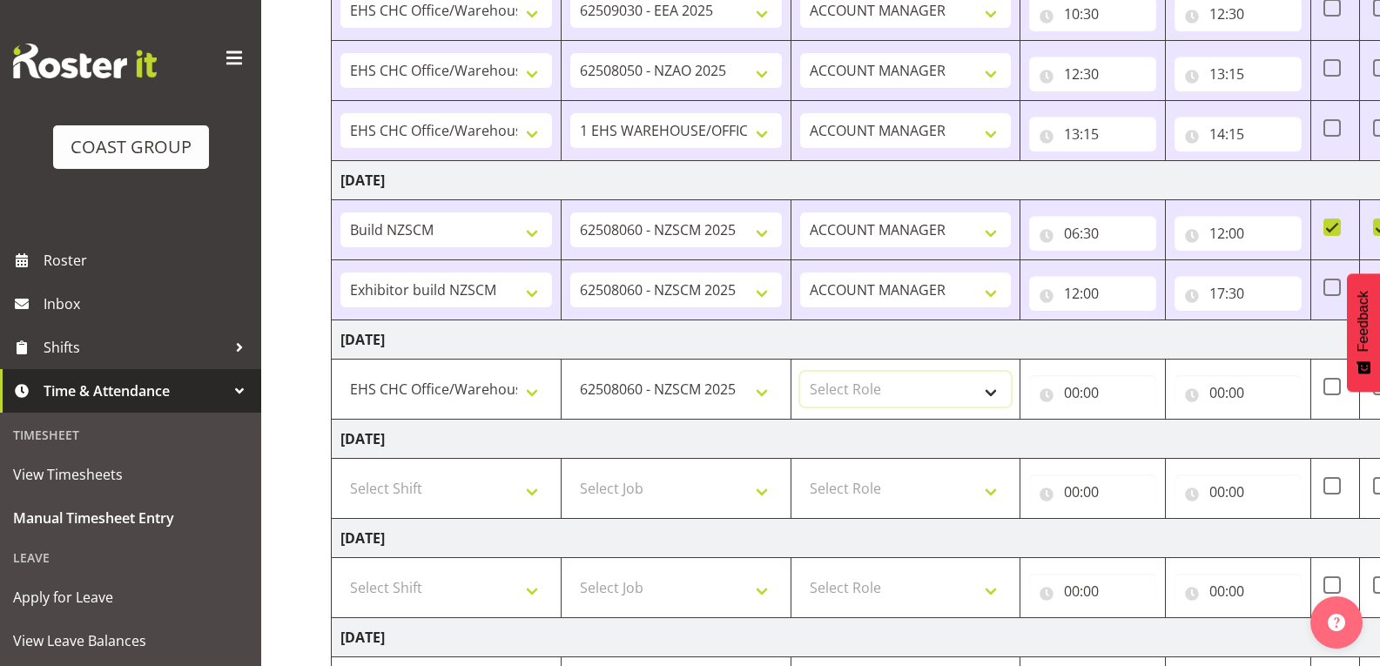
select select "197"
click at [800, 372] on select "Select Role ACCOUNT MANAGER" at bounding box center [906, 389] width 212 height 35
click at [1090, 394] on input "00:00" at bounding box center [1092, 392] width 127 height 35
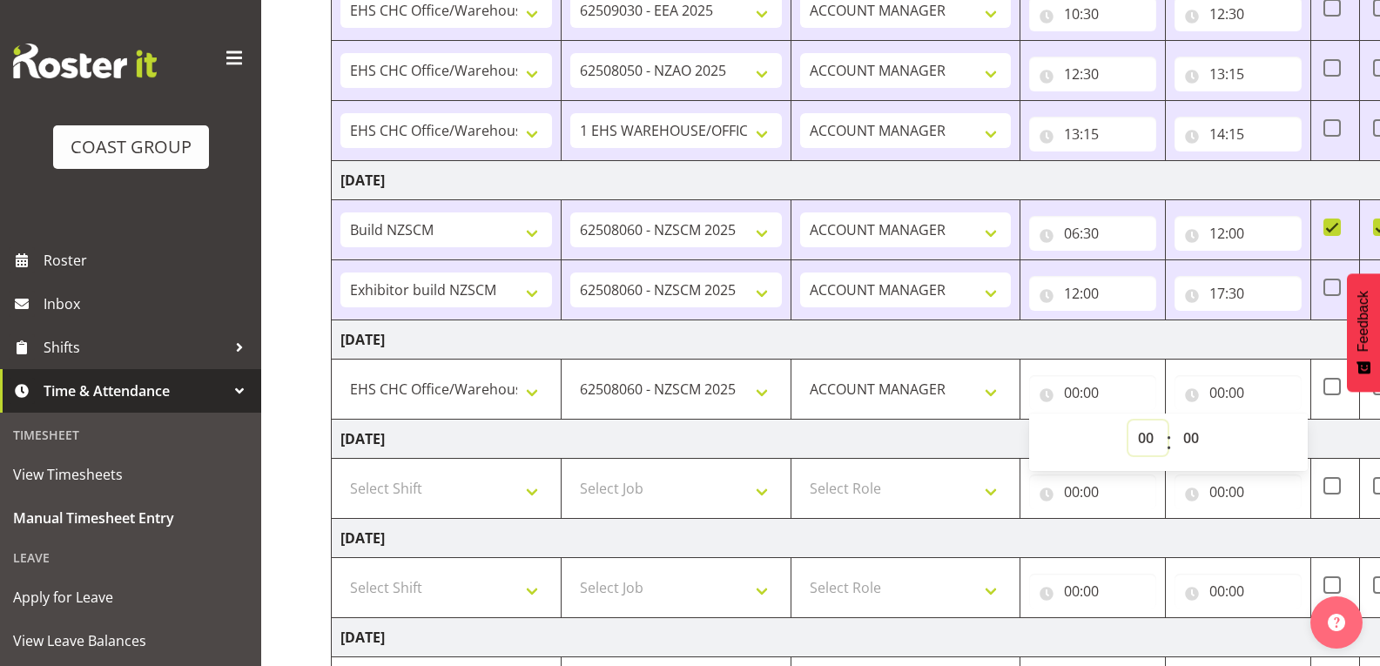
click at [1149, 439] on select "00 01 02 03 04 05 06 07 08 09 10 11 12 13 14 15 16 17 18 19 20 21 22 23" at bounding box center [1148, 438] width 39 height 35
select select "7"
click at [1129, 421] on select "00 01 02 03 04 05 06 07 08 09 10 11 12 13 14 15 16 17 18 19 20 21 22 23" at bounding box center [1148, 438] width 39 height 35
type input "07:00"
drag, startPoint x: 1187, startPoint y: 446, endPoint x: 1203, endPoint y: 424, distance: 26.8
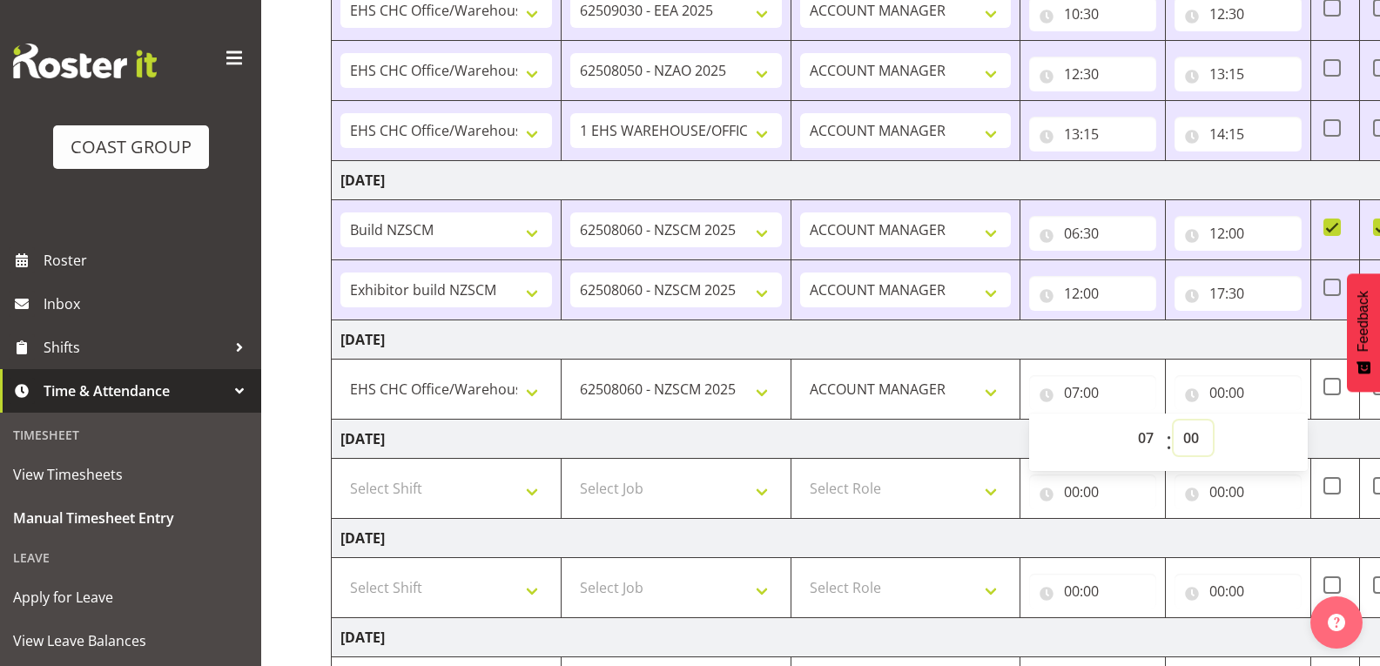
click at [1187, 446] on select "00 01 02 03 04 05 06 07 08 09 10 11 12 13 14 15 16 17 18 19 20 21 22 23 24 25 2…" at bounding box center [1193, 438] width 39 height 35
select select "30"
click at [1174, 421] on select "00 01 02 03 04 05 06 07 08 09 10 11 12 13 14 15 16 17 18 19 20 21 22 23 24 25 2…" at bounding box center [1193, 438] width 39 height 35
type input "07:30"
click at [1264, 387] on input "00:00" at bounding box center [1238, 392] width 127 height 35
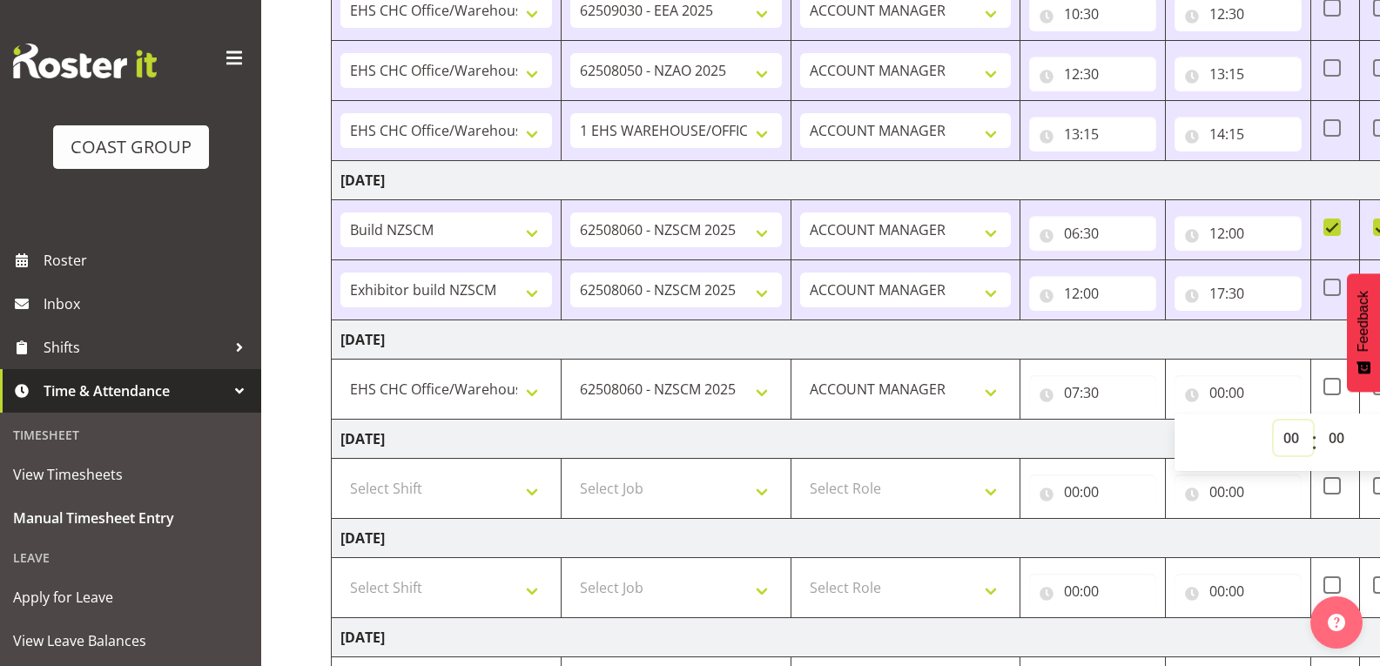
click at [1297, 439] on select "00 01 02 03 04 05 06 07 08 09 10 11 12 13 14 15 16 17 18 19 20 21 22 23" at bounding box center [1293, 438] width 39 height 35
select select "12"
click at [1274, 421] on select "00 01 02 03 04 05 06 07 08 09 10 11 12 13 14 15 16 17 18 19 20 21 22 23" at bounding box center [1293, 438] width 39 height 35
type input "12:00"
click at [1136, 440] on td "[DATE]" at bounding box center [941, 439] width 1218 height 39
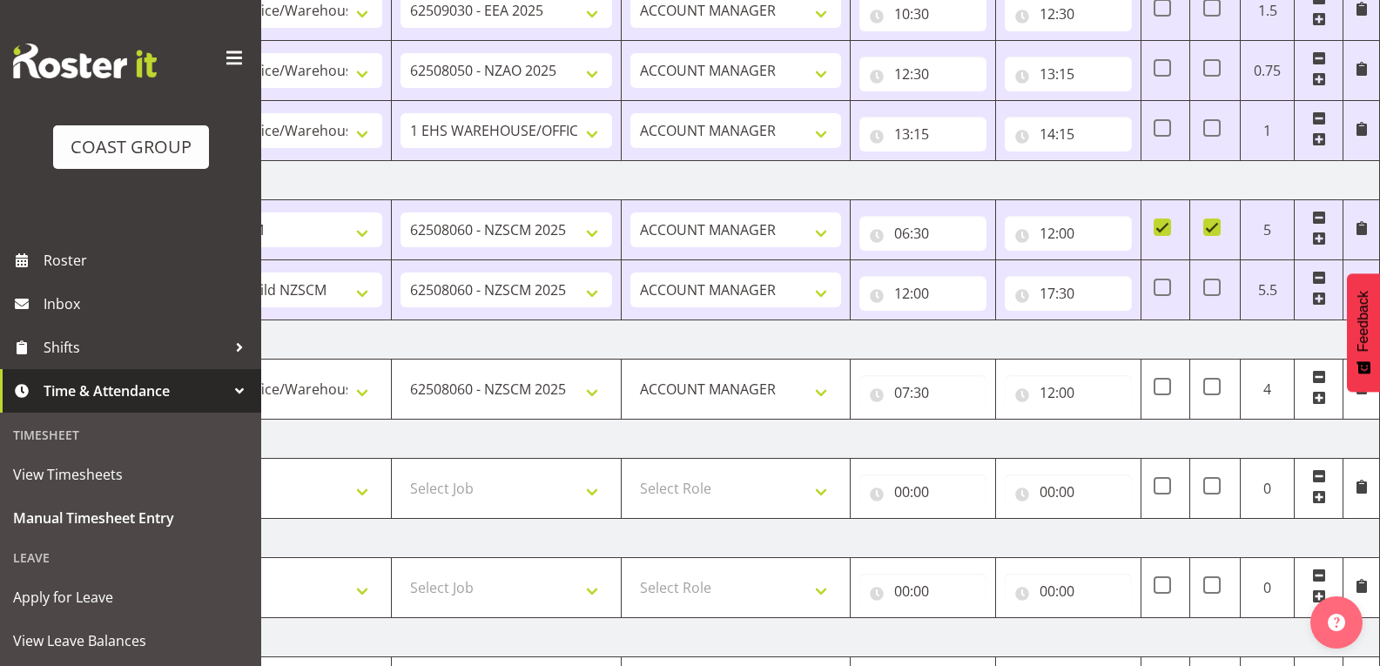
scroll to position [660, 0]
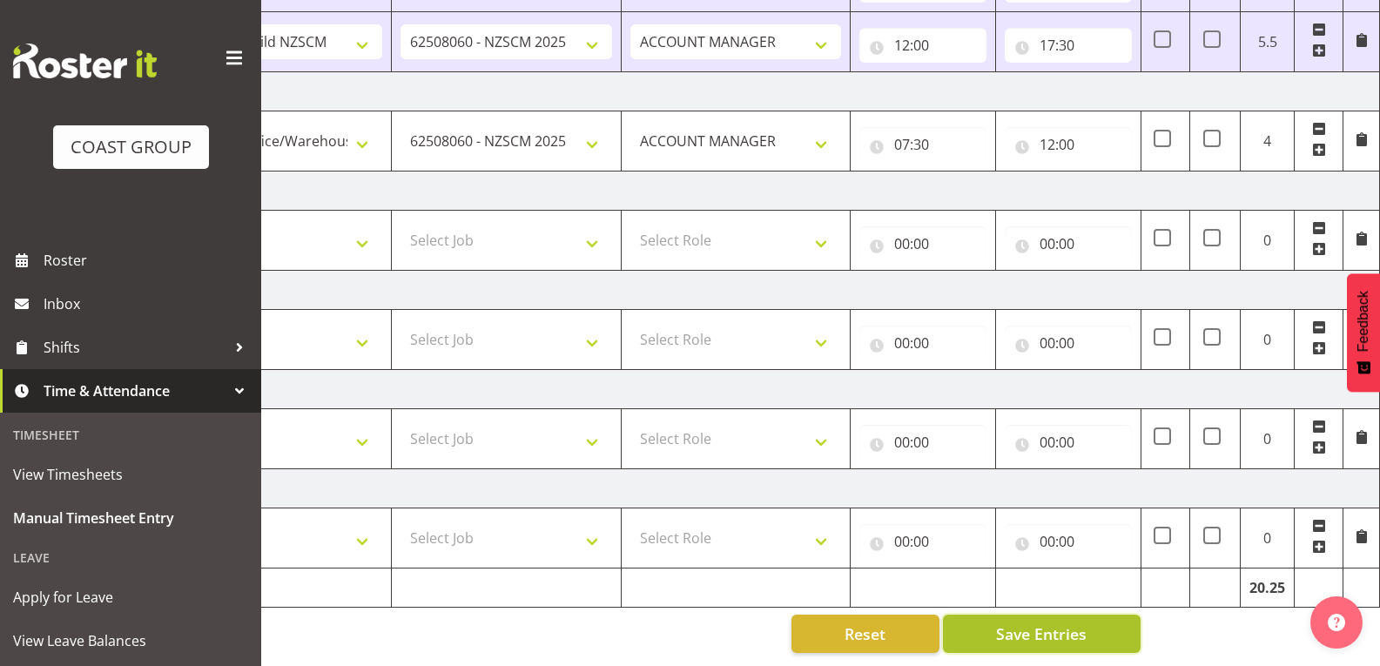
click at [1102, 618] on button "Save Entries" at bounding box center [1042, 634] width 198 height 38
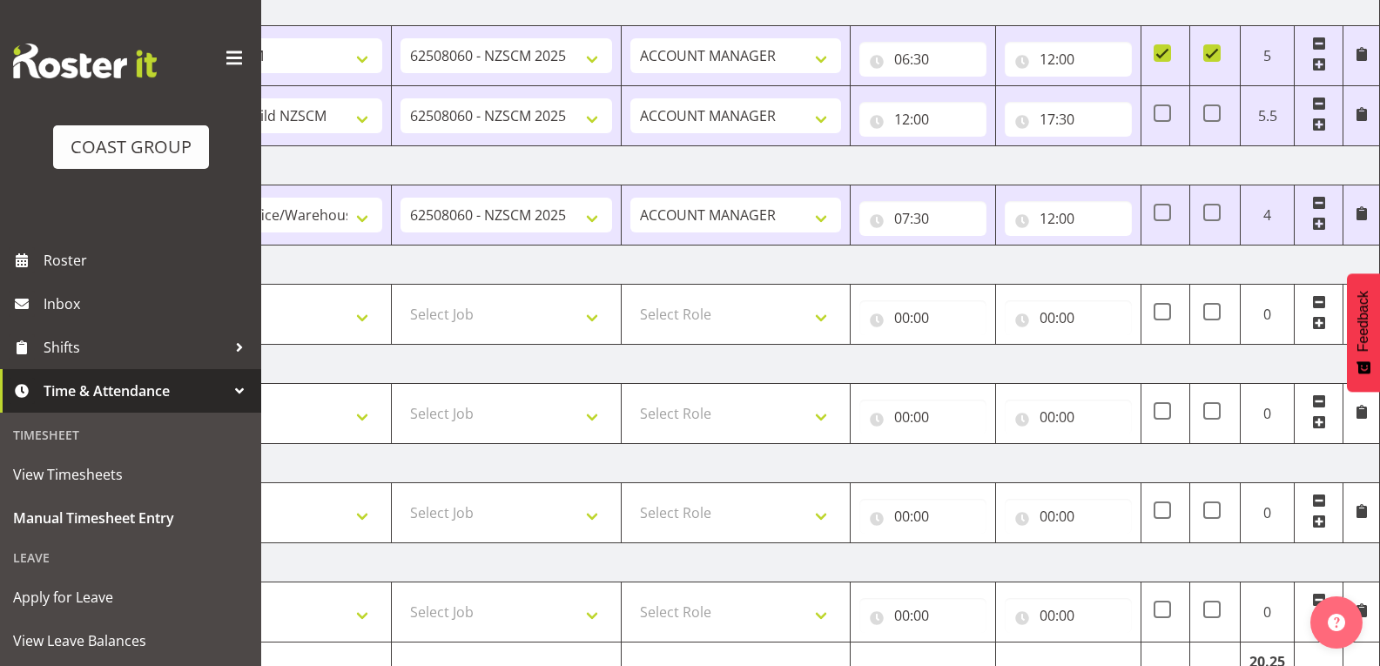
scroll to position [486, 0]
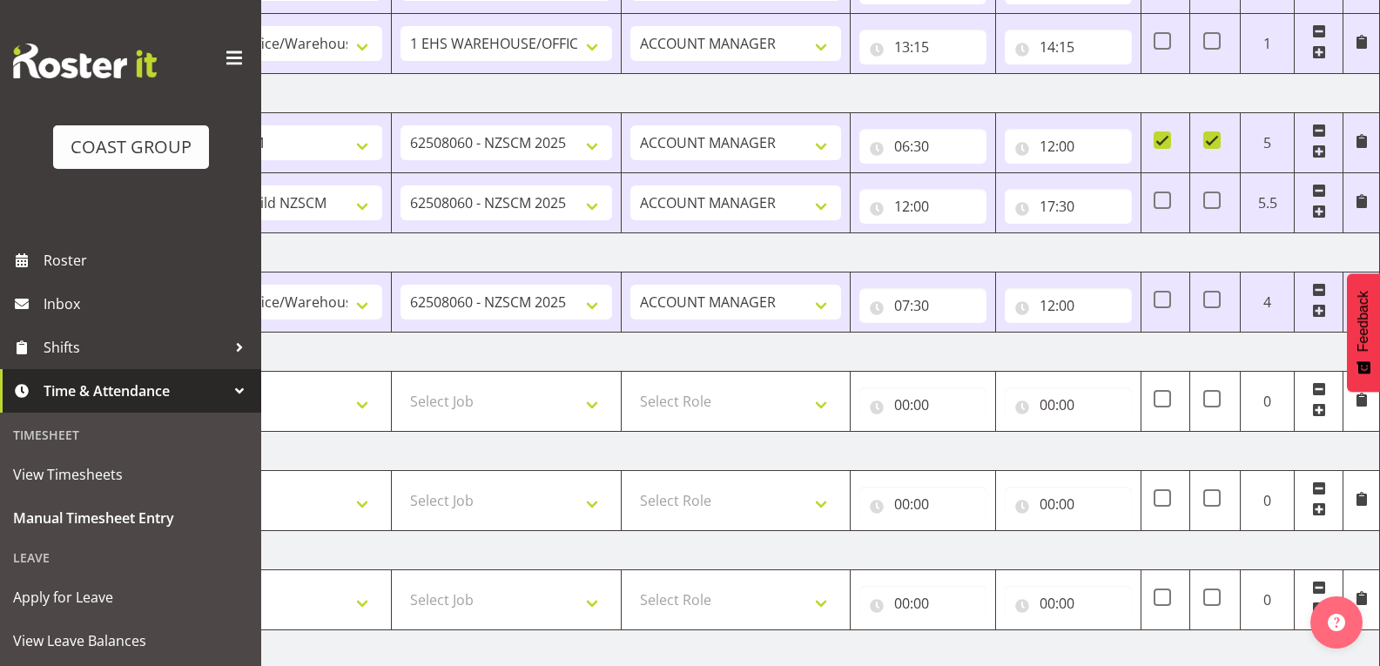
click at [1160, 140] on span at bounding box center [1162, 139] width 17 height 17
click at [1160, 140] on input "checkbox" at bounding box center [1159, 140] width 11 height 11
checkbox input "false"
